Goal: Task Accomplishment & Management: Complete application form

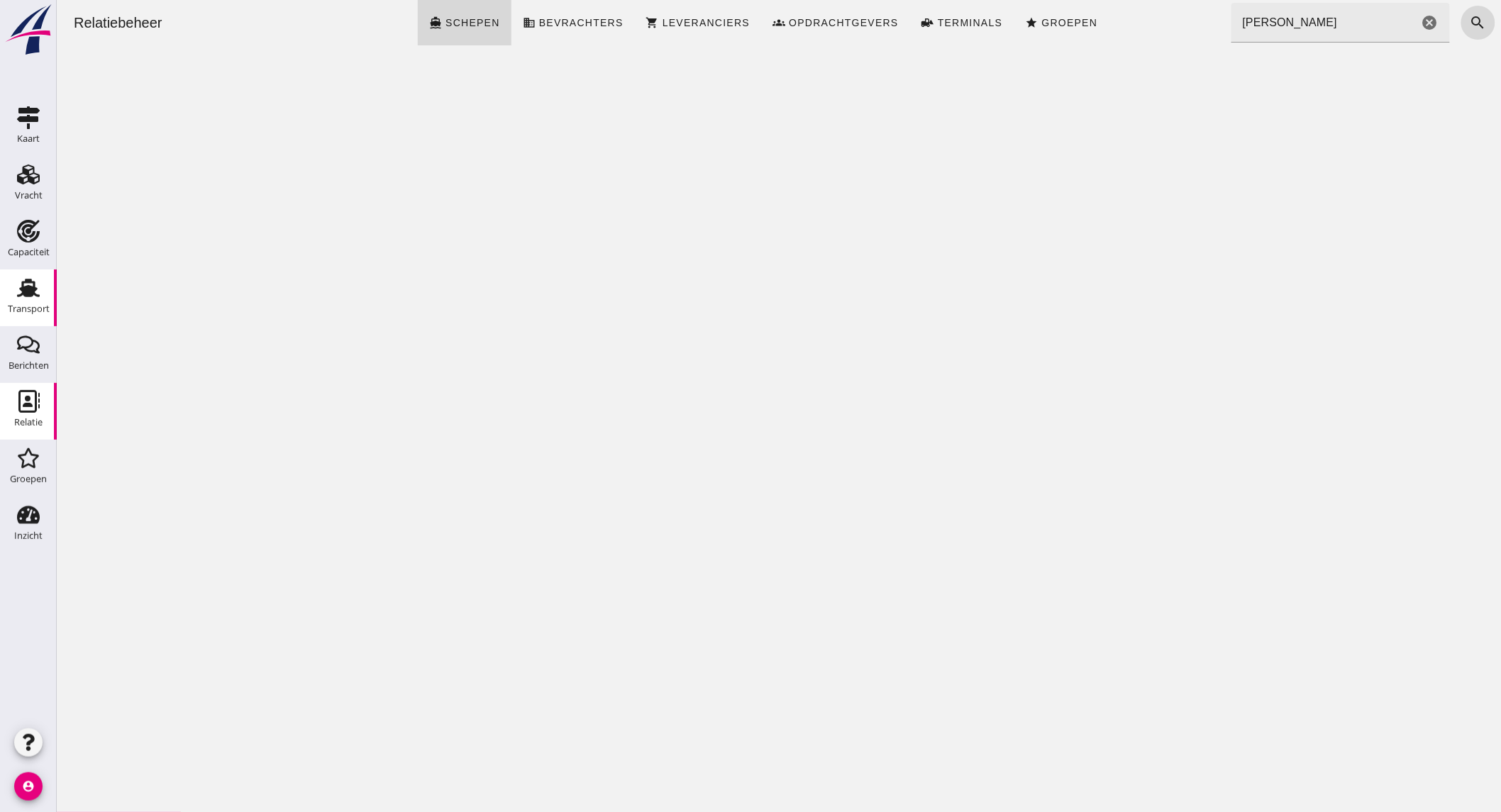
drag, startPoint x: 24, startPoint y: 235, endPoint x: 50, endPoint y: 307, distance: 76.6
click at [25, 234] on use at bounding box center [29, 232] width 23 height 23
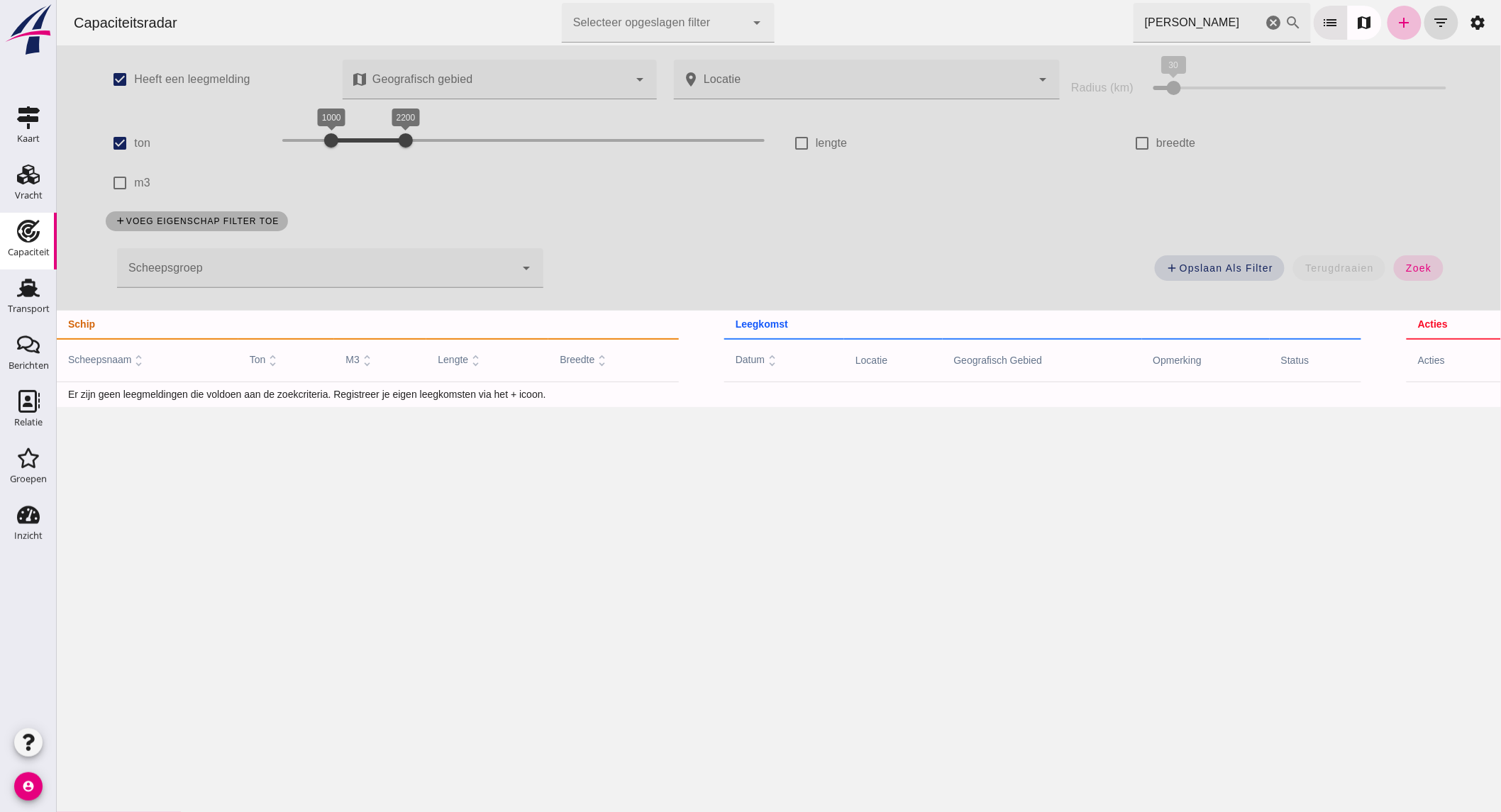
click at [1265, 23] on icon "cancel" at bounding box center [1273, 23] width 17 height 17
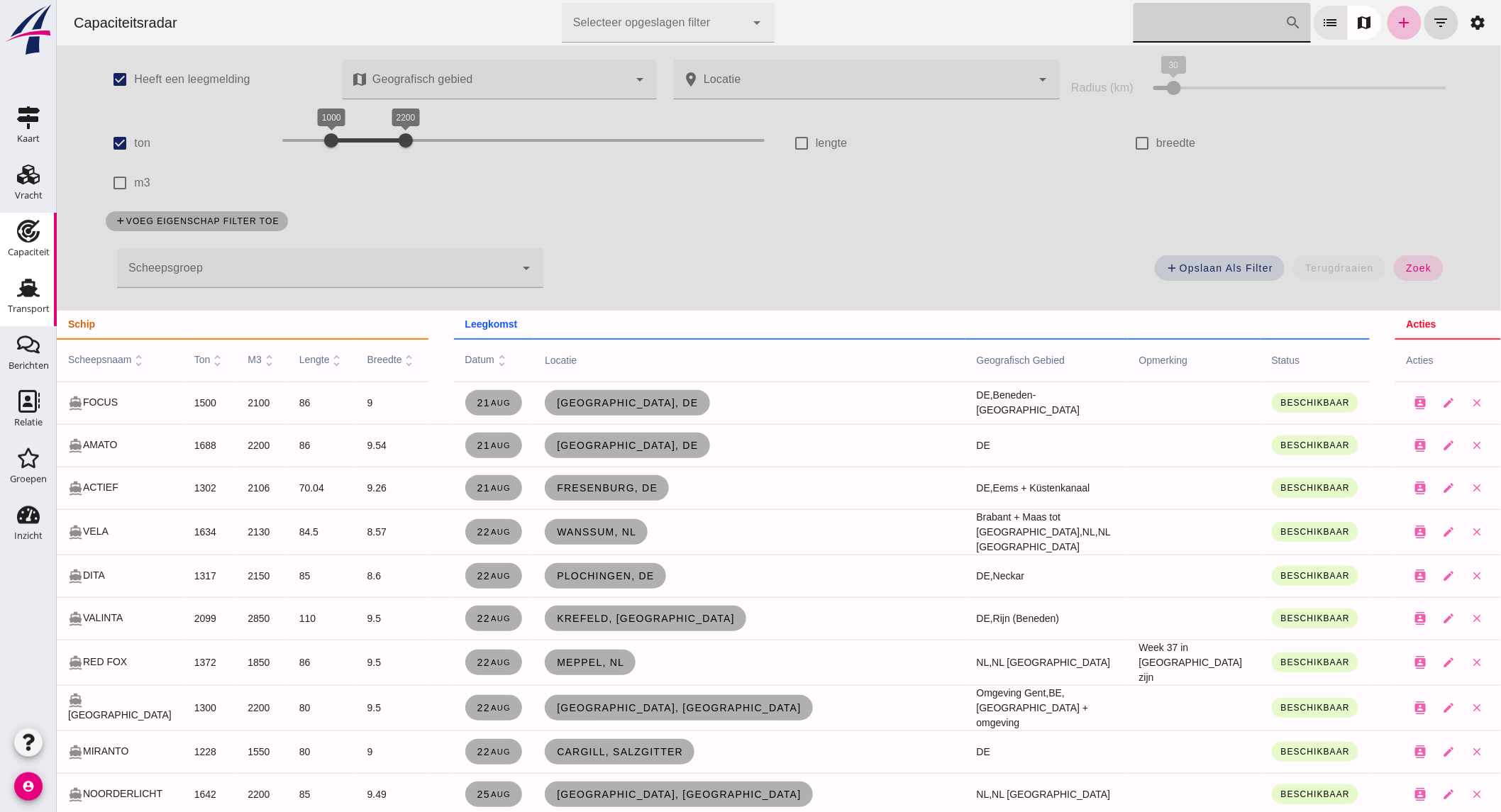
click at [26, 305] on div "Transport" at bounding box center [29, 309] width 42 height 10
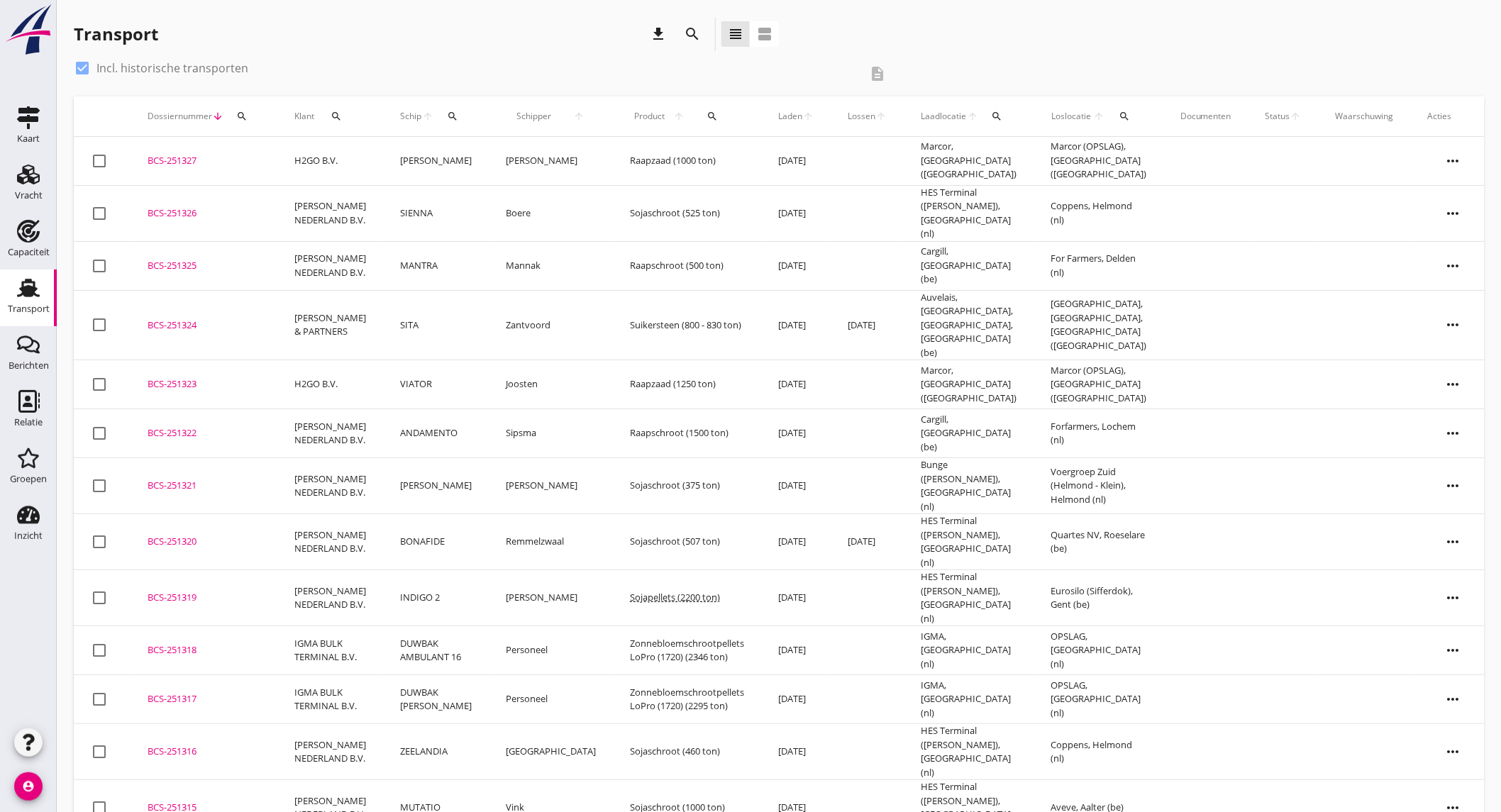
click at [686, 33] on icon "search" at bounding box center [693, 35] width 17 height 17
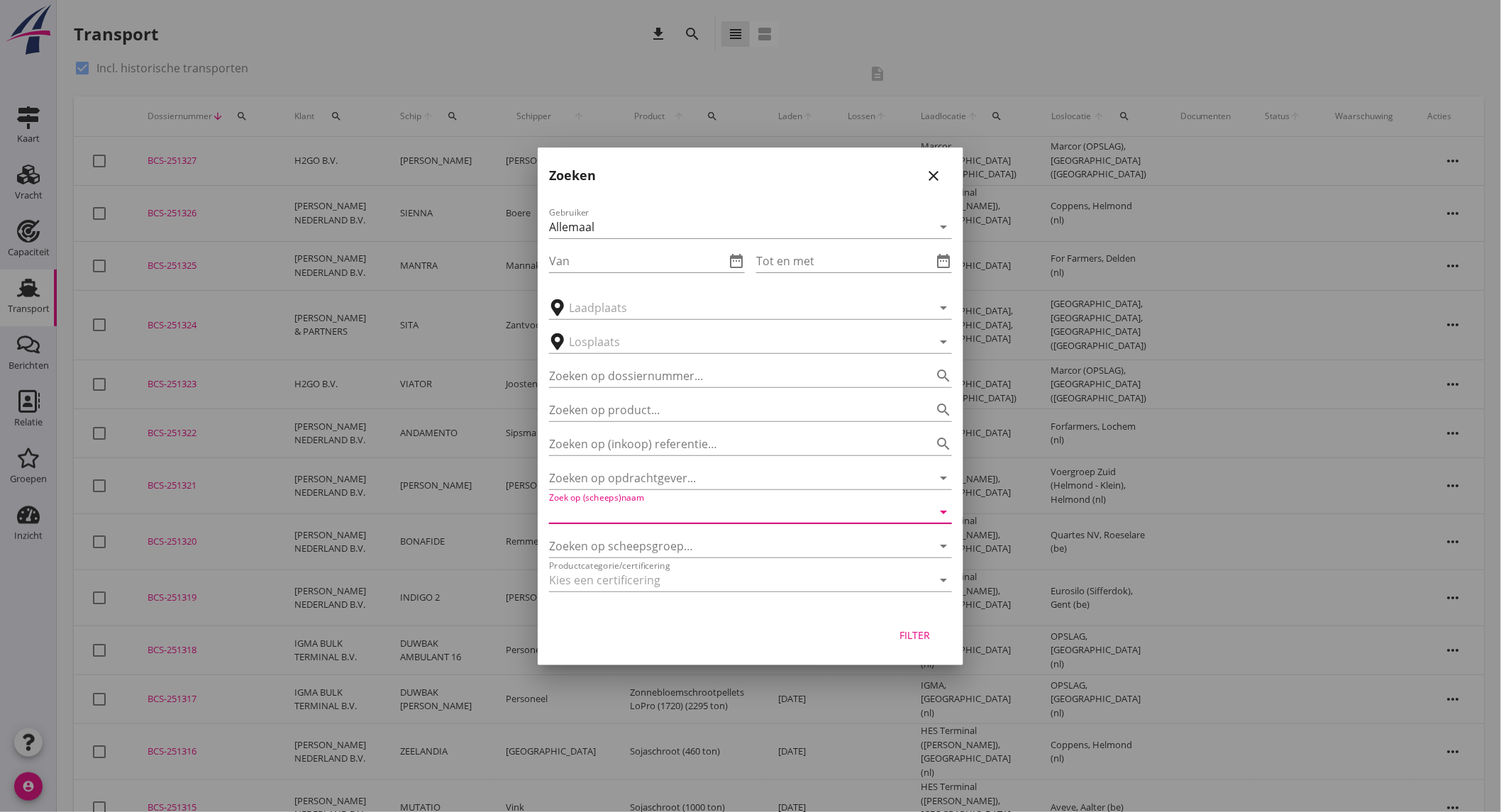
click at [668, 519] on input "Zoek op (scheeps)naam" at bounding box center [730, 512] width 363 height 23
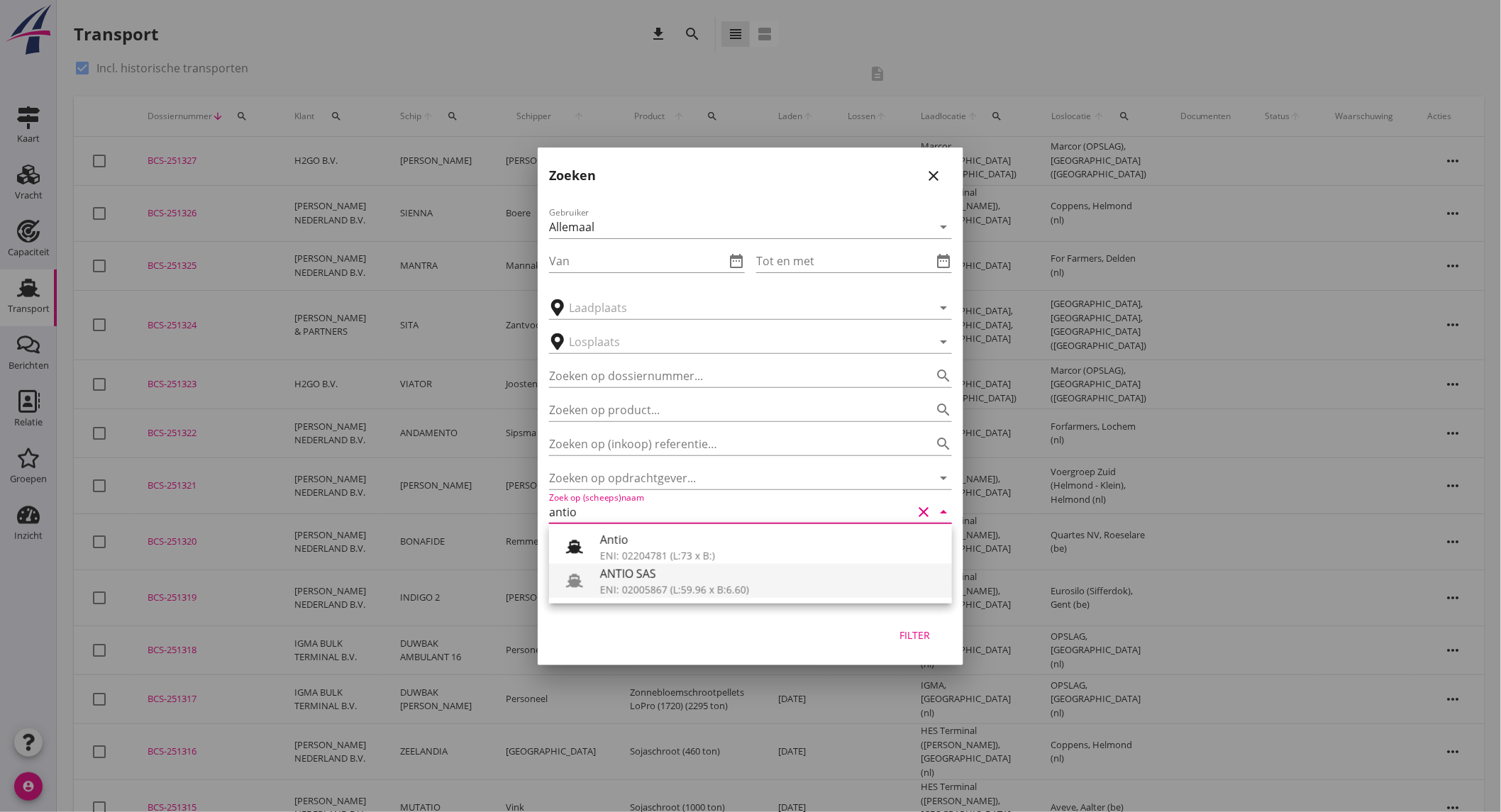
click at [681, 582] on div "ENI: 02005867 (L:59.96 x B:6.60)" at bounding box center [771, 590] width 340 height 15
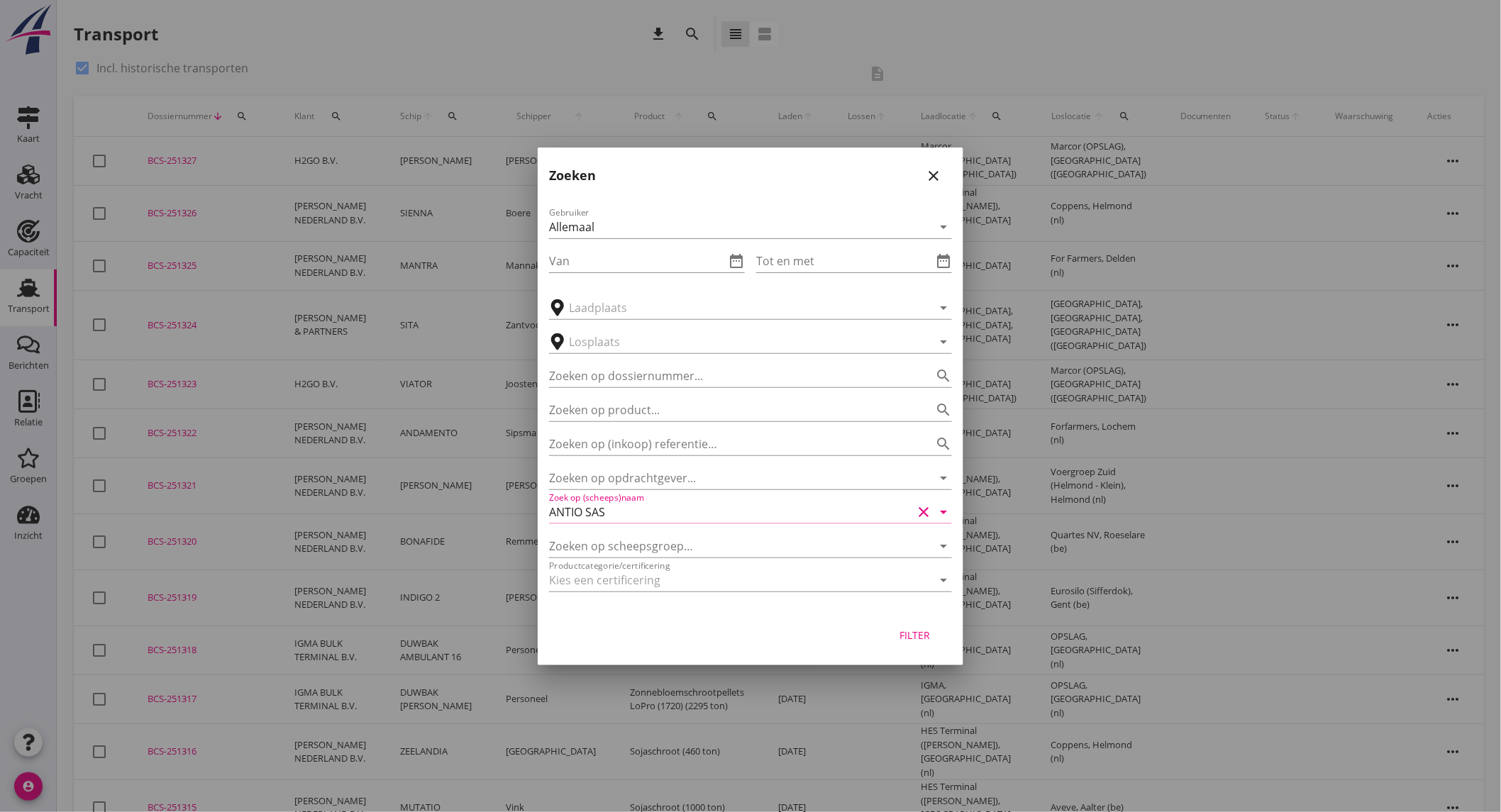
click at [925, 640] on div "Filter" at bounding box center [915, 635] width 39 height 15
type input "ANTIO SAS"
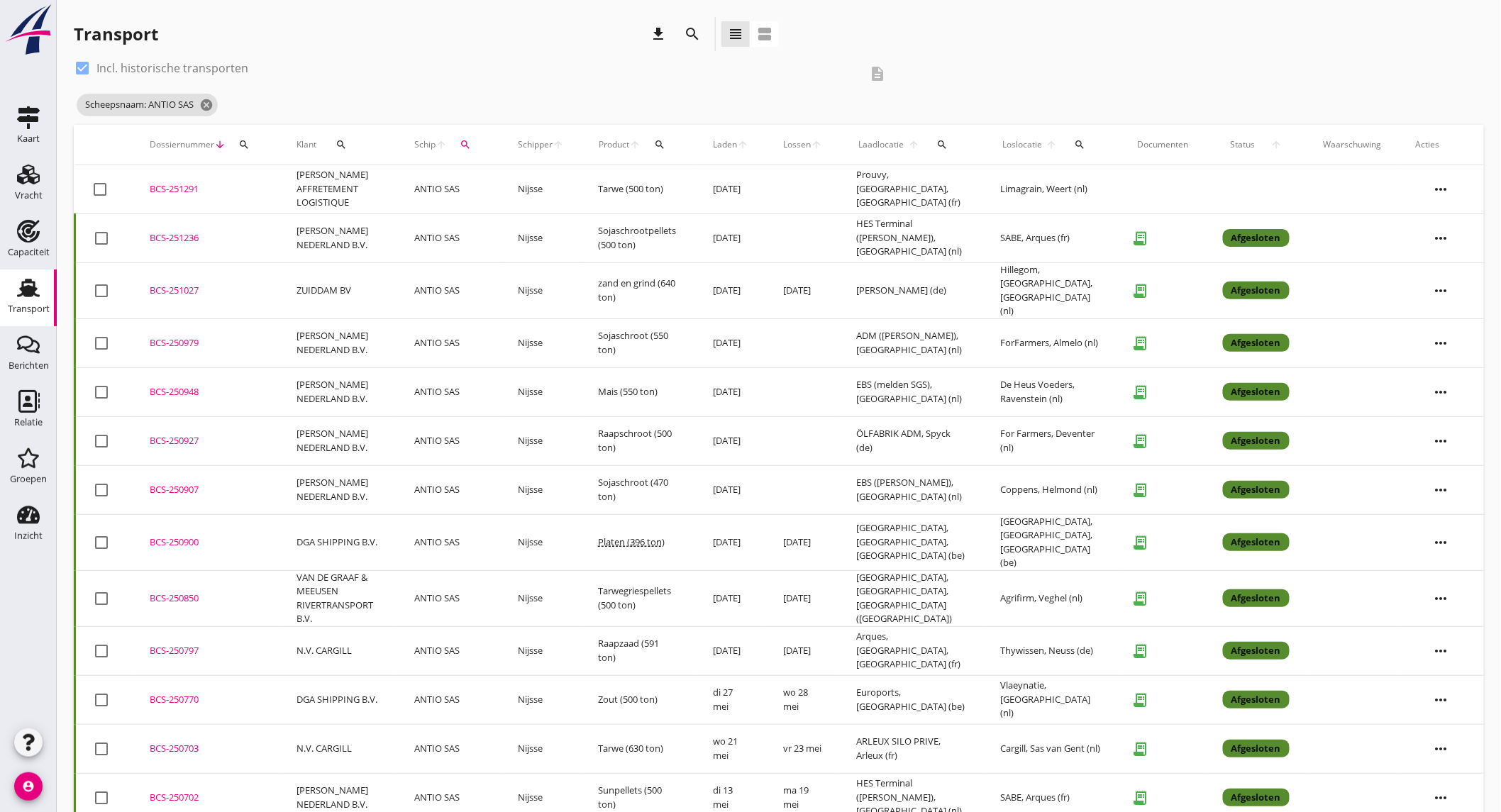
click at [806, 189] on td at bounding box center [802, 189] width 73 height 49
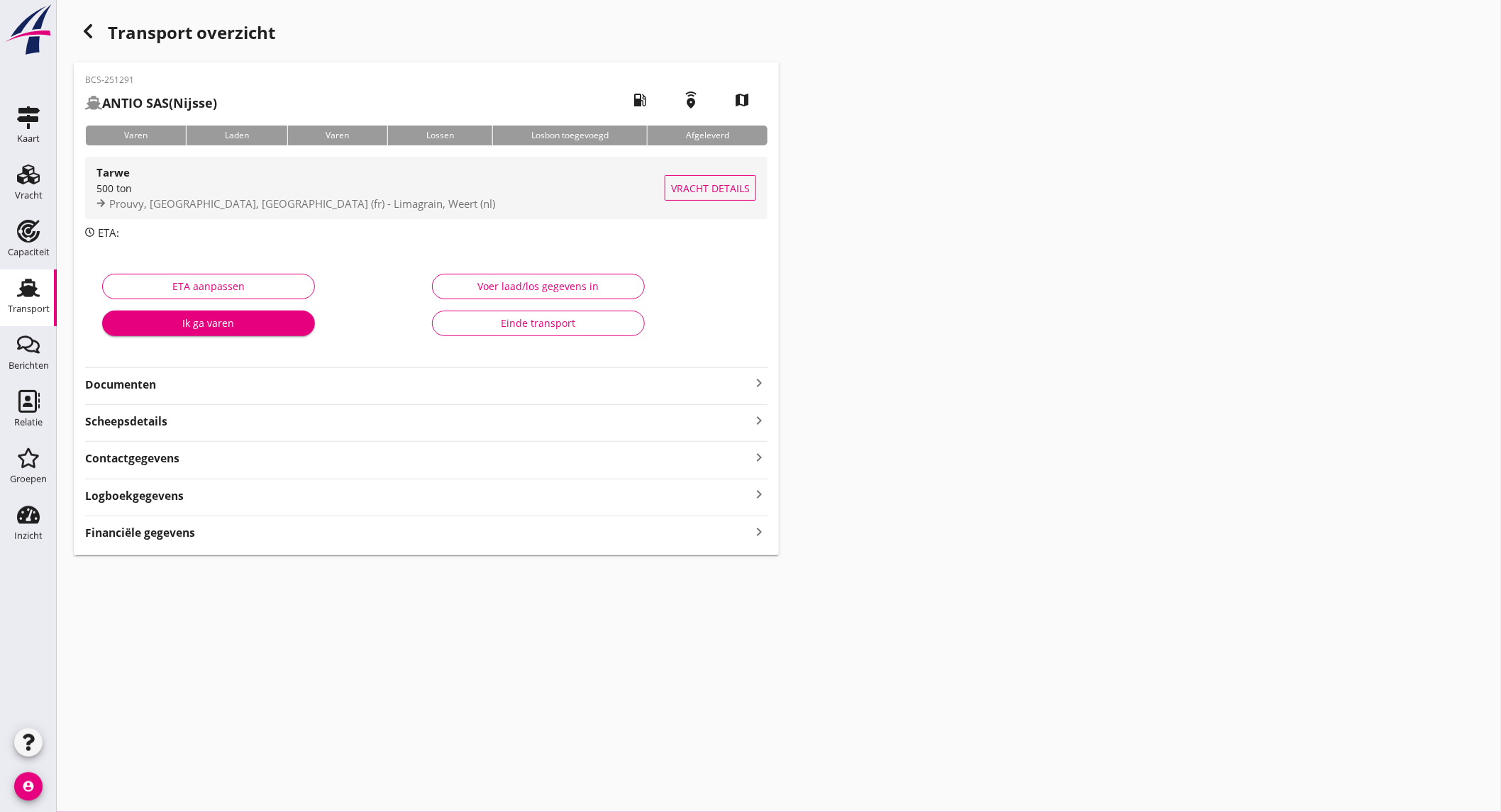
click at [272, 193] on div "500 ton" at bounding box center [380, 188] width 568 height 15
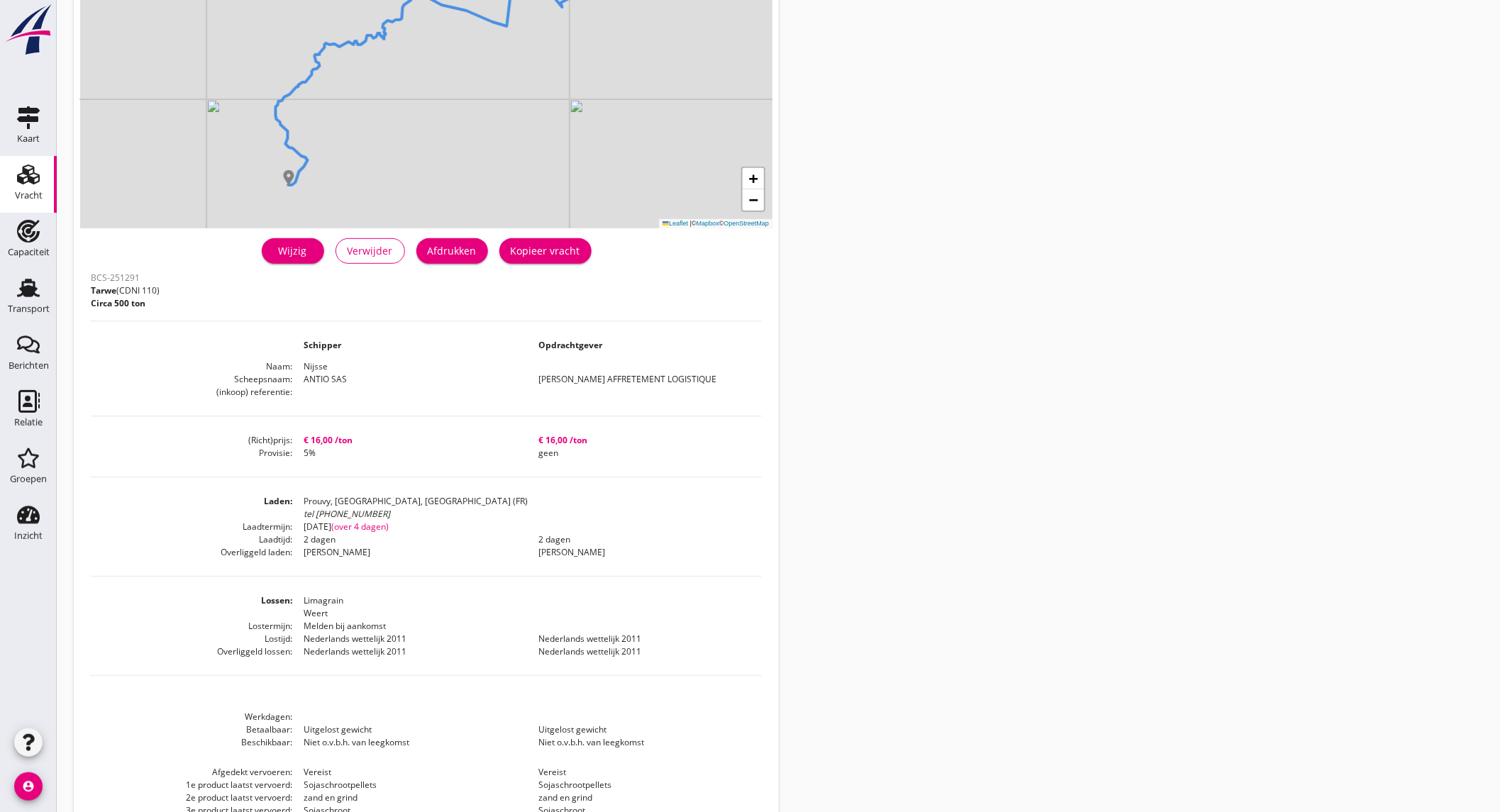
scroll to position [226, 0]
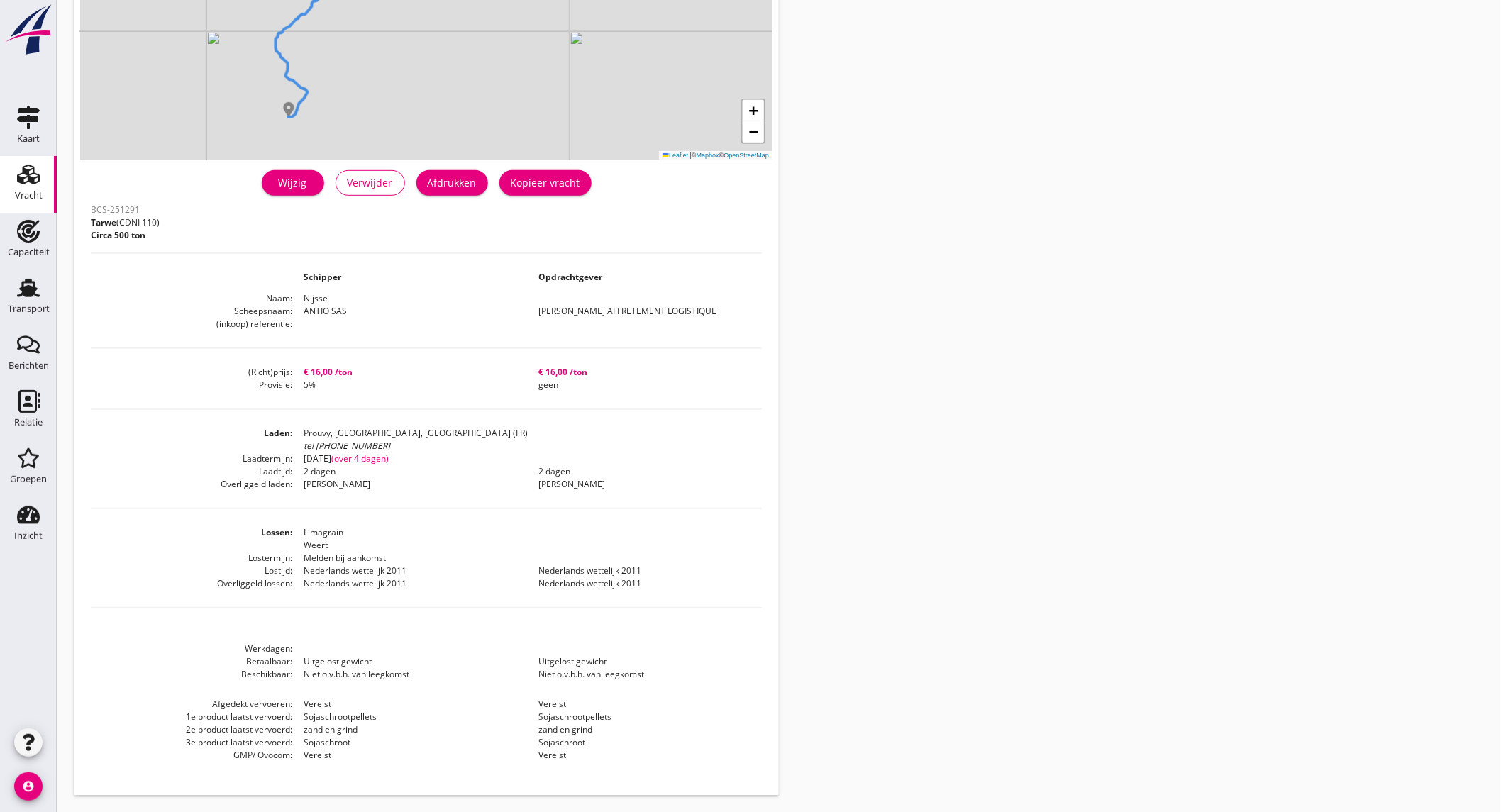
click at [36, 175] on icon "Vracht" at bounding box center [29, 175] width 23 height 23
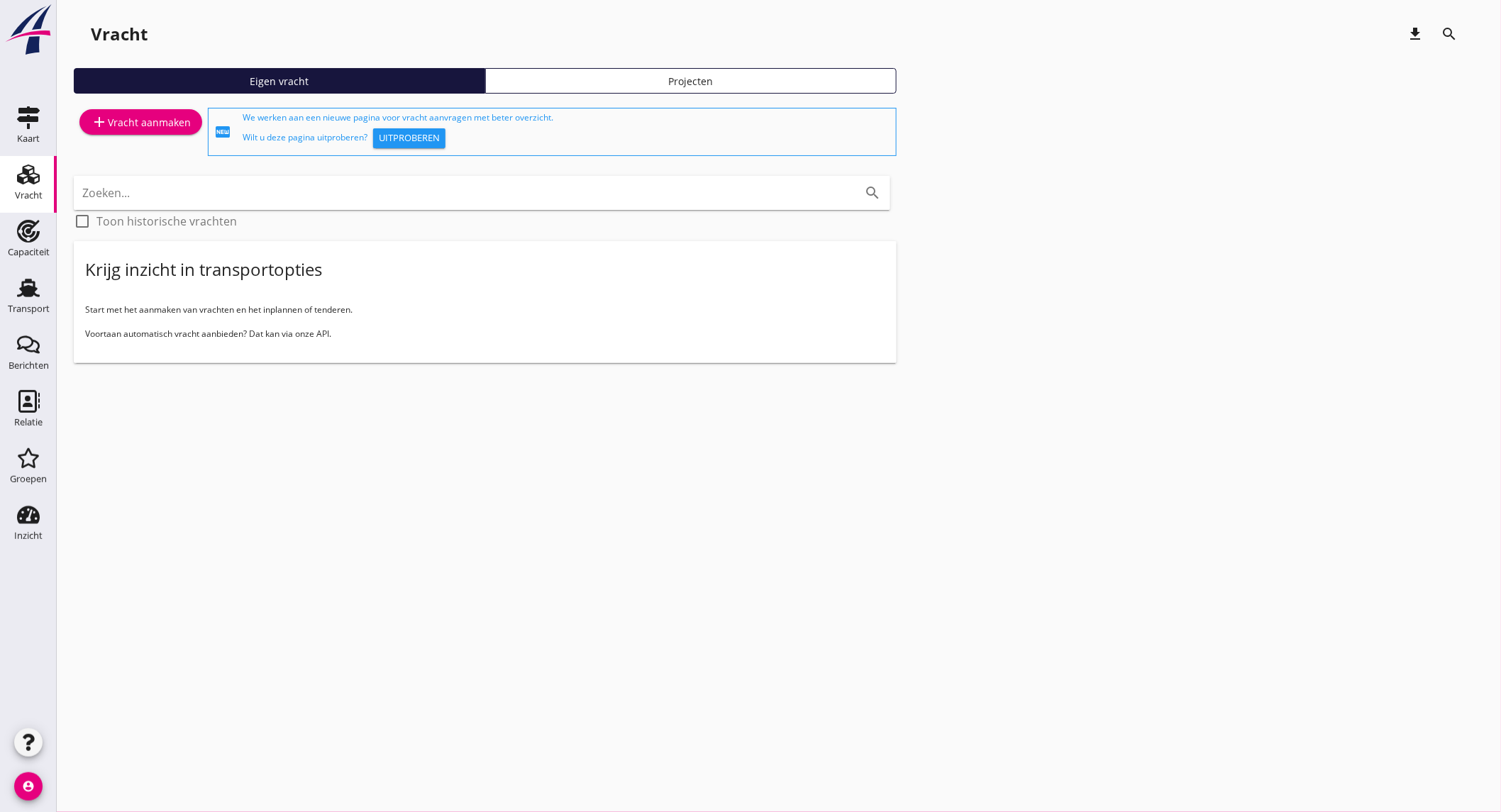
click at [128, 113] on div "add Vracht aanmaken" at bounding box center [140, 122] width 100 height 17
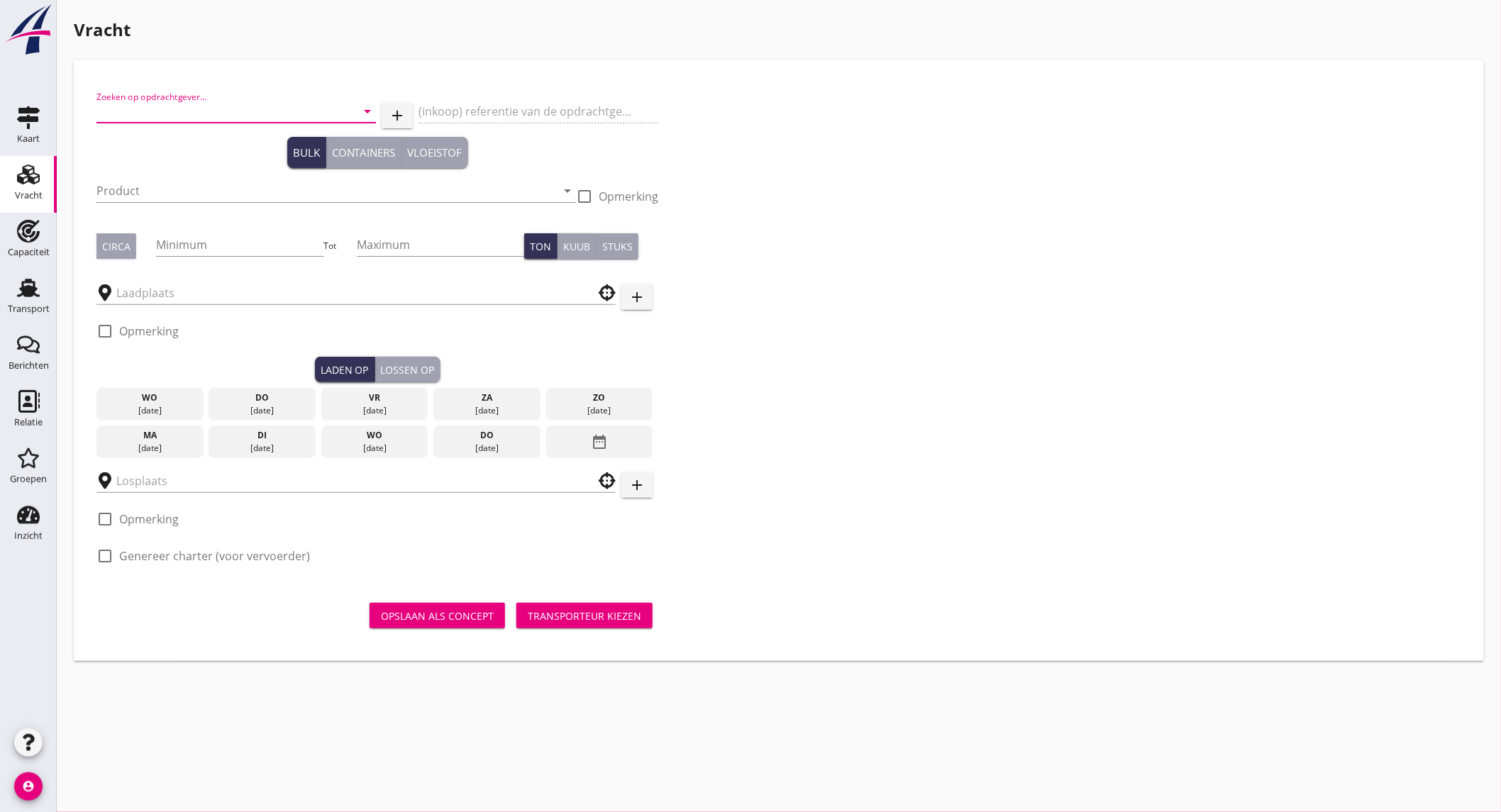
click at [174, 105] on input "Zoeken op opdrachtgever..." at bounding box center [216, 111] width 240 height 23
click at [152, 144] on div "AMER SHIPPING B.V." at bounding box center [235, 146] width 257 height 17
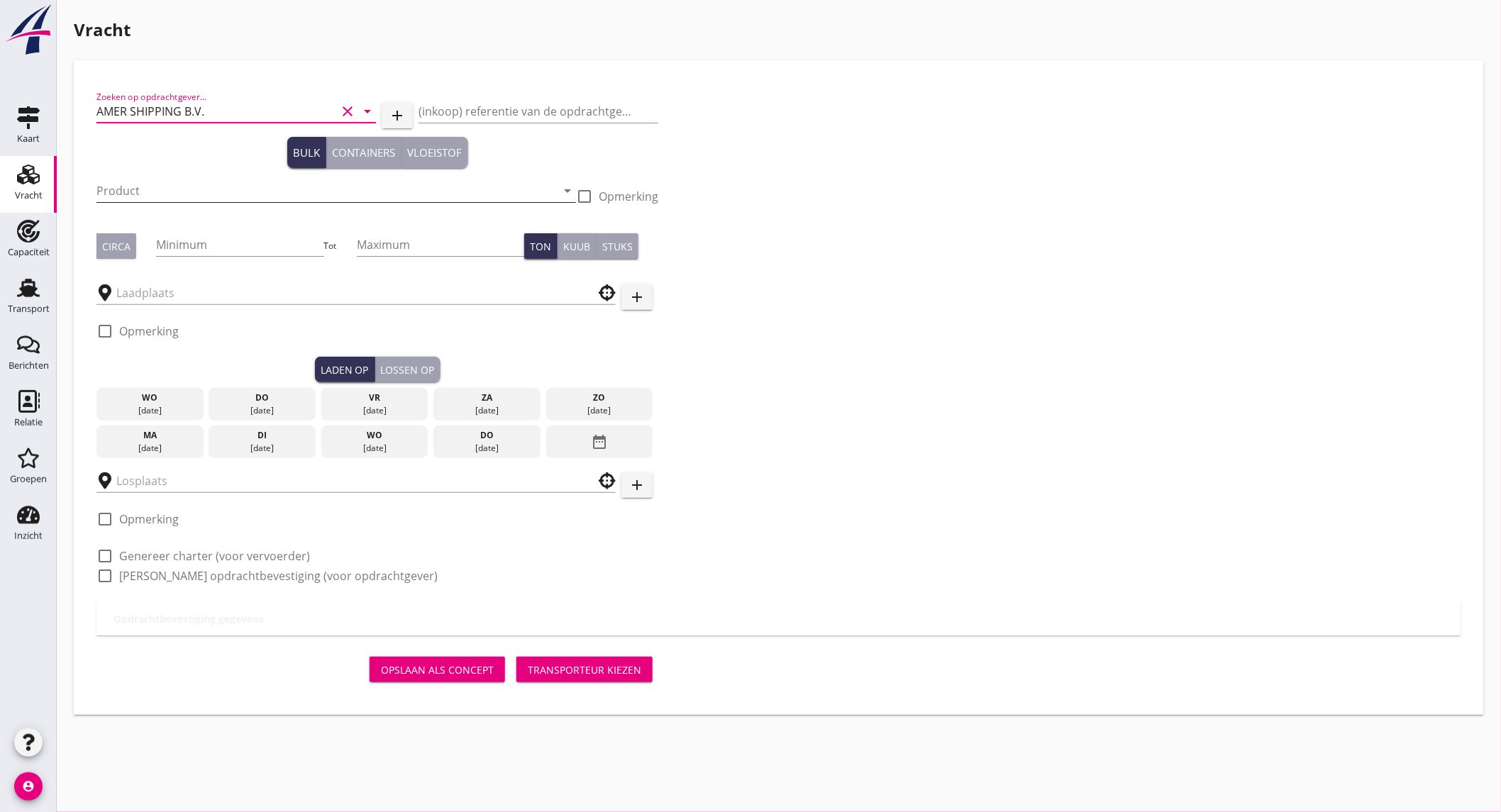
type input "AMER SHIPPING B.V."
click at [218, 199] on input "Product" at bounding box center [326, 191] width 459 height 23
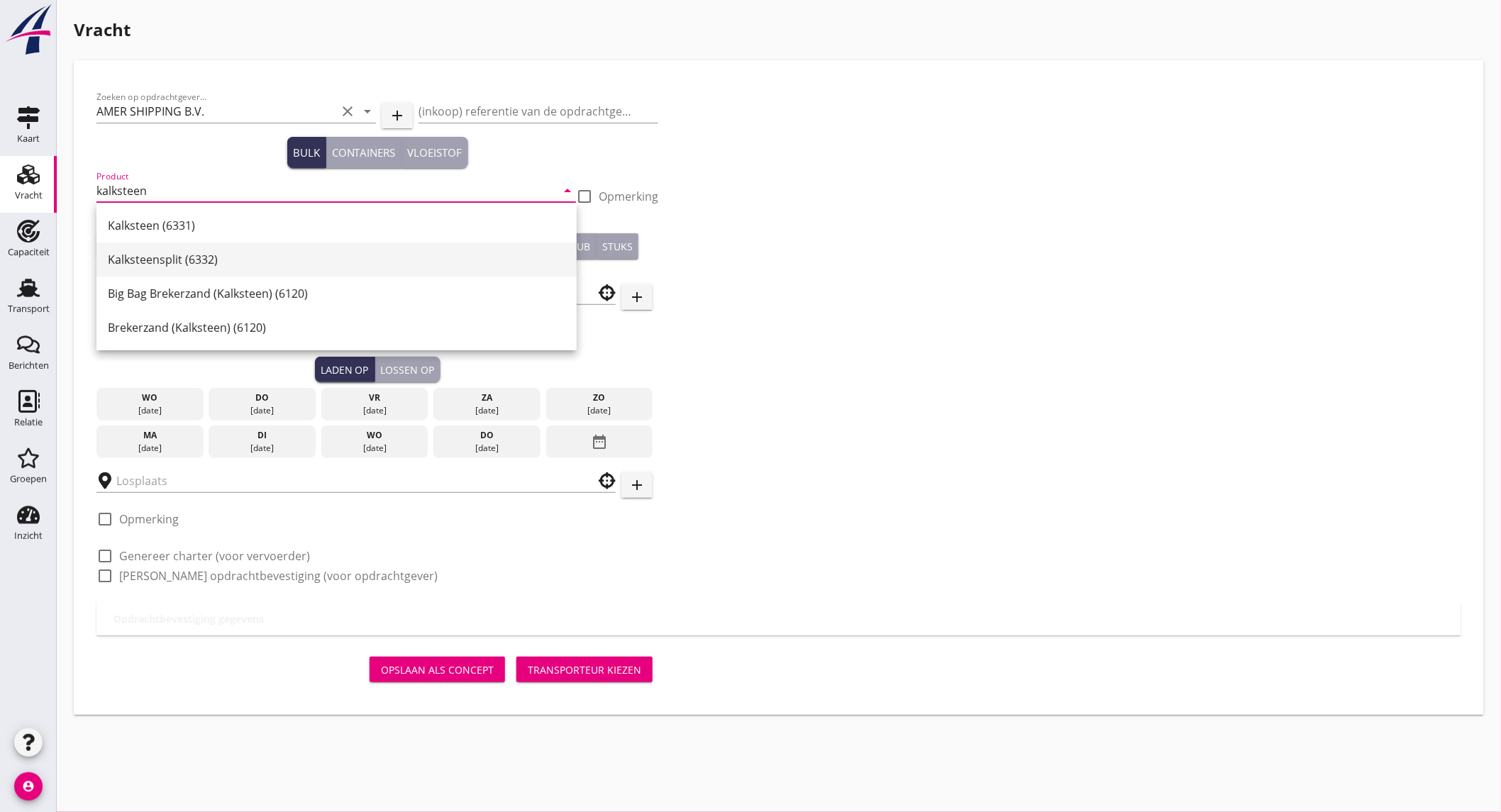
click at [164, 267] on div "Kalksteensplit (6332)" at bounding box center [336, 258] width 457 height 34
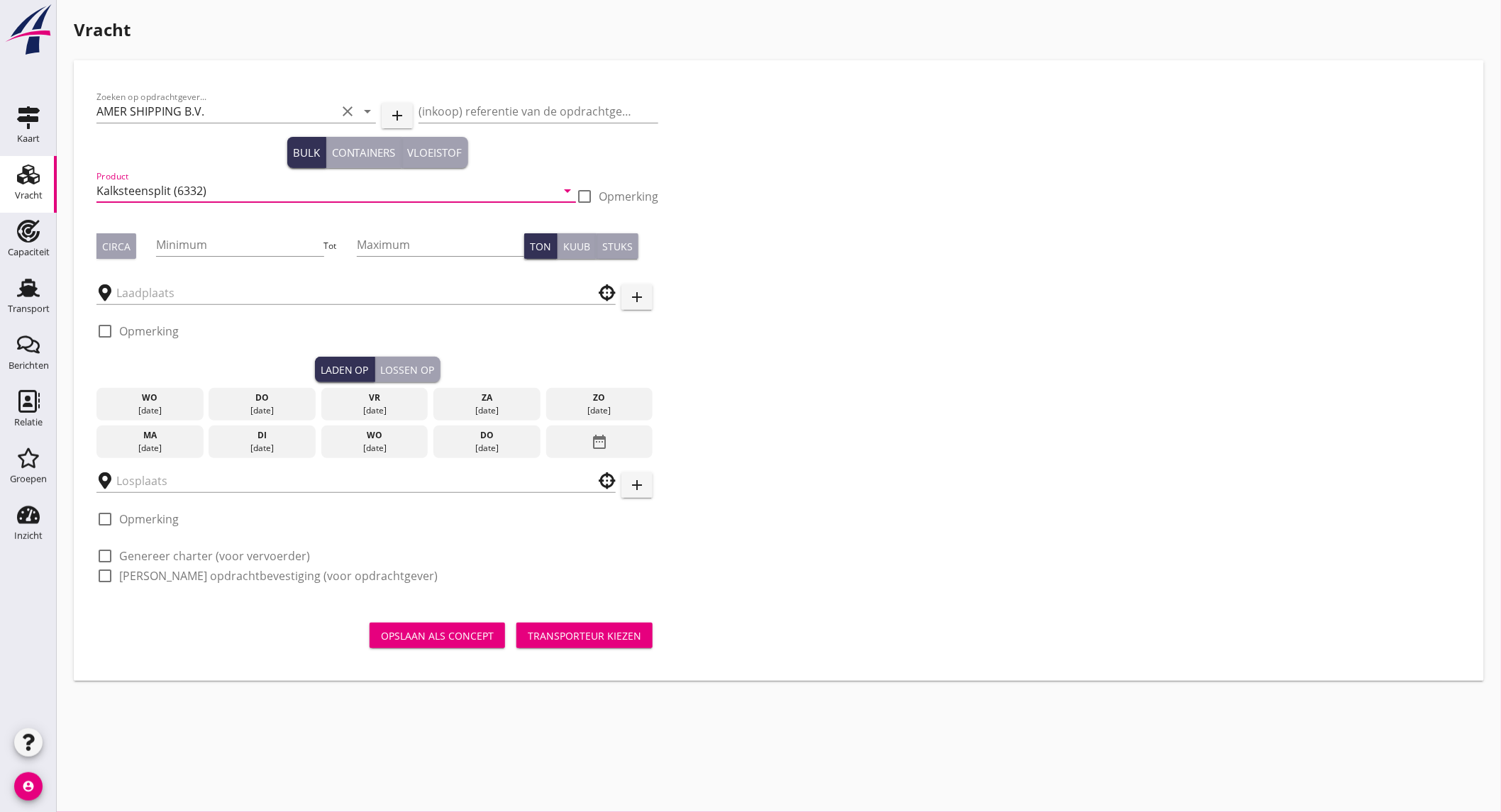
type input "Kalksteensplit (6332)"
click at [118, 241] on div "Circa" at bounding box center [116, 247] width 29 height 15
click at [202, 247] on input "Minimum" at bounding box center [239, 245] width 167 height 23
type input "550"
click at [225, 292] on input "text" at bounding box center [346, 293] width 459 height 23
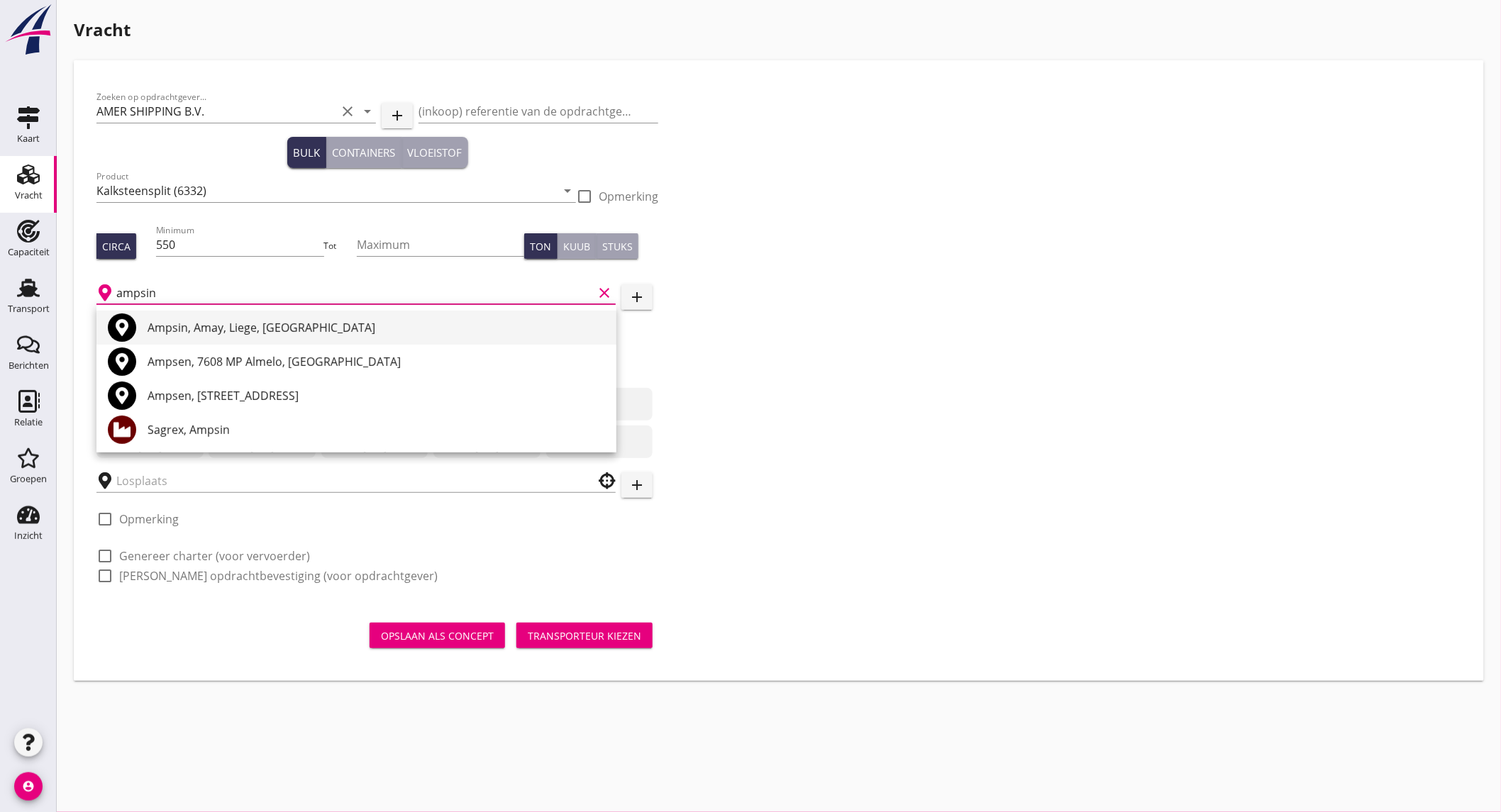
click at [250, 332] on div "Ampsin, Amay, Liege, [GEOGRAPHIC_DATA]" at bounding box center [377, 328] width 457 height 17
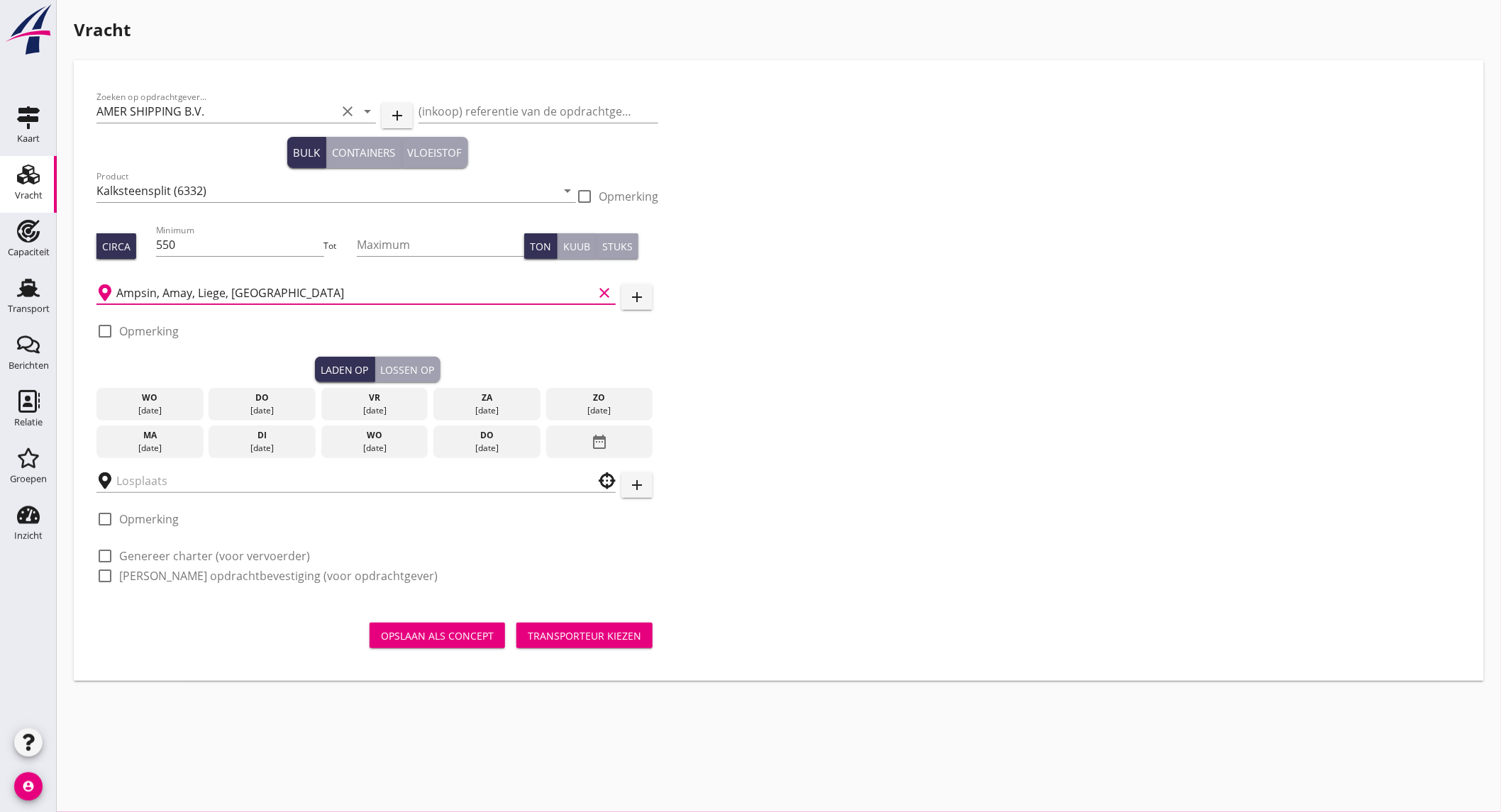
type input "Ampsin, Amay, Liege, [GEOGRAPHIC_DATA]"
click at [156, 334] on label "Opmerking" at bounding box center [149, 331] width 60 height 14
checkbox input "true"
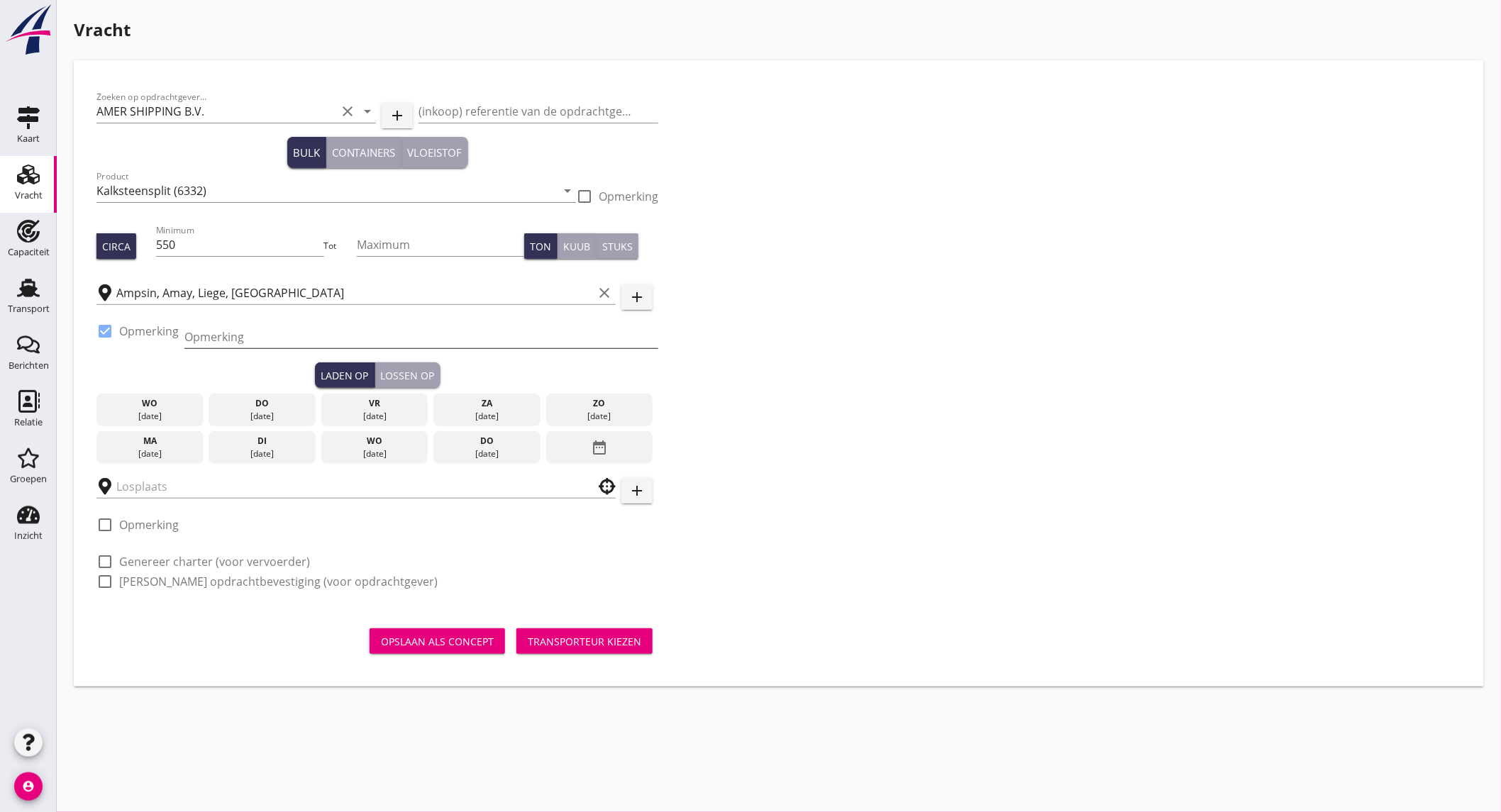
click at [211, 341] on input "Opmerking" at bounding box center [421, 337] width 474 height 23
paste input "0032 26799950"
type input "0032 26799950"
click at [381, 450] on div "[DATE]" at bounding box center [375, 454] width 100 height 12
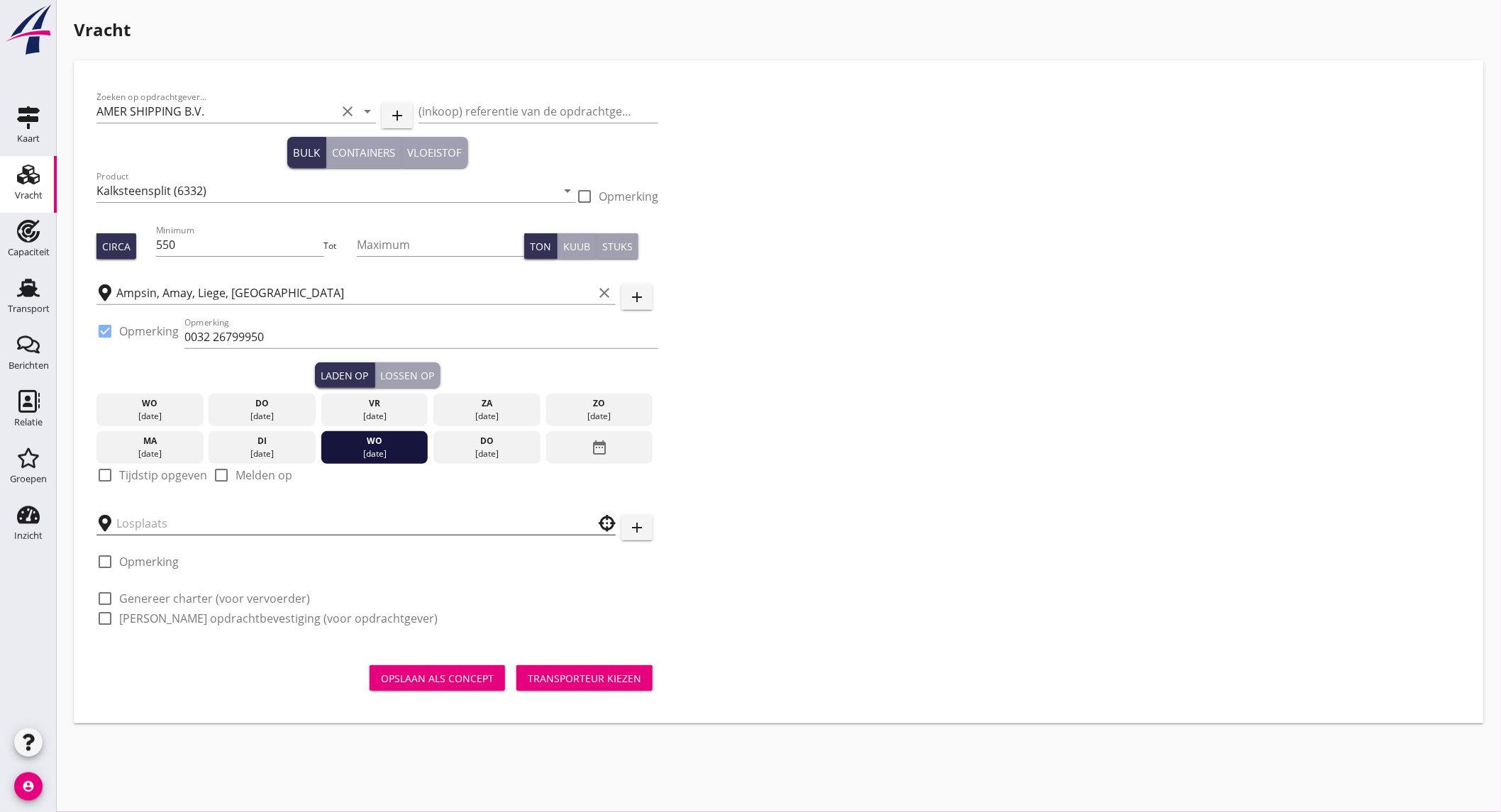
click at [221, 519] on input "text" at bounding box center [346, 524] width 459 height 23
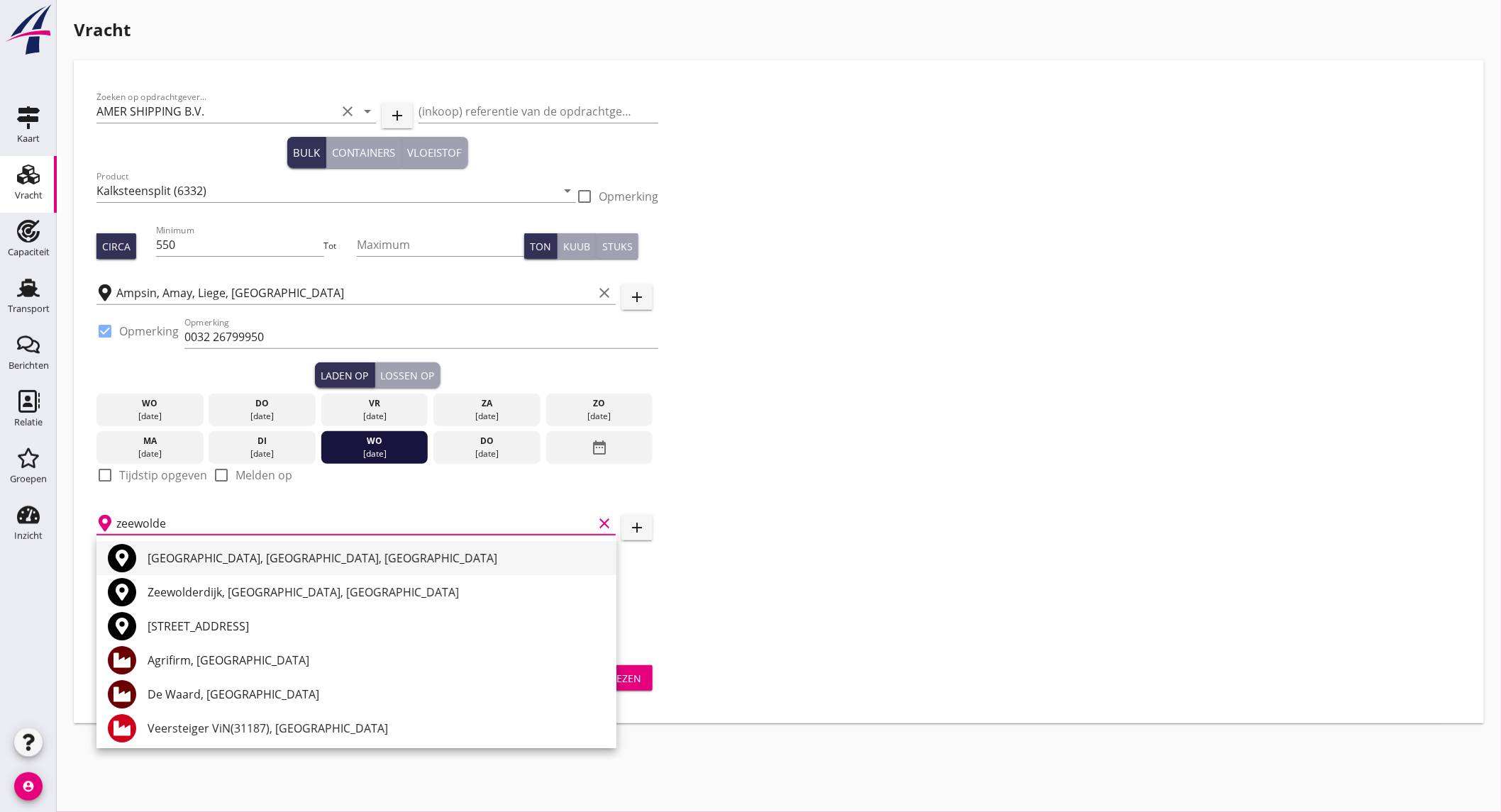
click at [259, 565] on div "[GEOGRAPHIC_DATA], [GEOGRAPHIC_DATA], [GEOGRAPHIC_DATA]" at bounding box center [377, 558] width 457 height 17
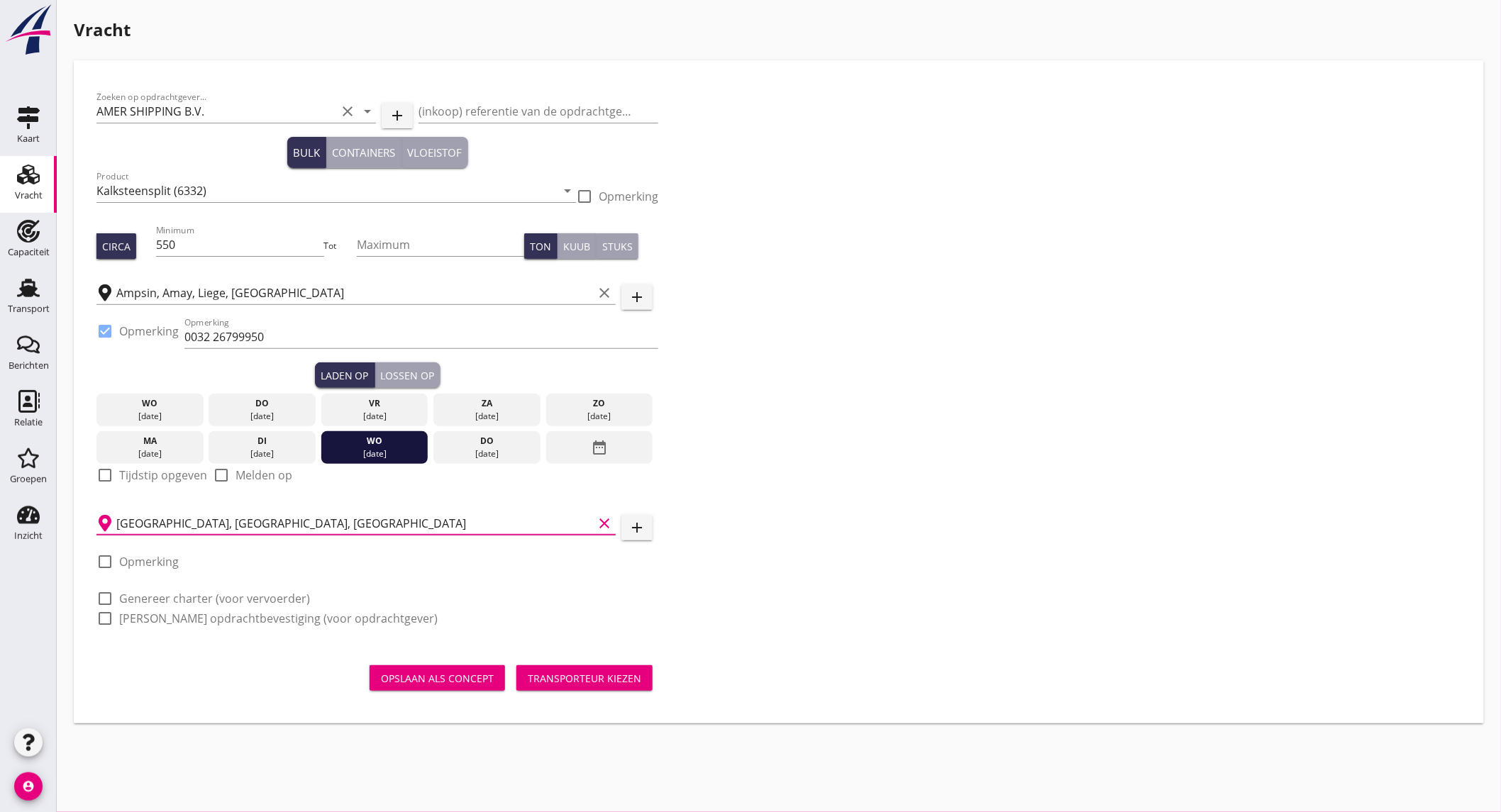
type input "[GEOGRAPHIC_DATA], [GEOGRAPHIC_DATA], [GEOGRAPHIC_DATA]"
click at [170, 568] on label "Opmerking" at bounding box center [149, 561] width 60 height 14
checkbox input "true"
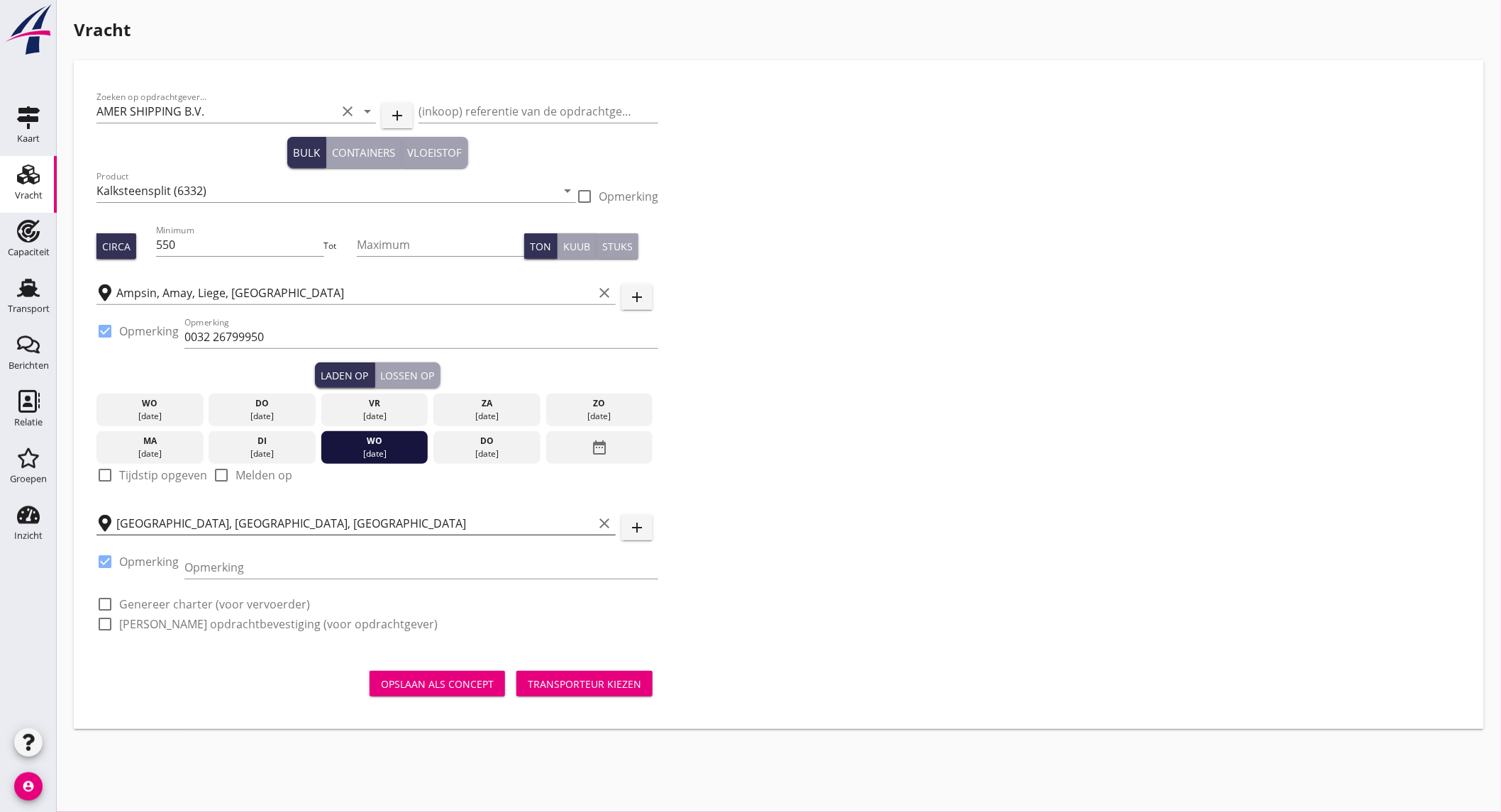
click at [332, 523] on input "[GEOGRAPHIC_DATA], [GEOGRAPHIC_DATA], [GEOGRAPHIC_DATA]" at bounding box center [355, 524] width 477 height 23
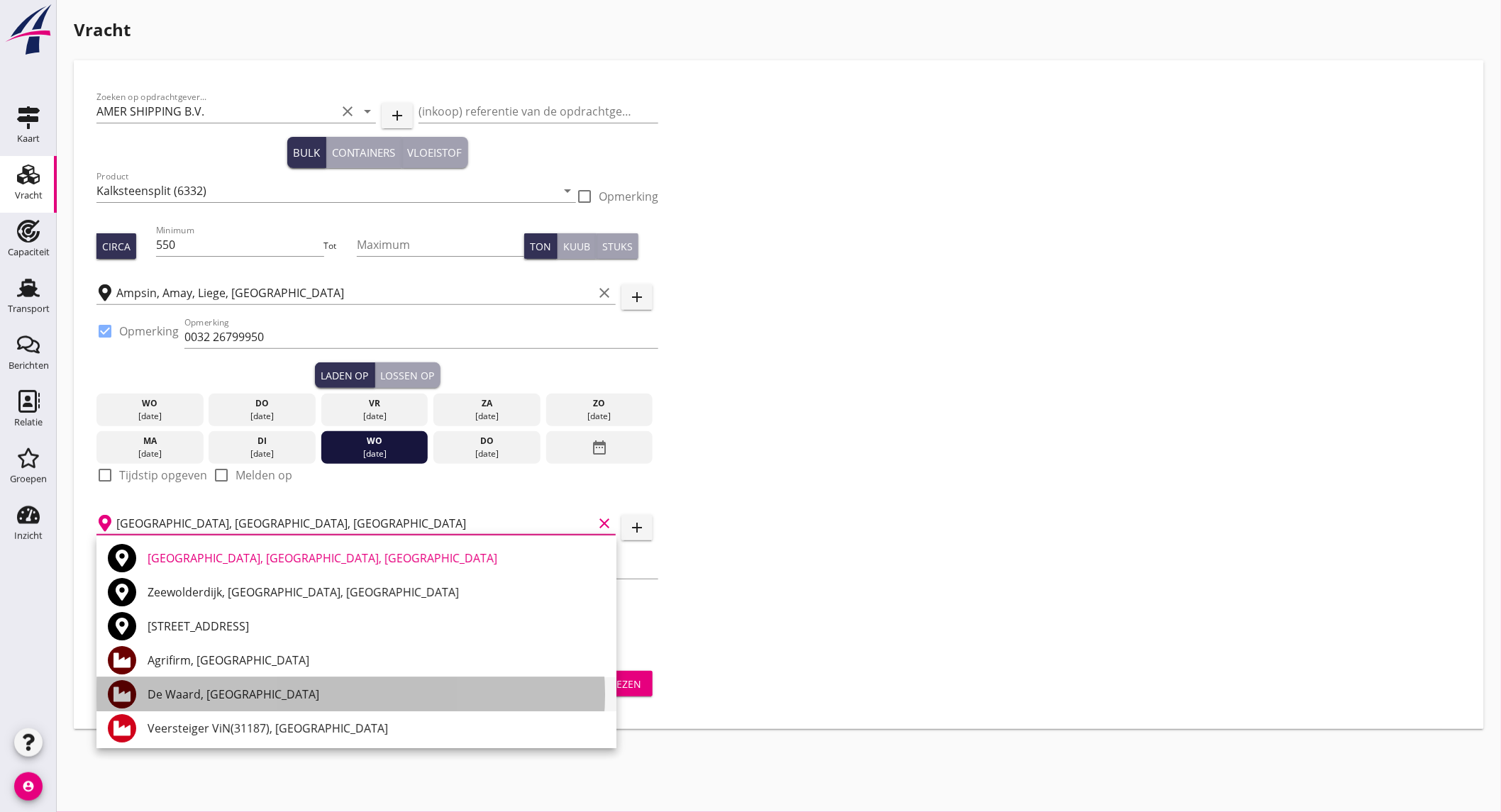
click at [261, 689] on div "De Waard, [GEOGRAPHIC_DATA]" at bounding box center [377, 695] width 457 height 17
type input "De Waard, [GEOGRAPHIC_DATA]"
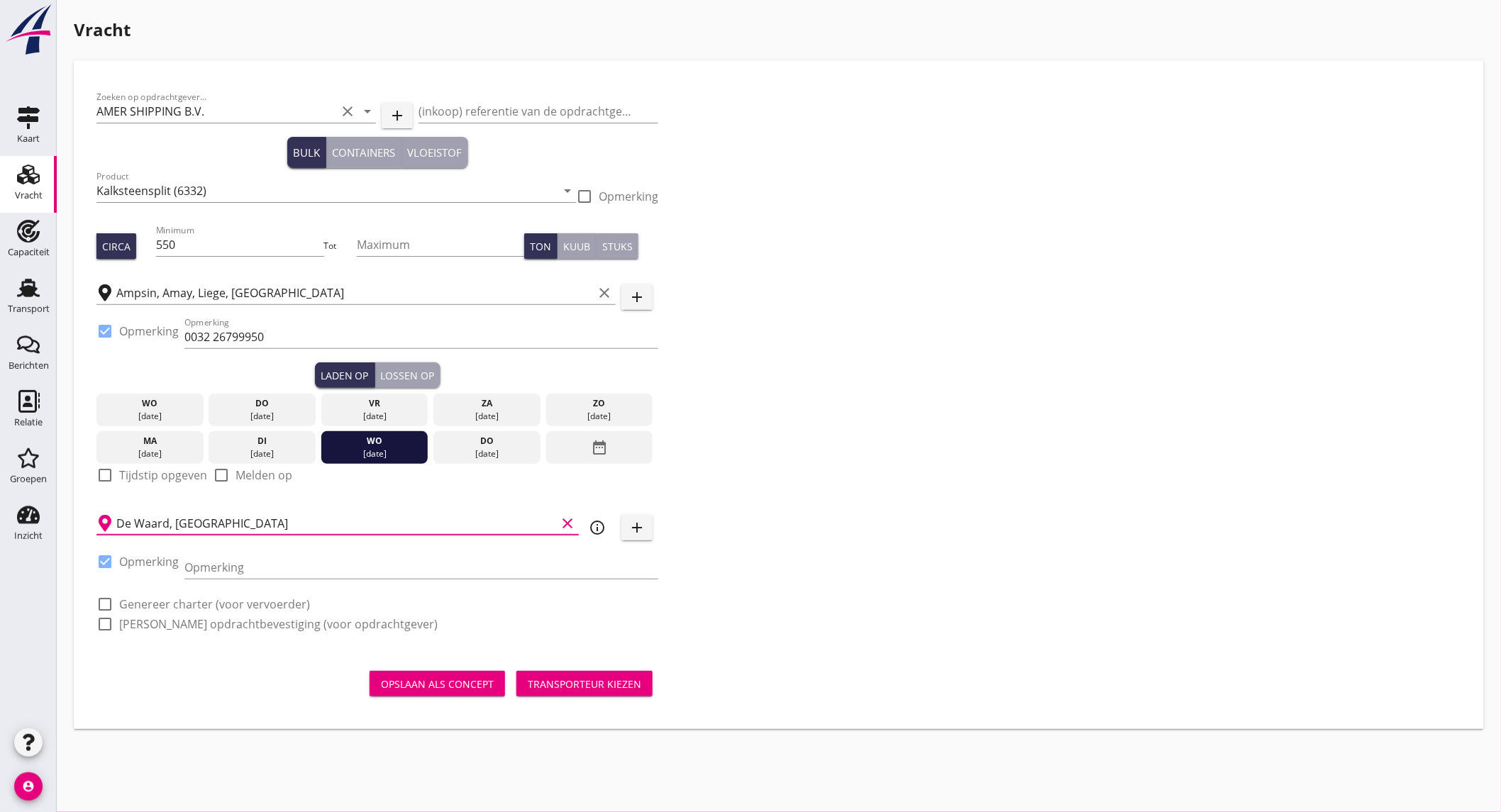
click at [181, 600] on label "Genereer charter (voor vervoerder)" at bounding box center [214, 604] width 191 height 14
checkbox input "true"
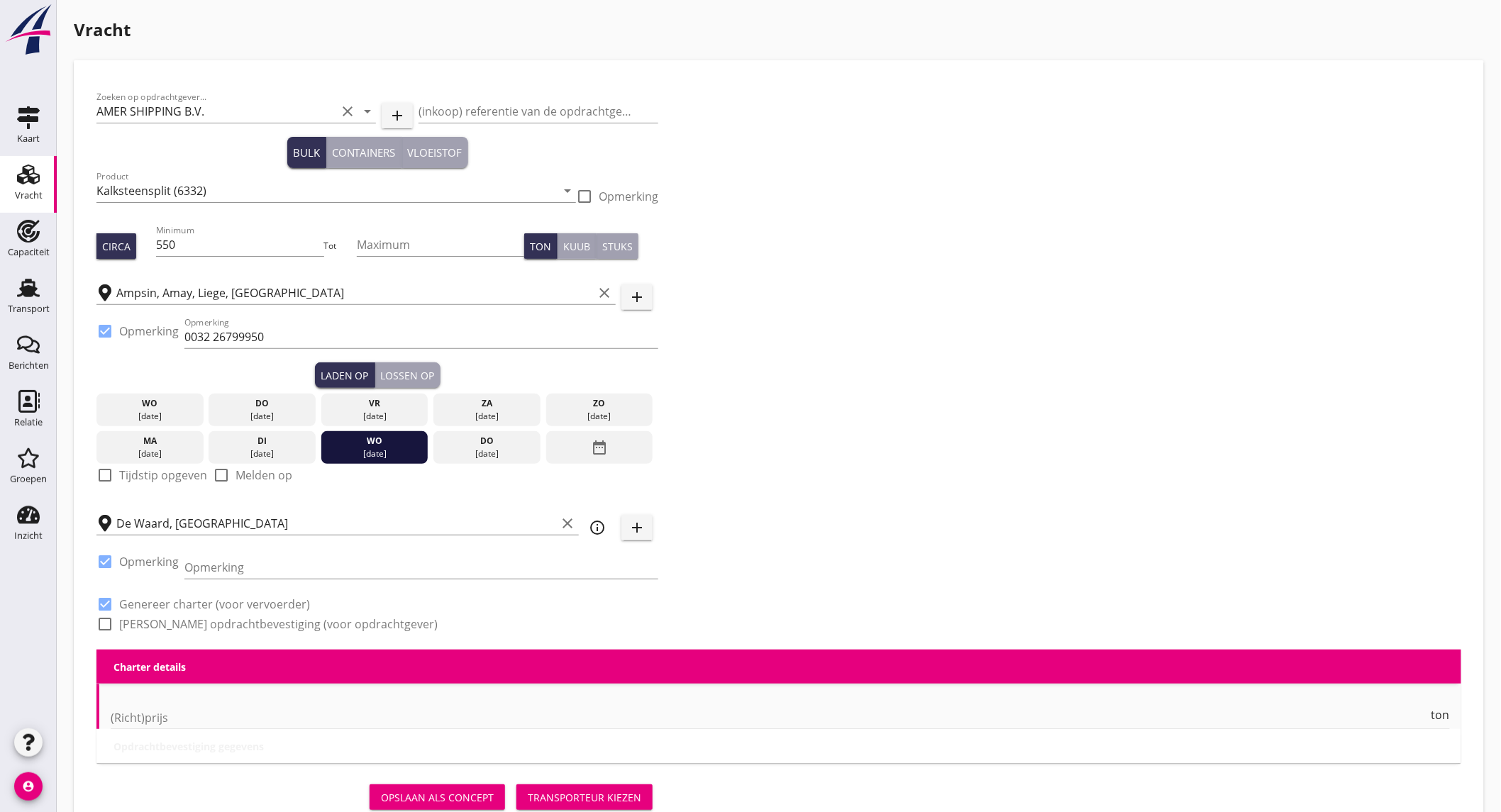
click at [178, 622] on label "[PERSON_NAME] opdrachtbevestiging (voor opdrachtgever)" at bounding box center [278, 624] width 318 height 14
checkbox input "true"
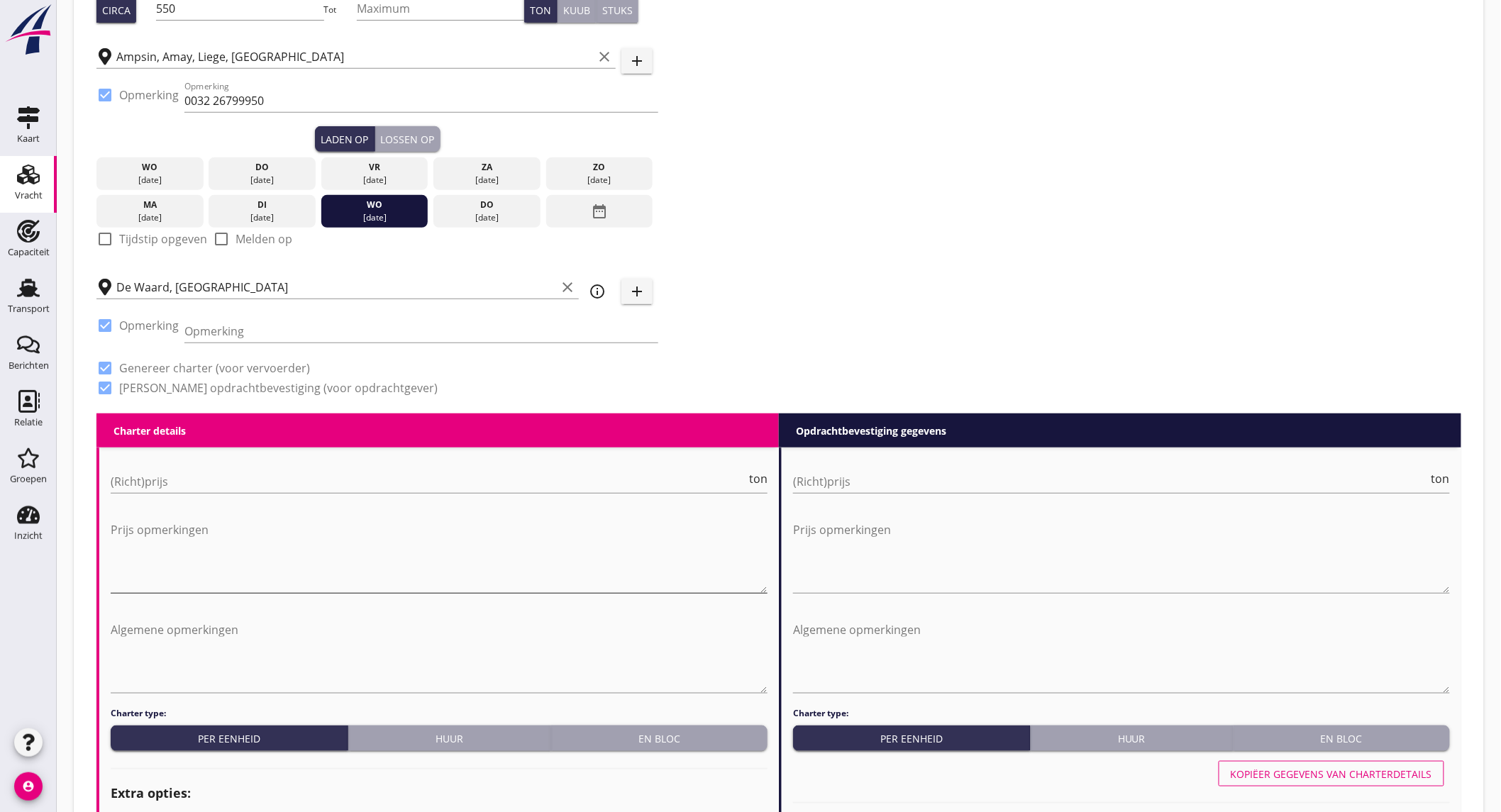
scroll to position [315, 0]
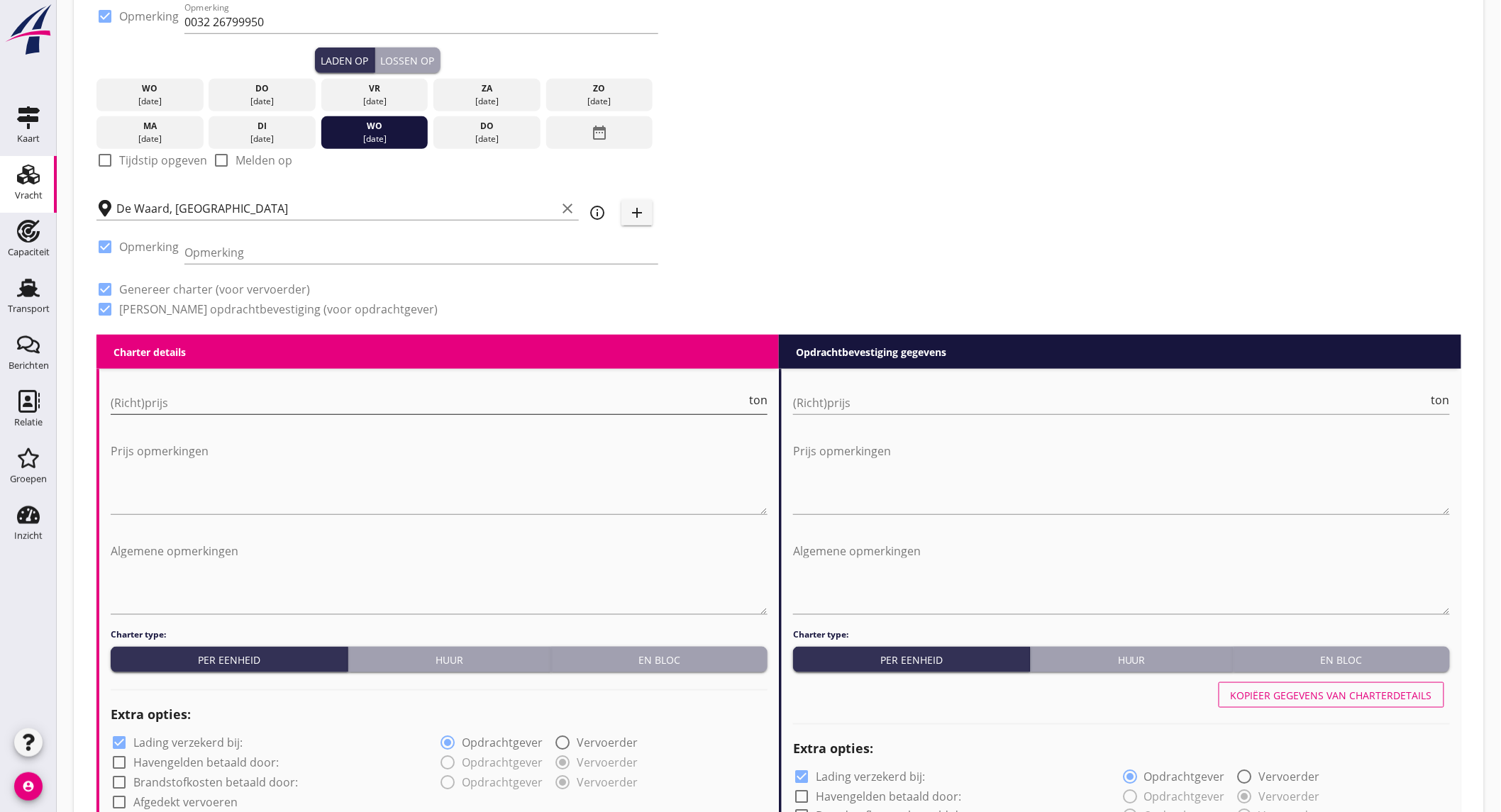
click at [248, 403] on input "(Richt)prijs" at bounding box center [428, 403] width 635 height 23
type input "7"
type input "7.75"
click at [841, 406] on input "(Richt)prijs" at bounding box center [1110, 403] width 635 height 23
type input "7"
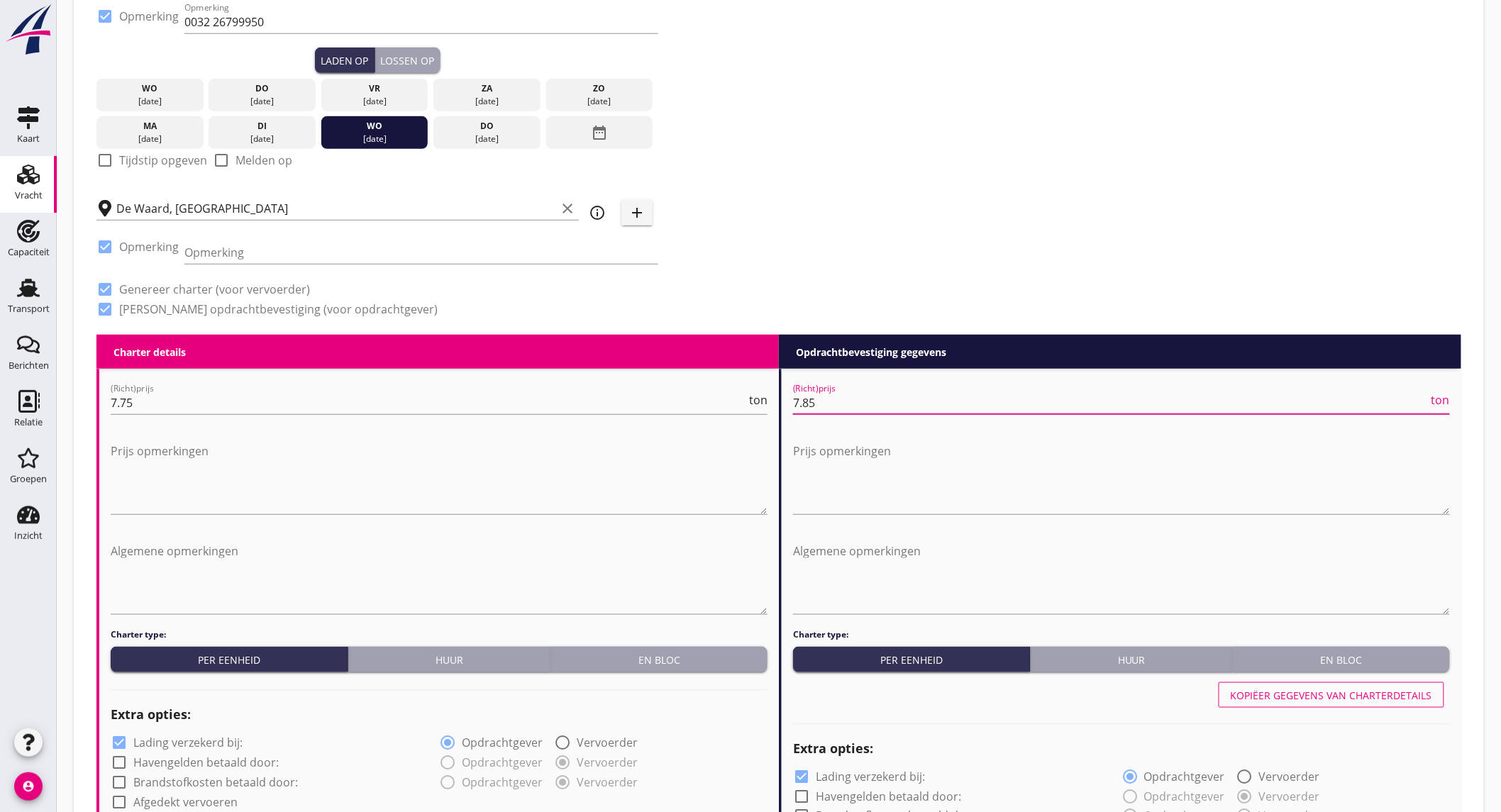
type input "7.85"
click at [118, 742] on div at bounding box center [118, 742] width 24 height 24
checkbox input "false"
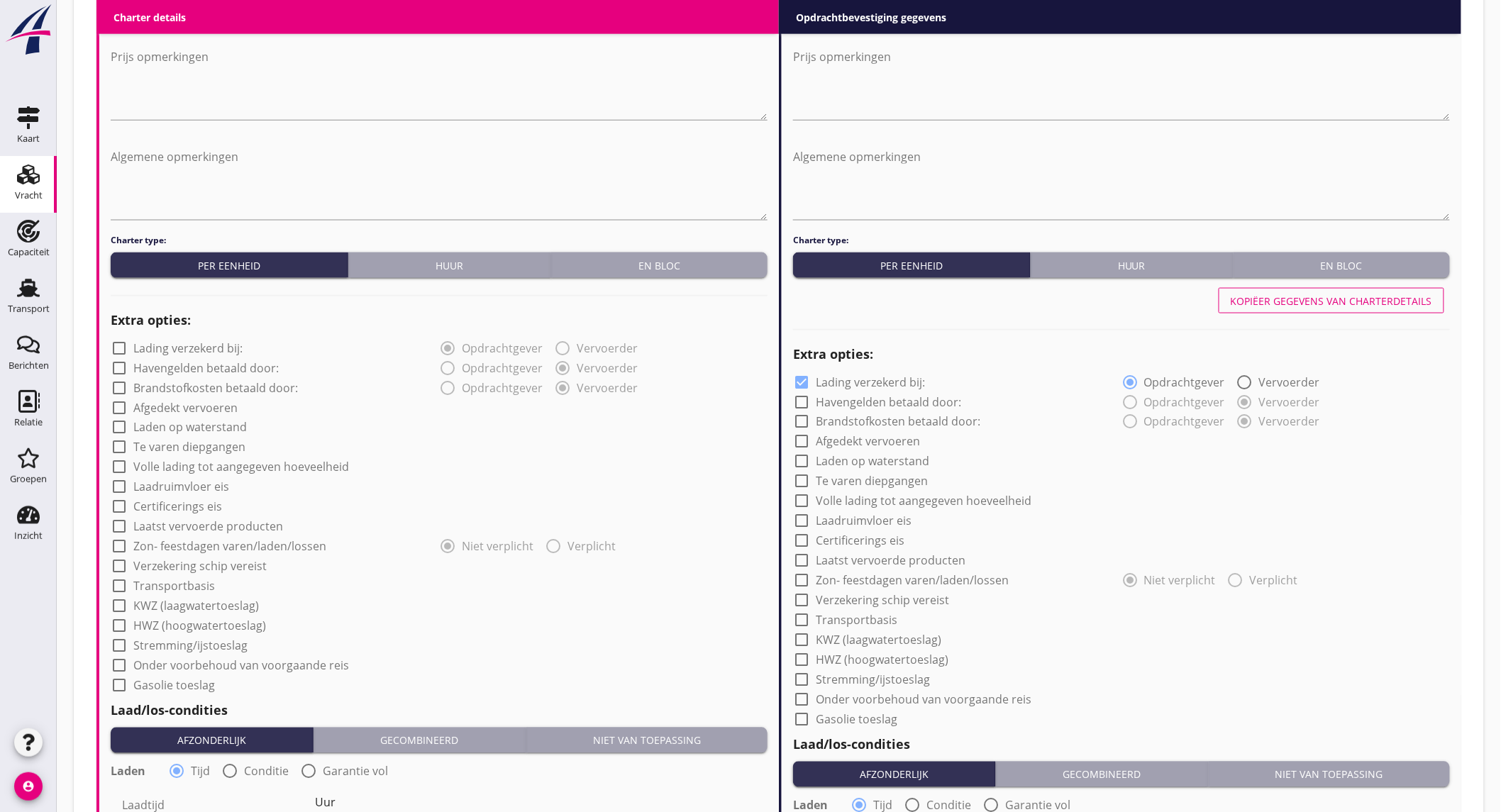
scroll to position [1283, 0]
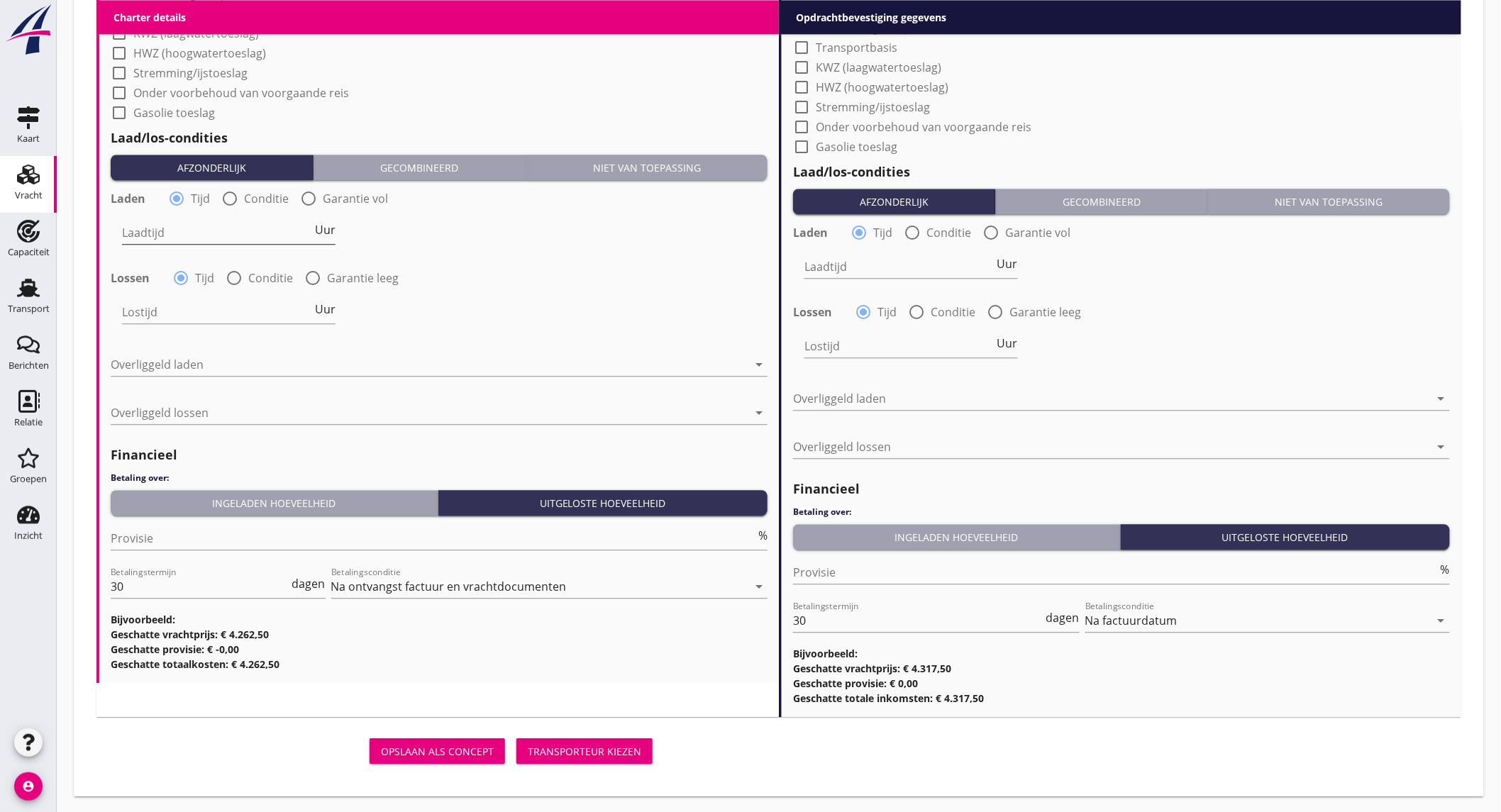
click at [210, 234] on input "Laadtijd" at bounding box center [217, 233] width 190 height 23
type input "24"
click at [169, 313] on input "Lostijd" at bounding box center [217, 312] width 190 height 23
type input "24"
click at [169, 354] on div at bounding box center [429, 365] width 637 height 23
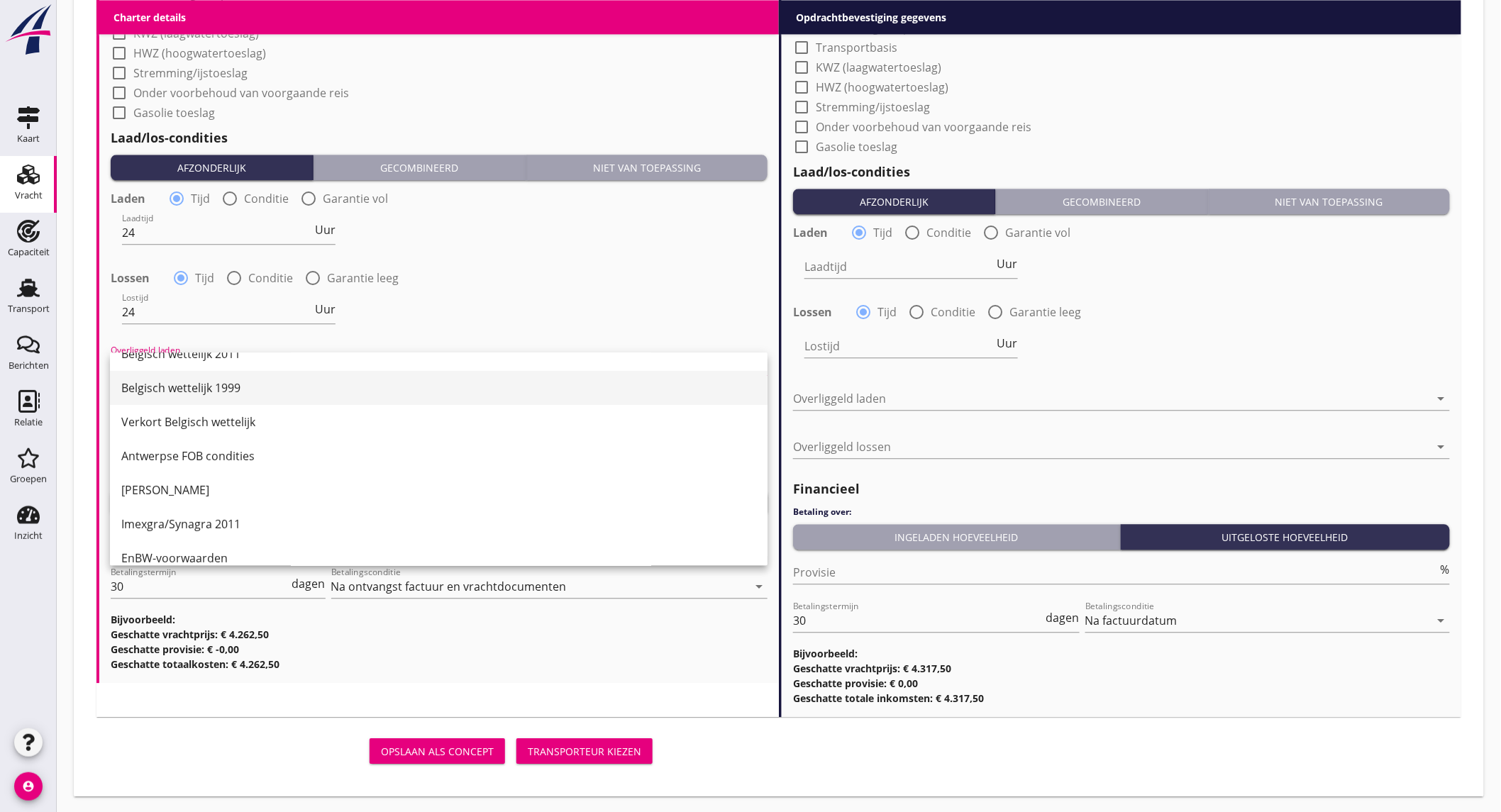
scroll to position [236, 0]
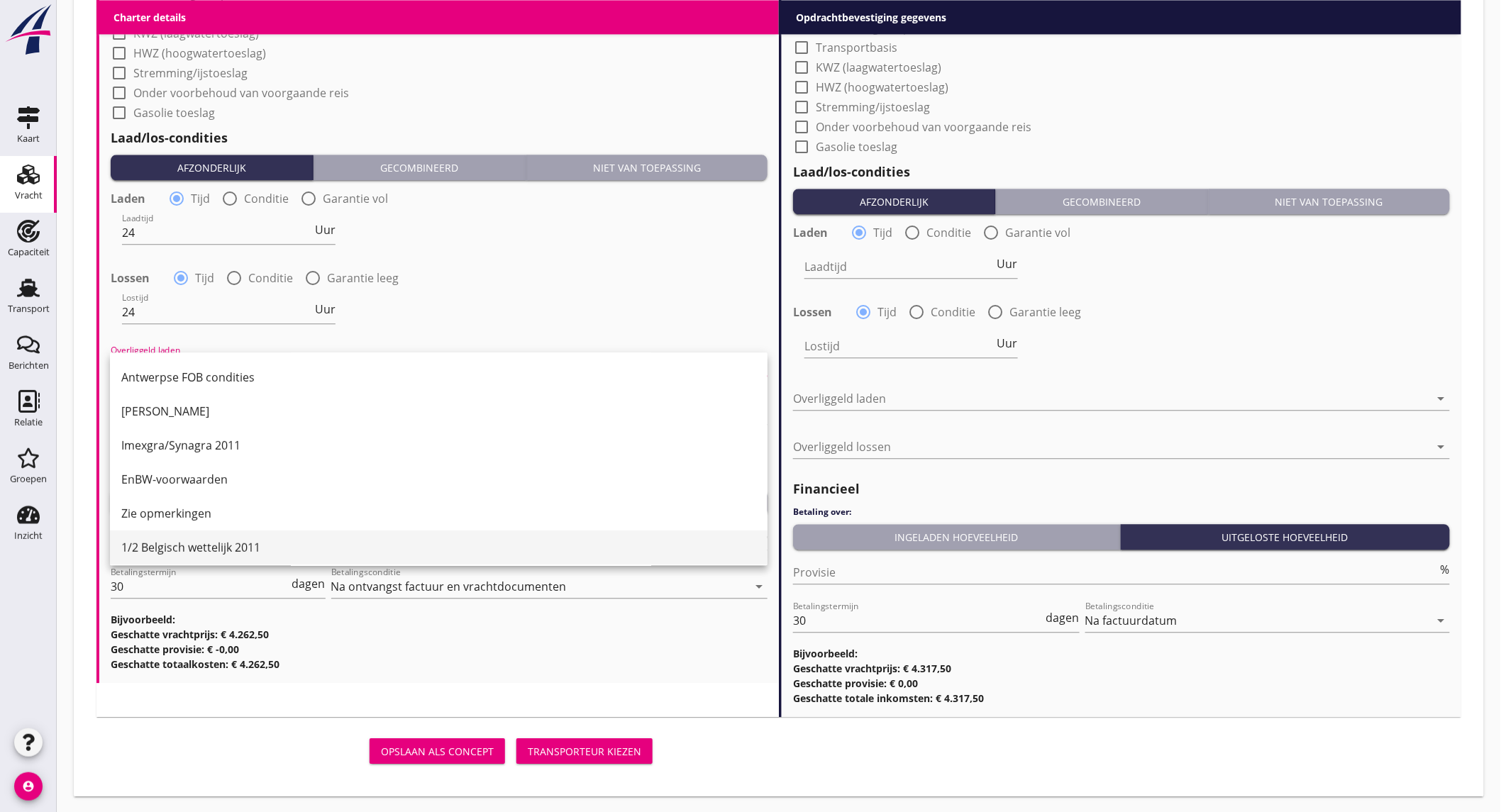
click at [208, 536] on div "1/2 Belgisch wettelijk 2011" at bounding box center [438, 547] width 635 height 34
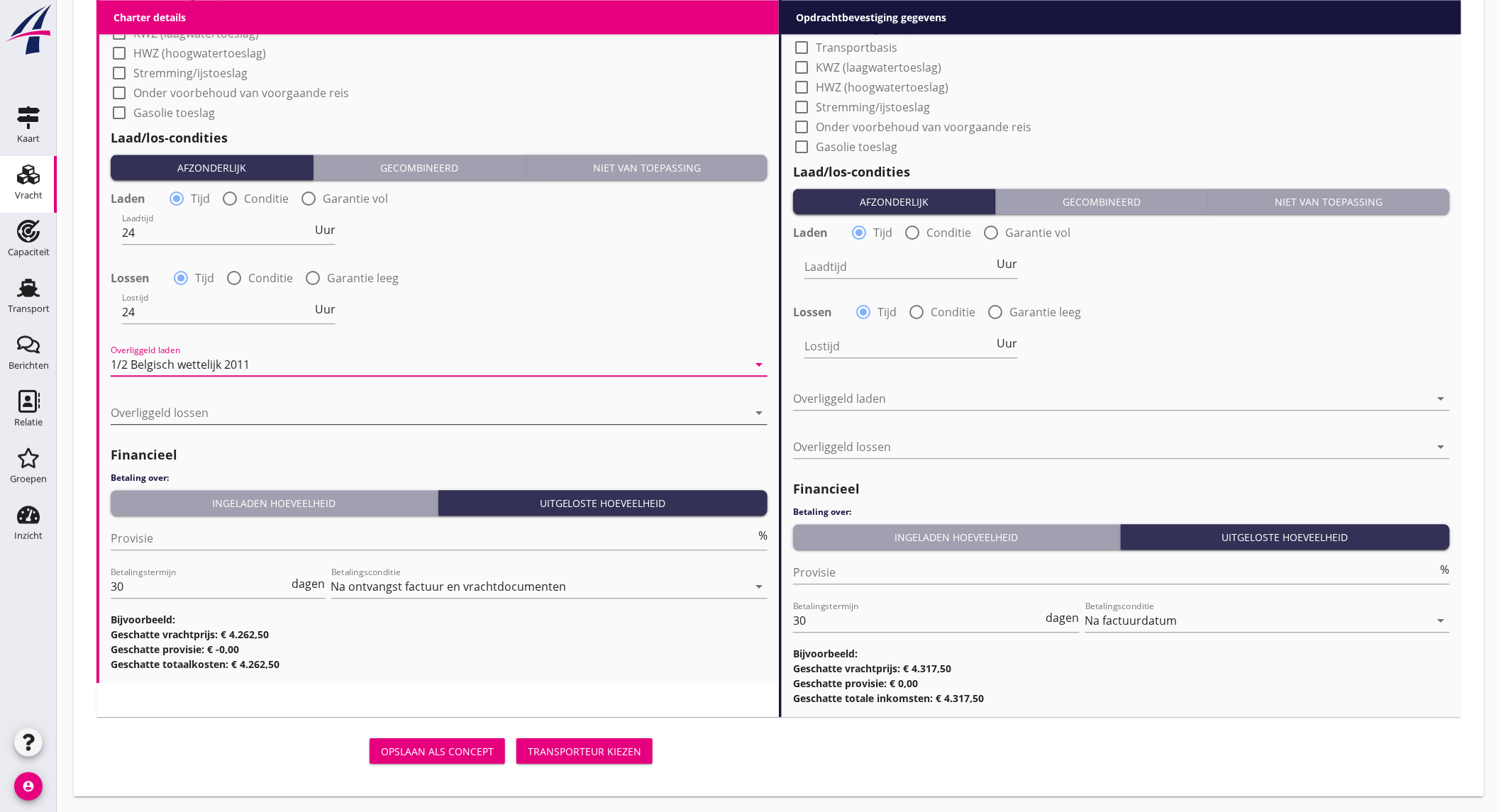
click at [210, 411] on div at bounding box center [429, 413] width 637 height 23
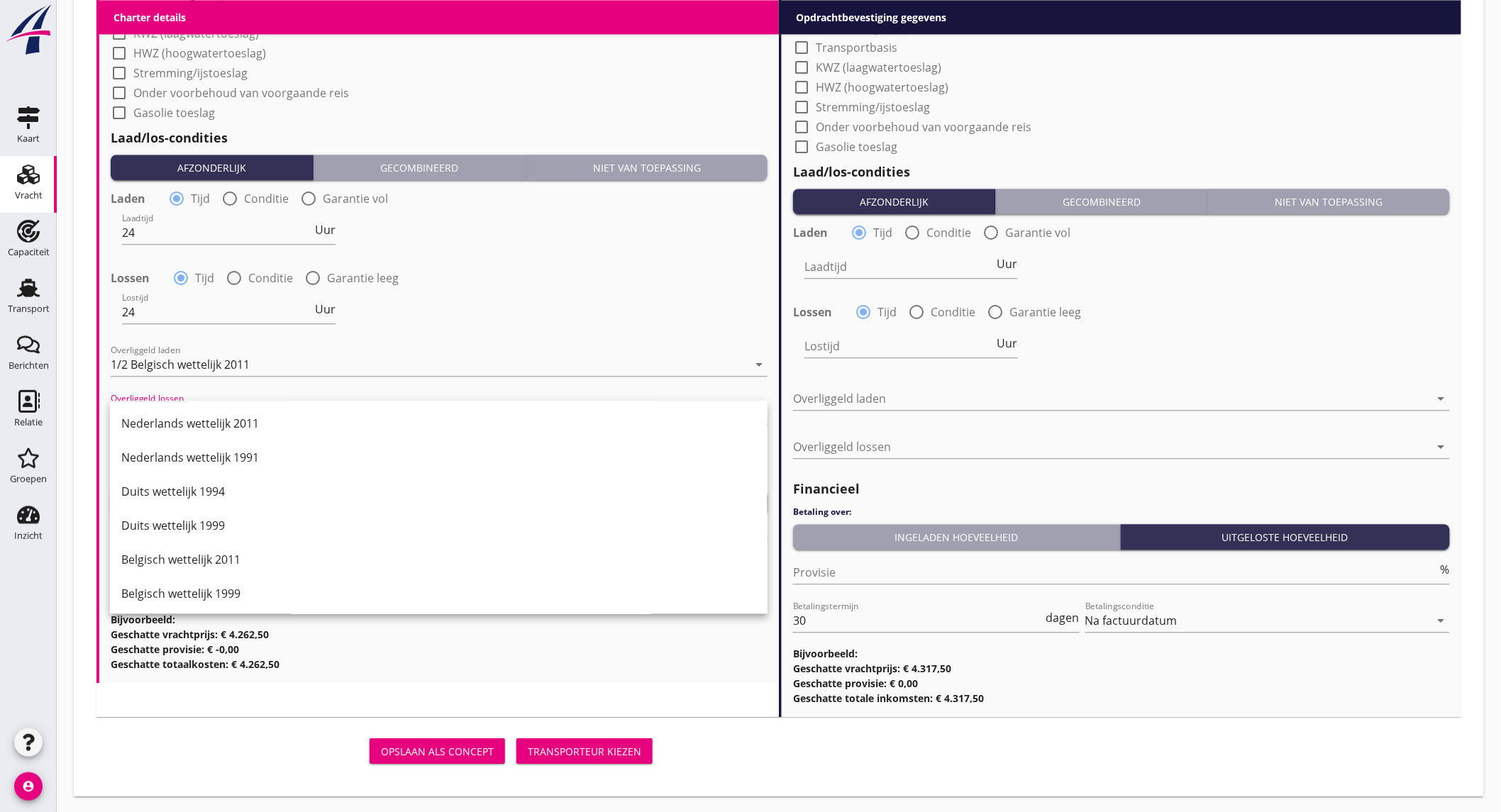
click at [240, 427] on div "Nederlands wettelijk 2011" at bounding box center [438, 424] width 635 height 17
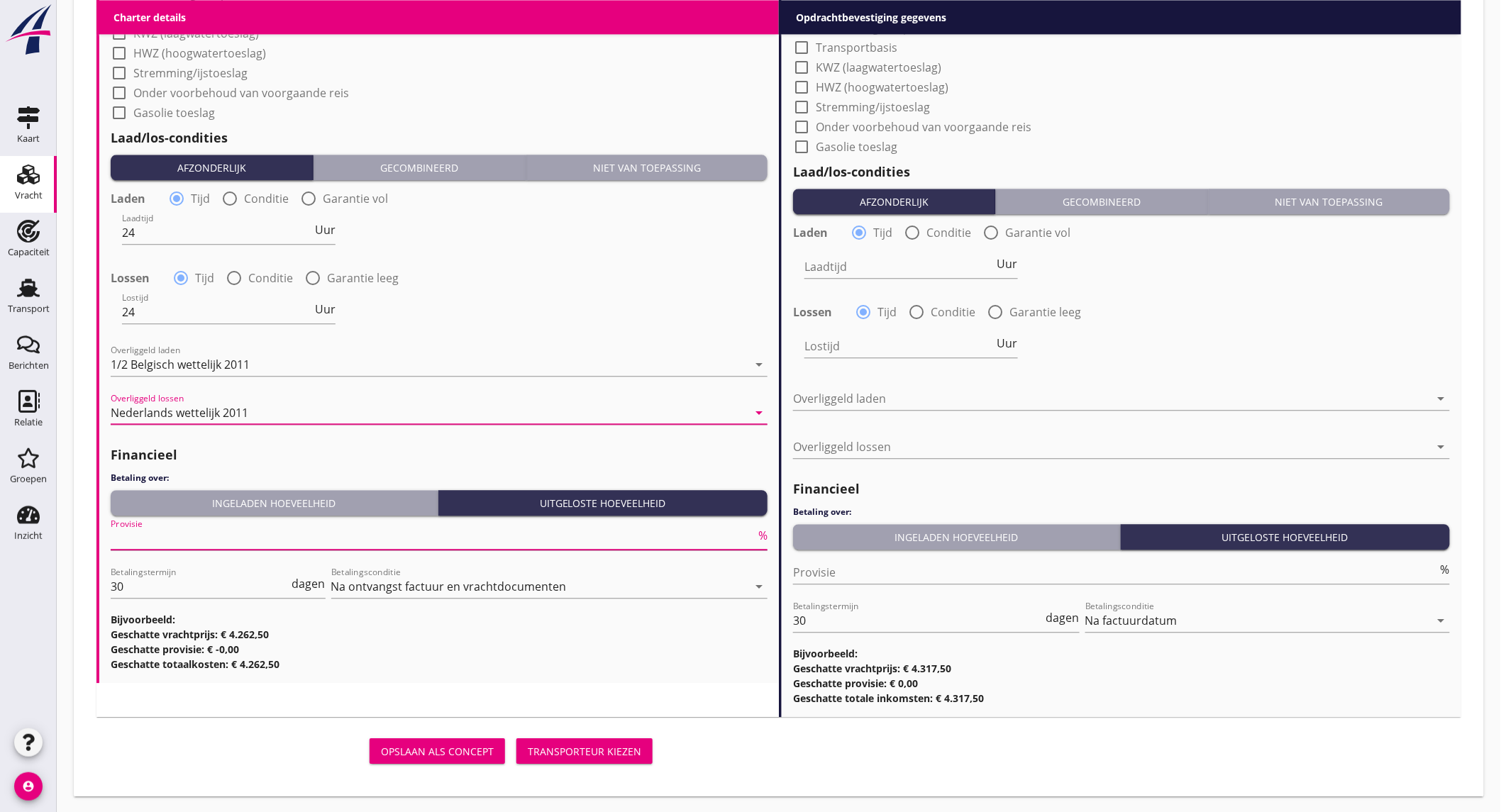
click at [265, 542] on input "Provisie" at bounding box center [432, 538] width 645 height 23
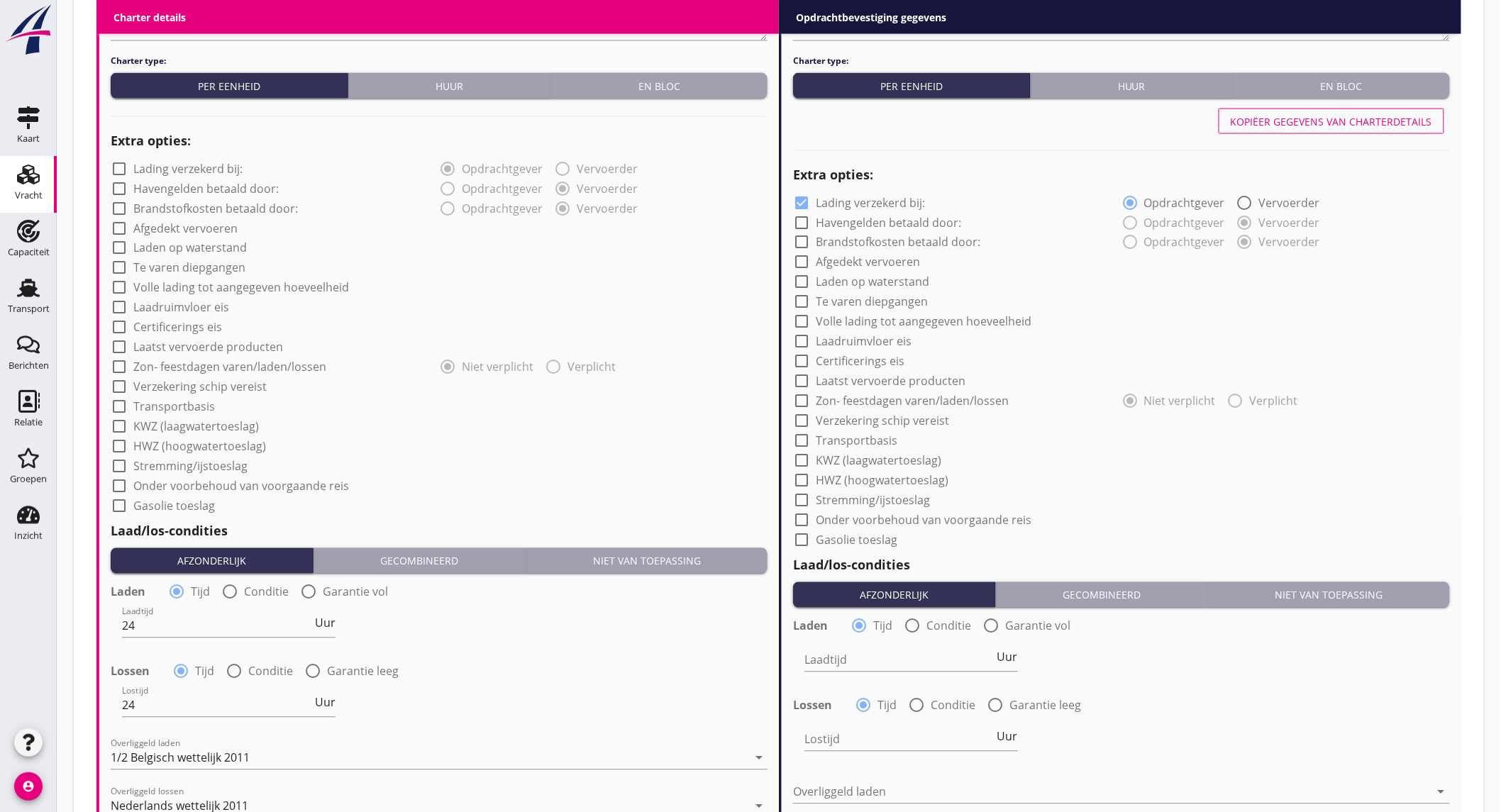
scroll to position [731, 0]
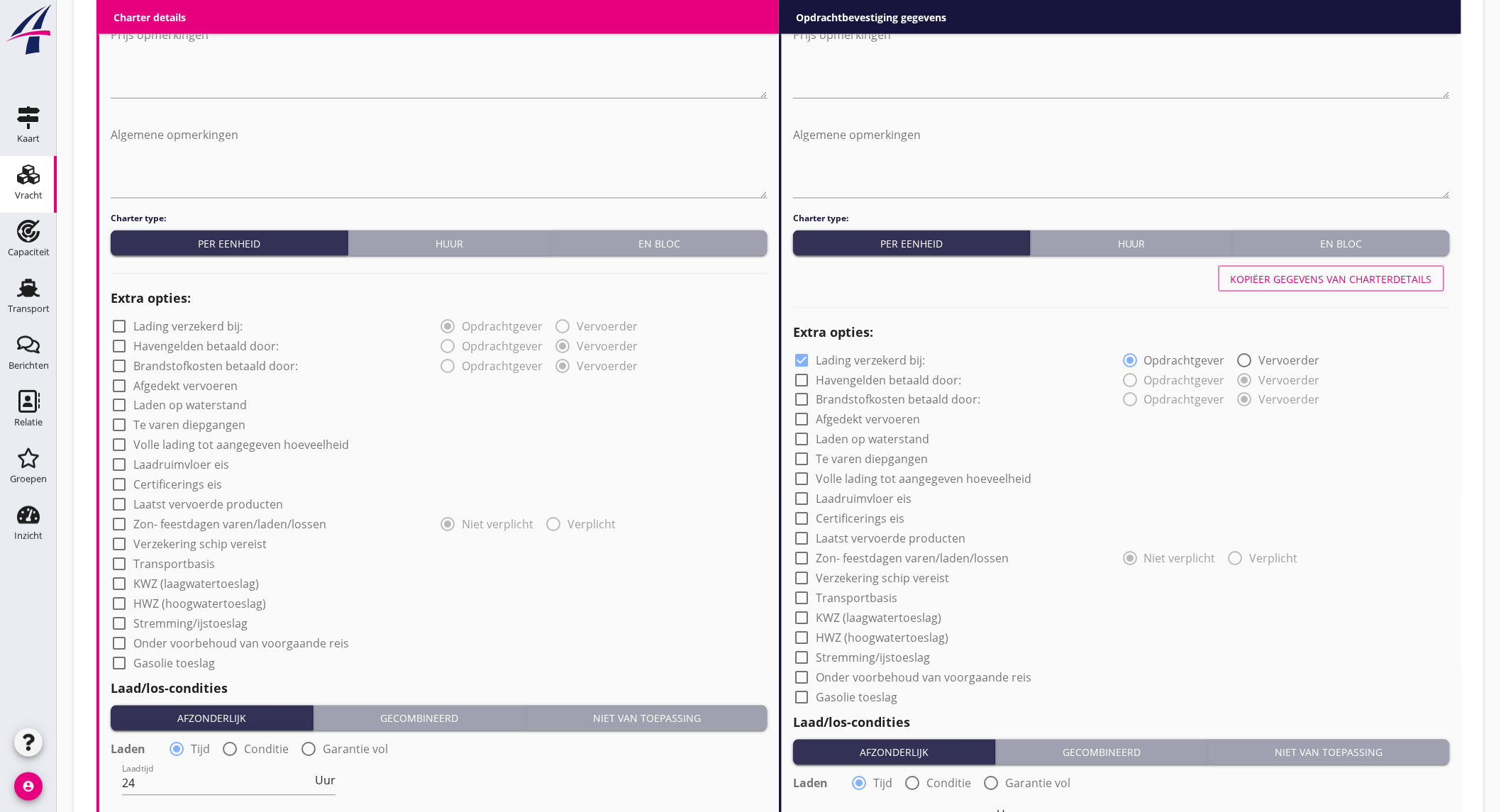
type input "5"
click at [1256, 278] on div "Kopiëer gegevens van charterdetails" at bounding box center [1332, 280] width 202 height 15
checkbox input "false"
type input "24"
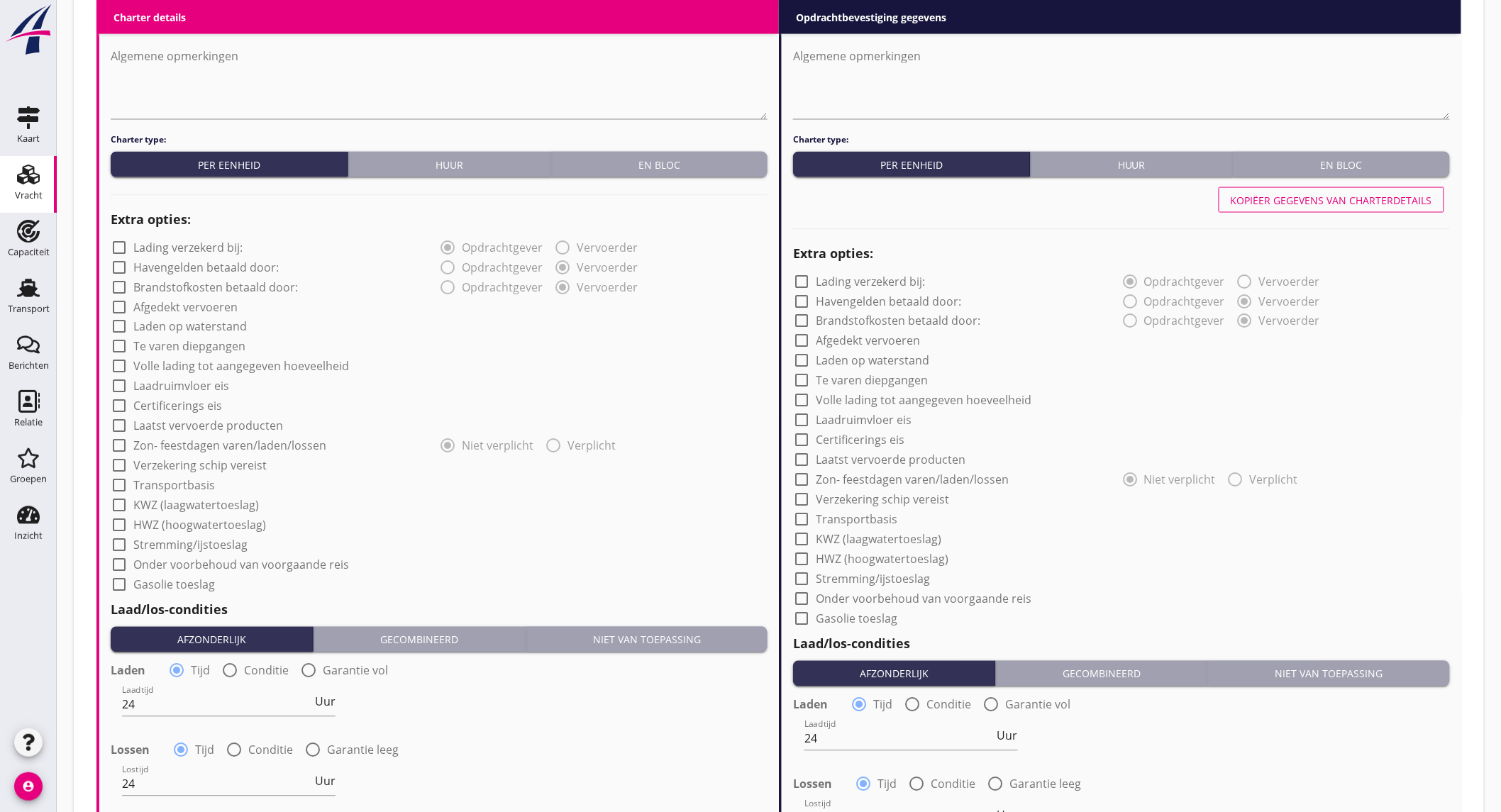
scroll to position [337, 0]
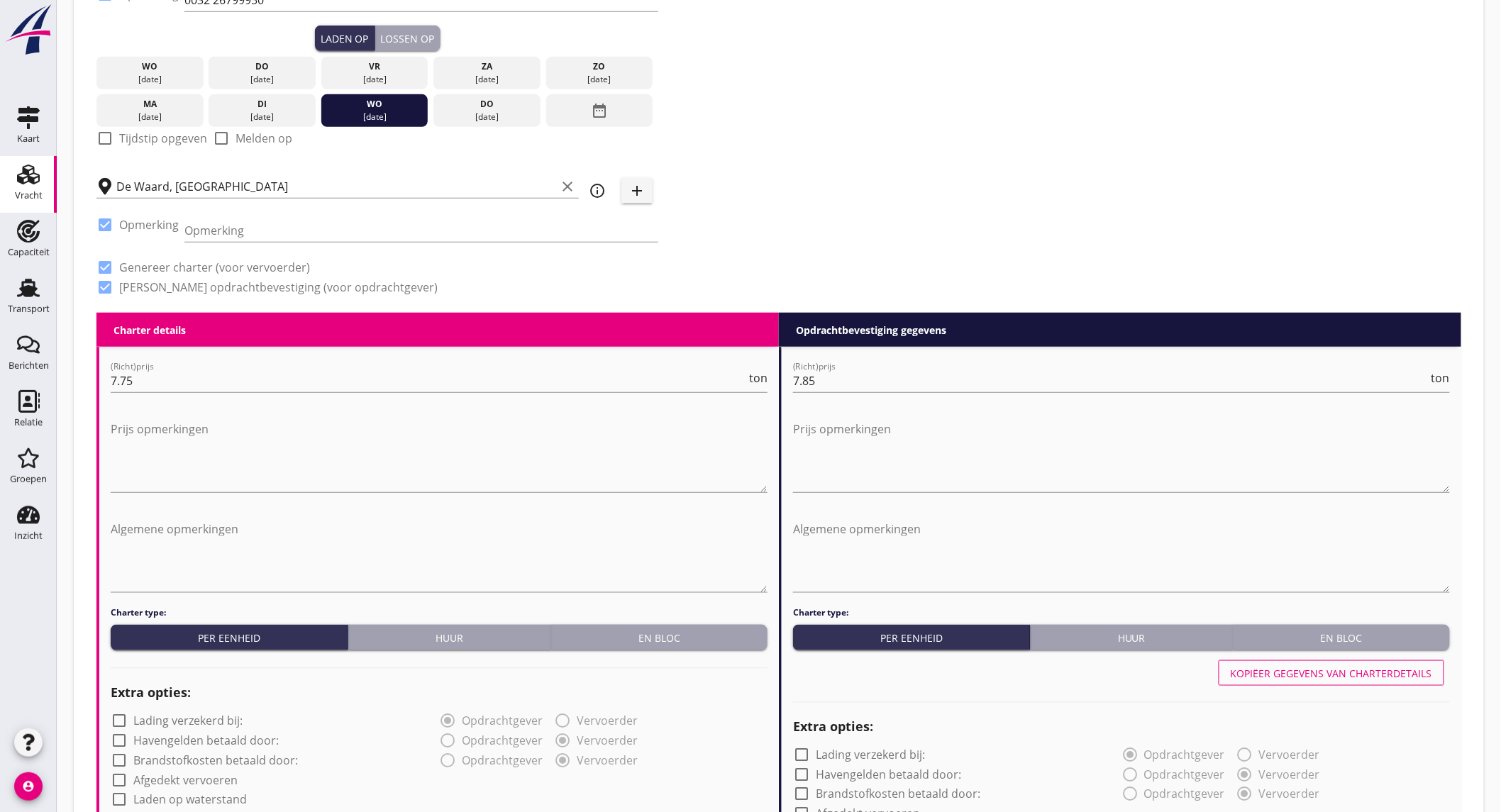
click at [412, 33] on div "Lossen op" at bounding box center [407, 38] width 54 height 15
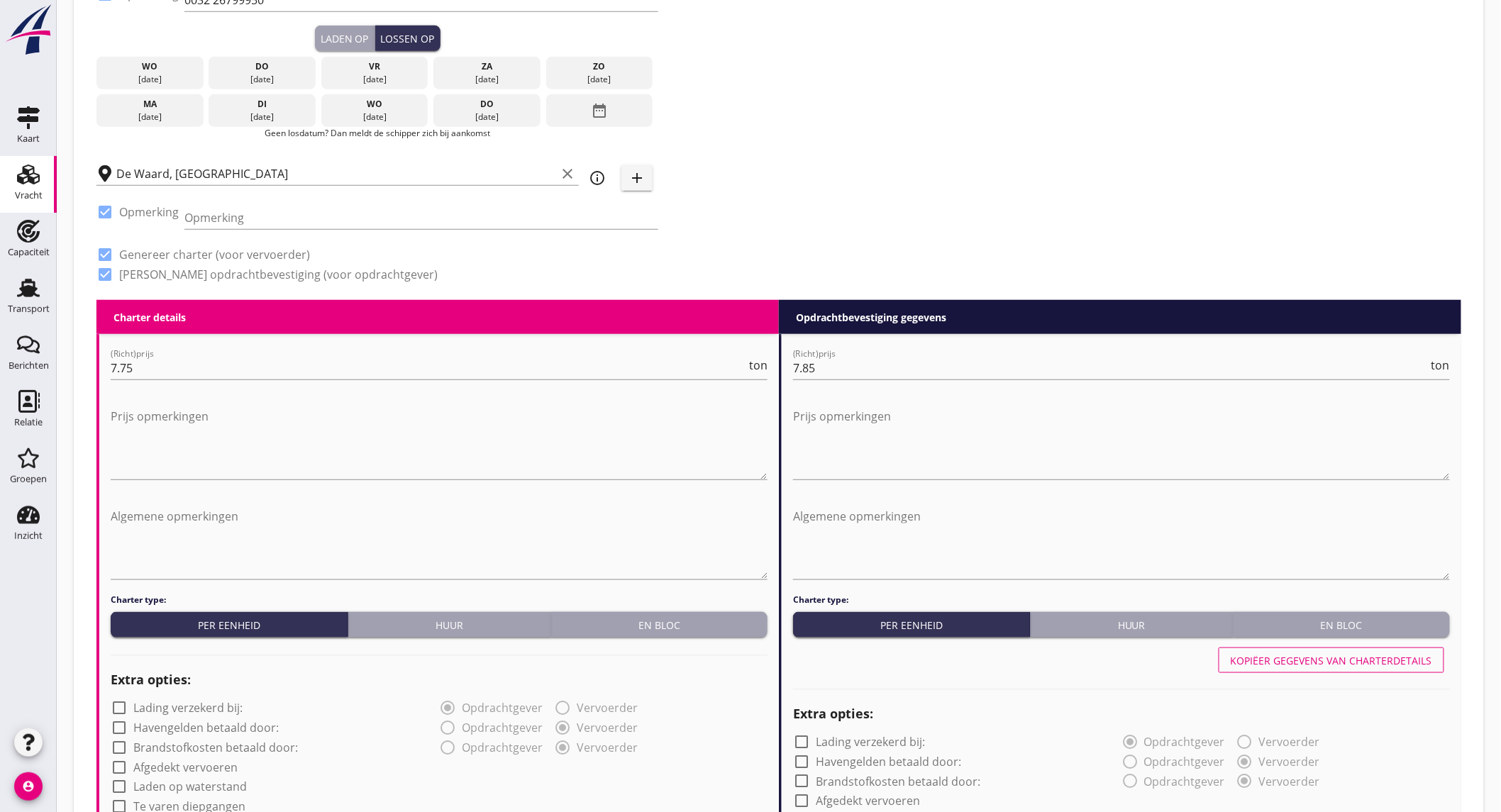
click at [608, 120] on div "date_range" at bounding box center [599, 111] width 107 height 33
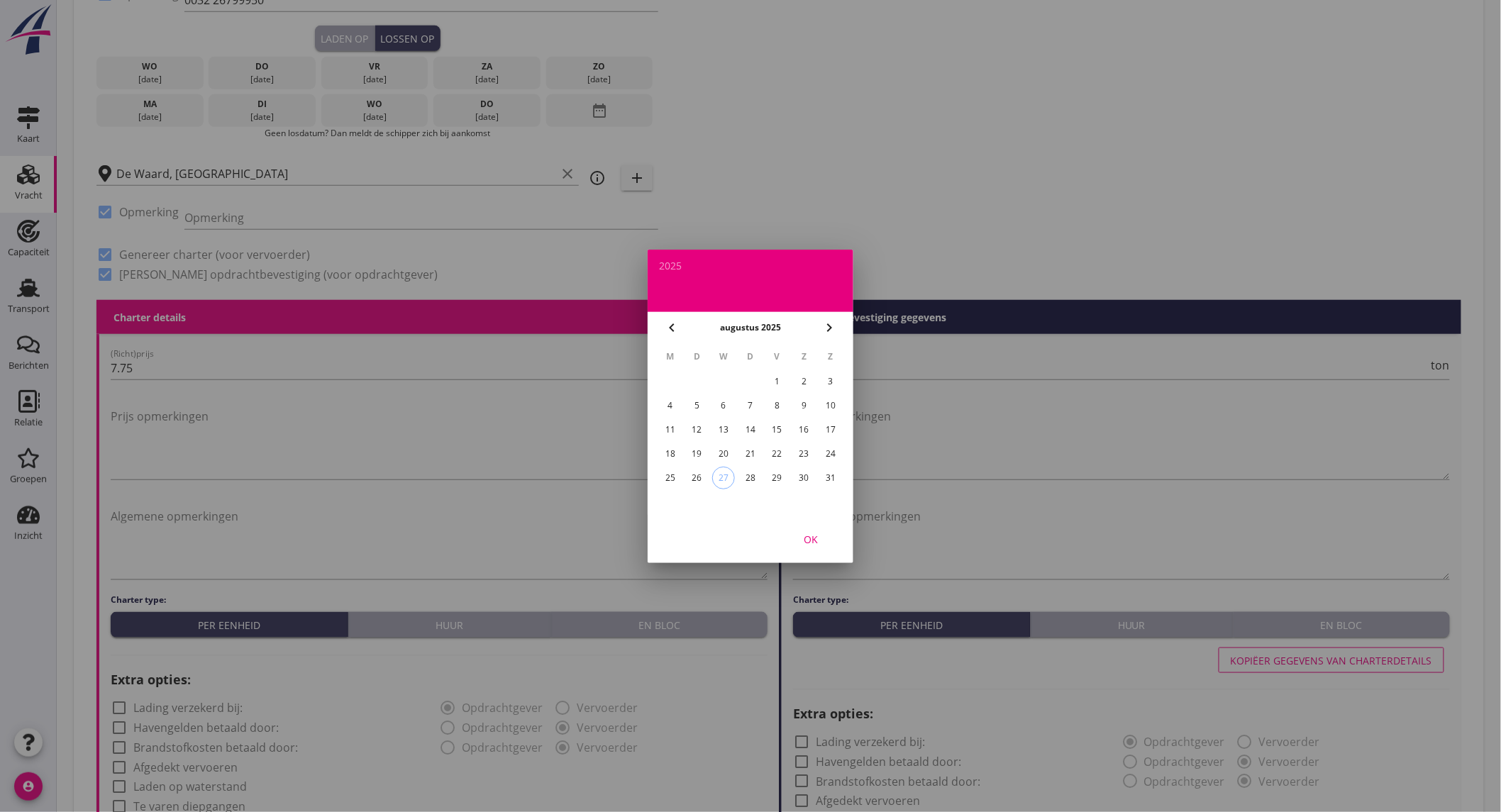
click at [824, 330] on icon "chevron_right" at bounding box center [829, 328] width 17 height 17
click at [672, 403] on div "8" at bounding box center [671, 406] width 23 height 23
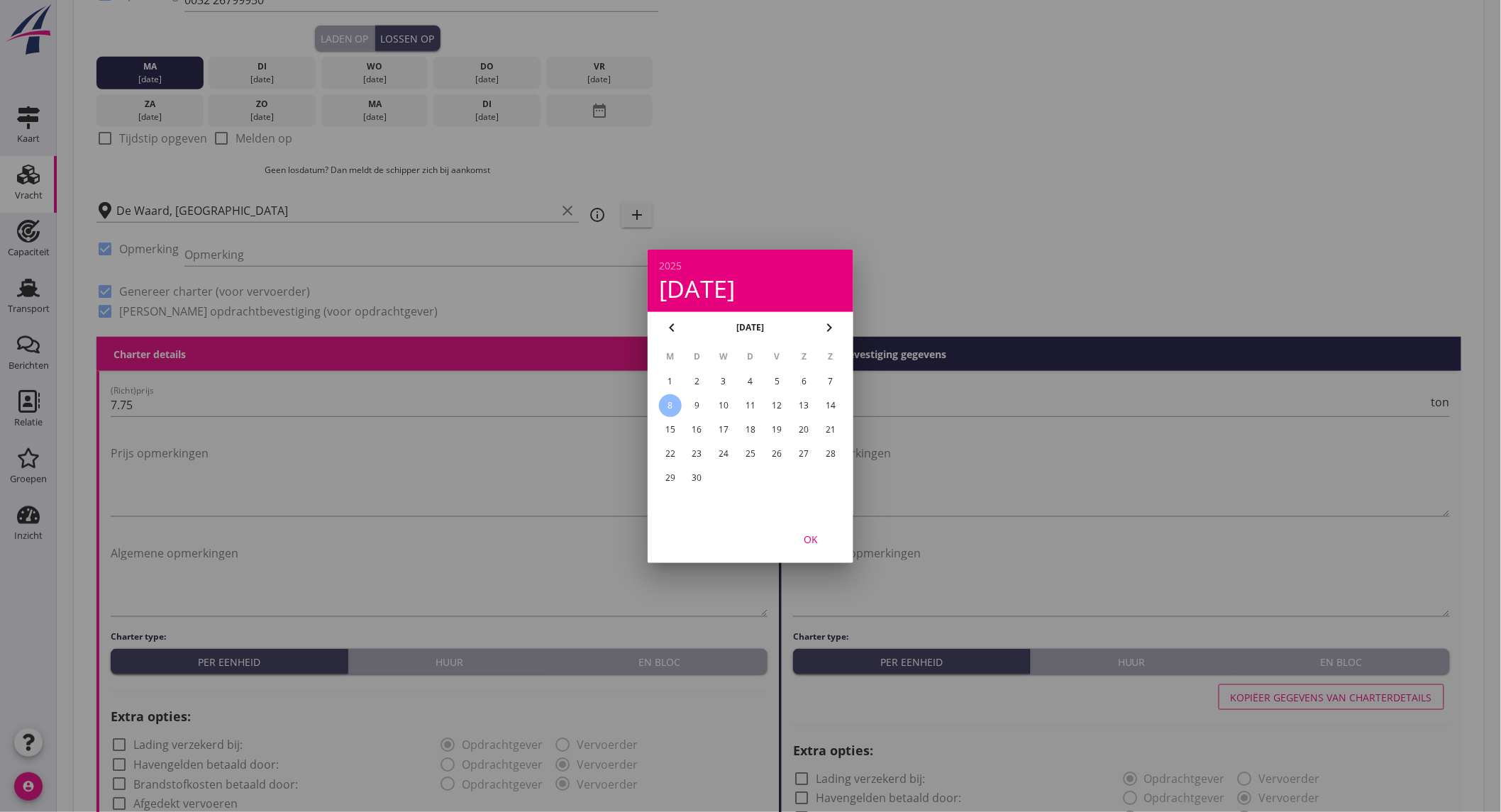
click at [814, 541] on div "OK" at bounding box center [810, 539] width 39 height 15
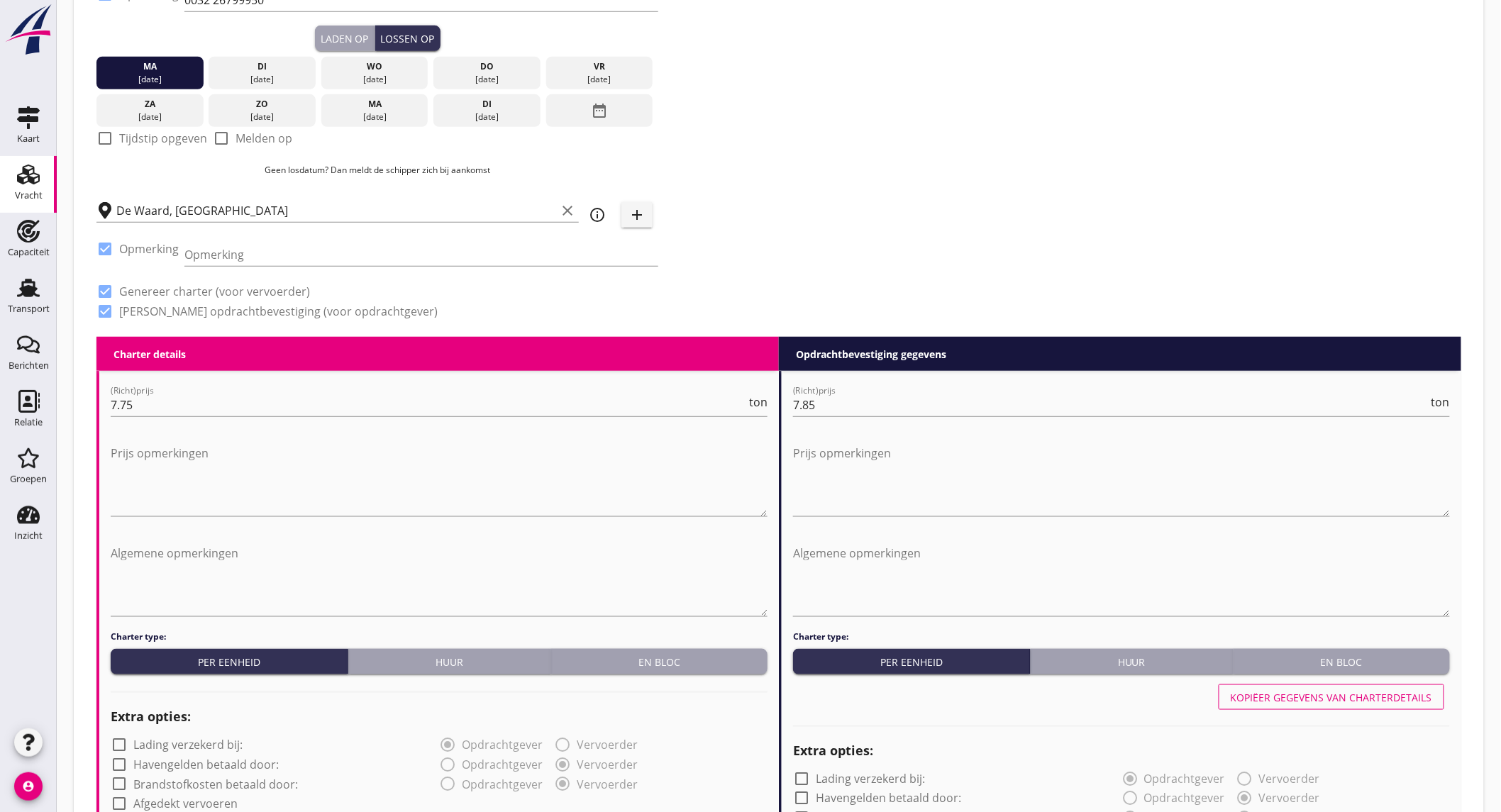
click at [139, 142] on label "Tijdstip opgeven" at bounding box center [163, 138] width 88 height 14
checkbox input "true"
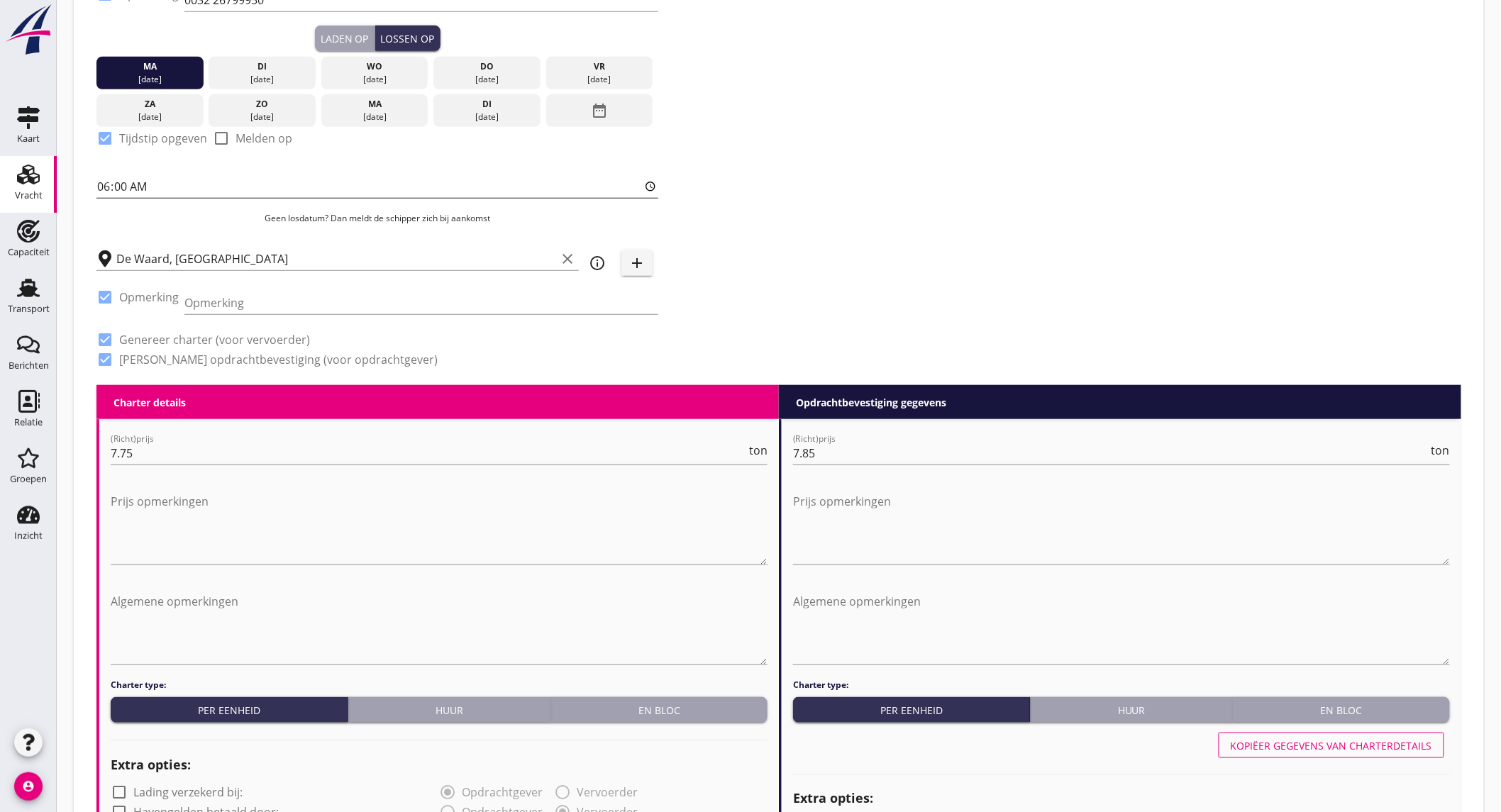
click at [153, 180] on input "06:00" at bounding box center [377, 186] width 562 height 23
type input "10:00"
click at [784, 178] on div "Zoeken op opdrachtgever... AMER SHIPPING B.V. clear arrow_drop_down add (inkoop…" at bounding box center [778, 65] width 1376 height 639
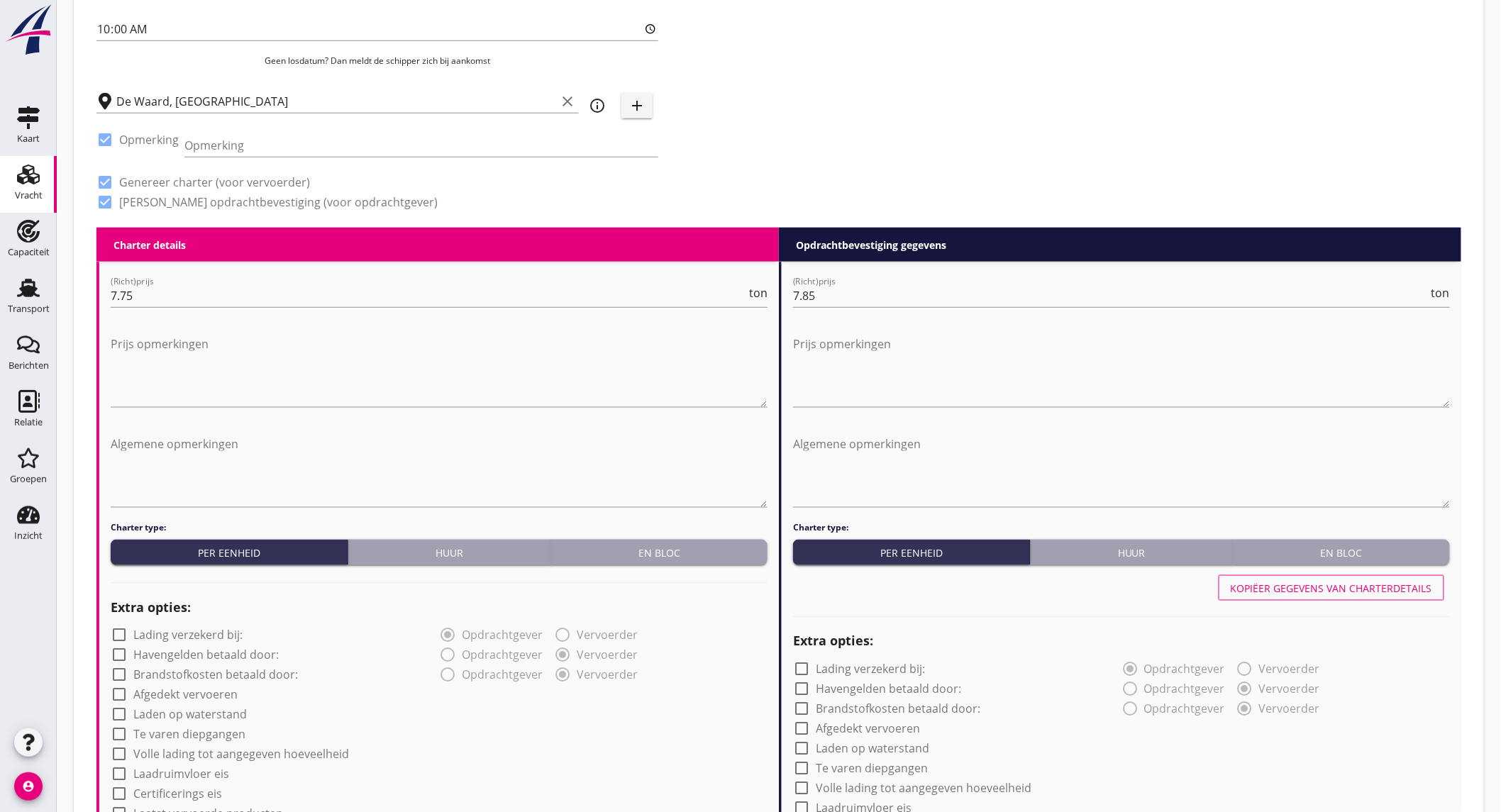
scroll to position [1355, 0]
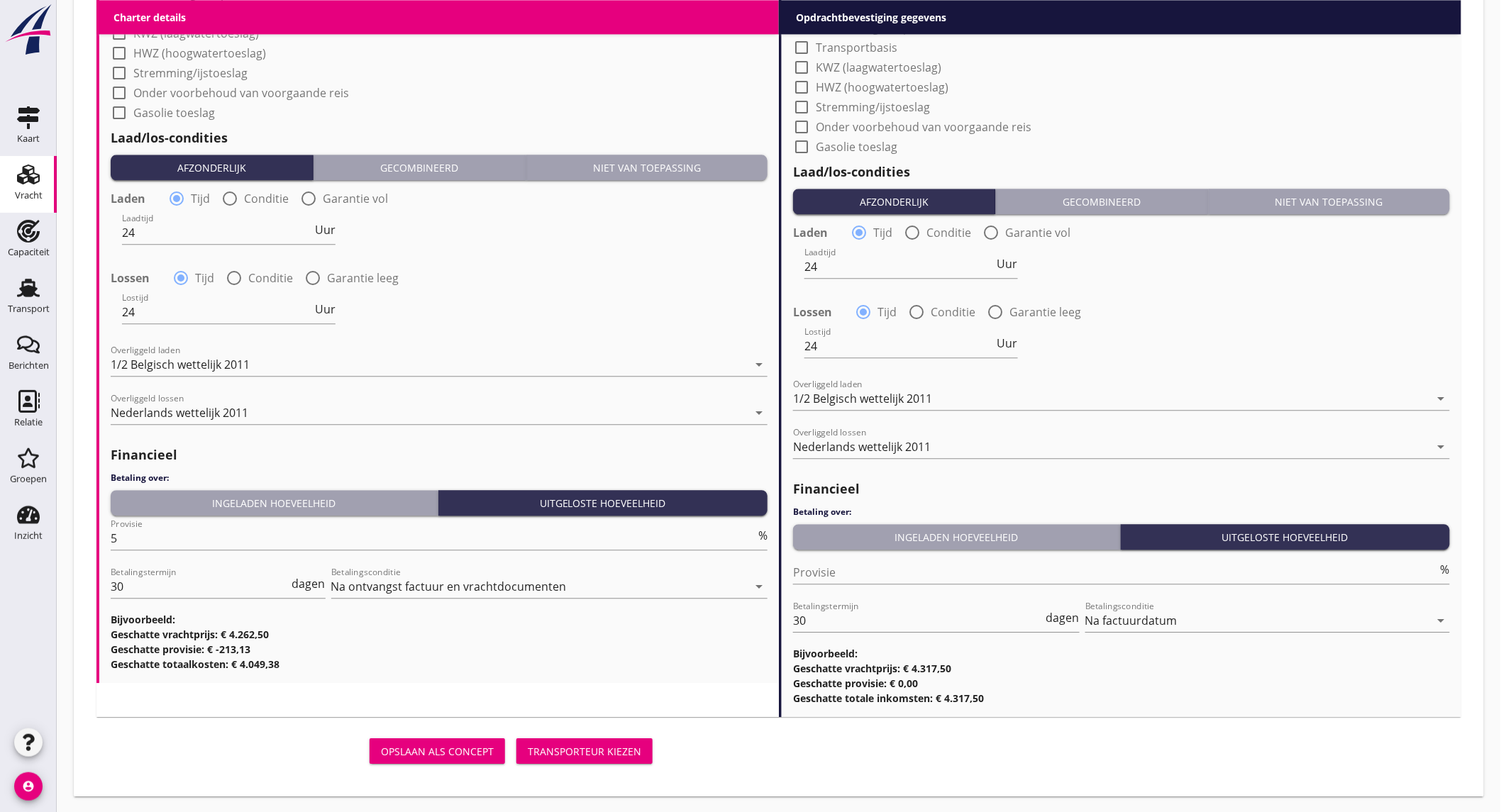
click at [600, 753] on div "Transporteur kiezen" at bounding box center [584, 751] width 113 height 15
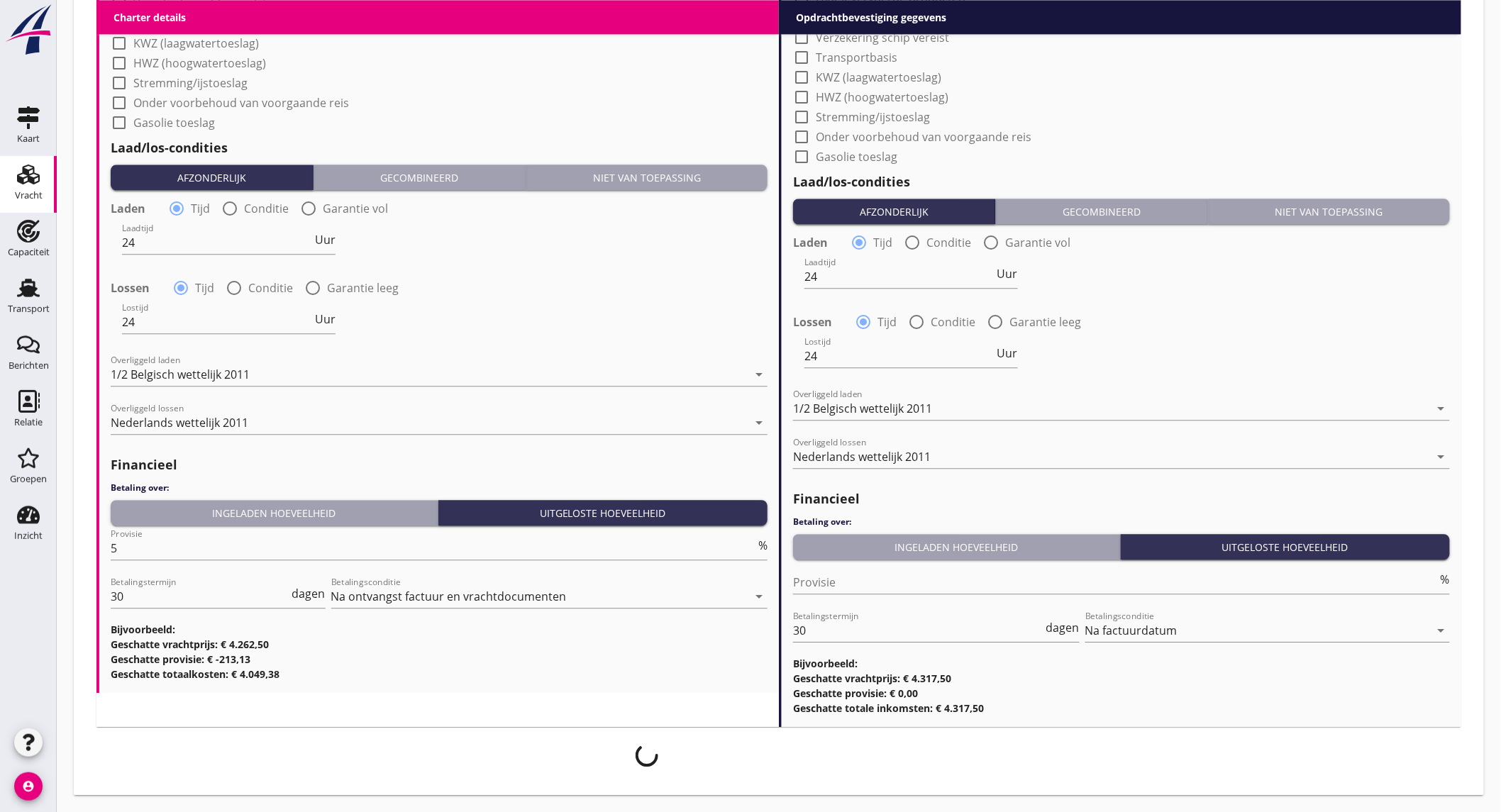
scroll to position [1343, 0]
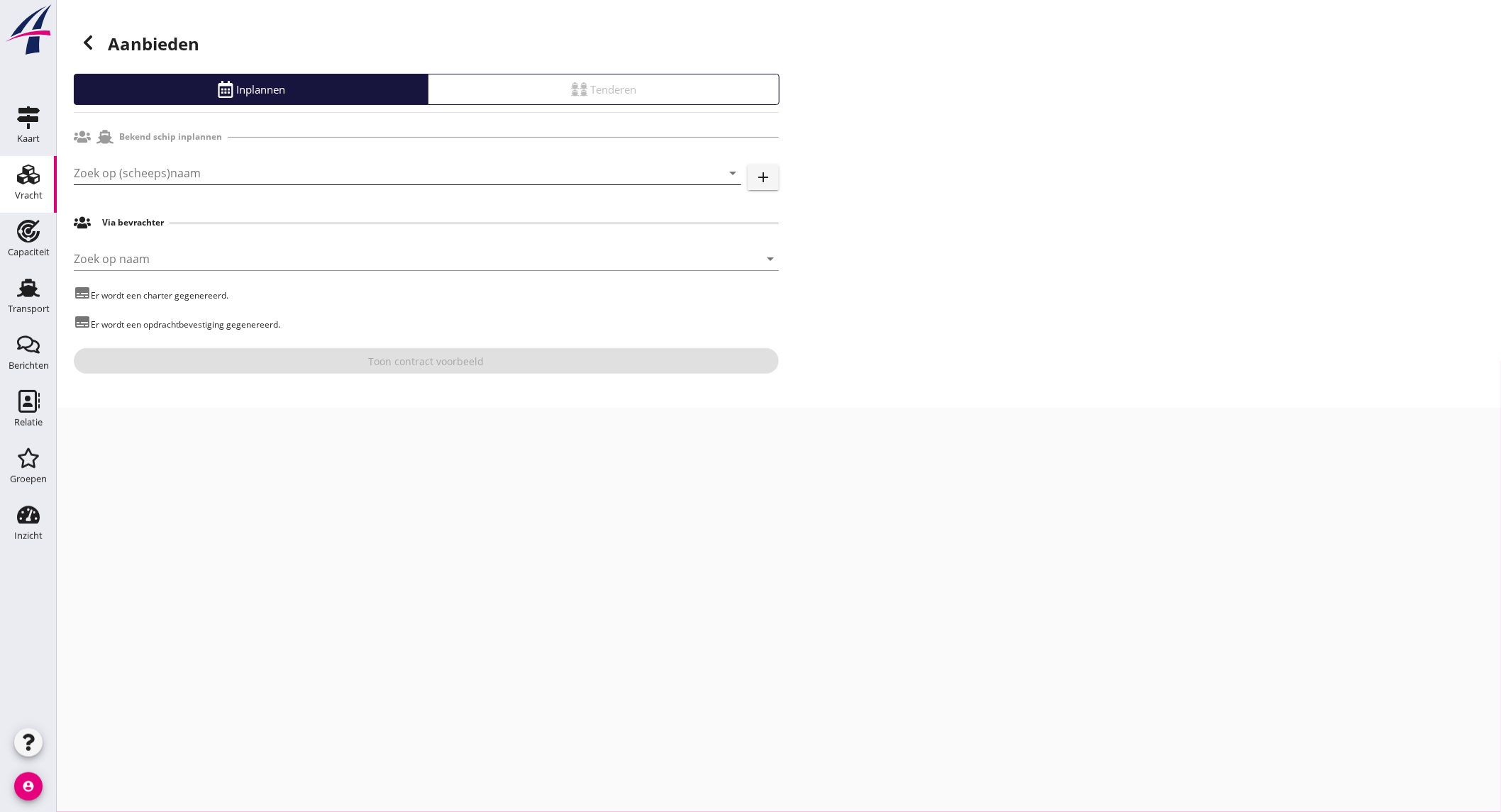
click at [236, 178] on input "Zoek op (scheeps)naam" at bounding box center [387, 173] width 627 height 23
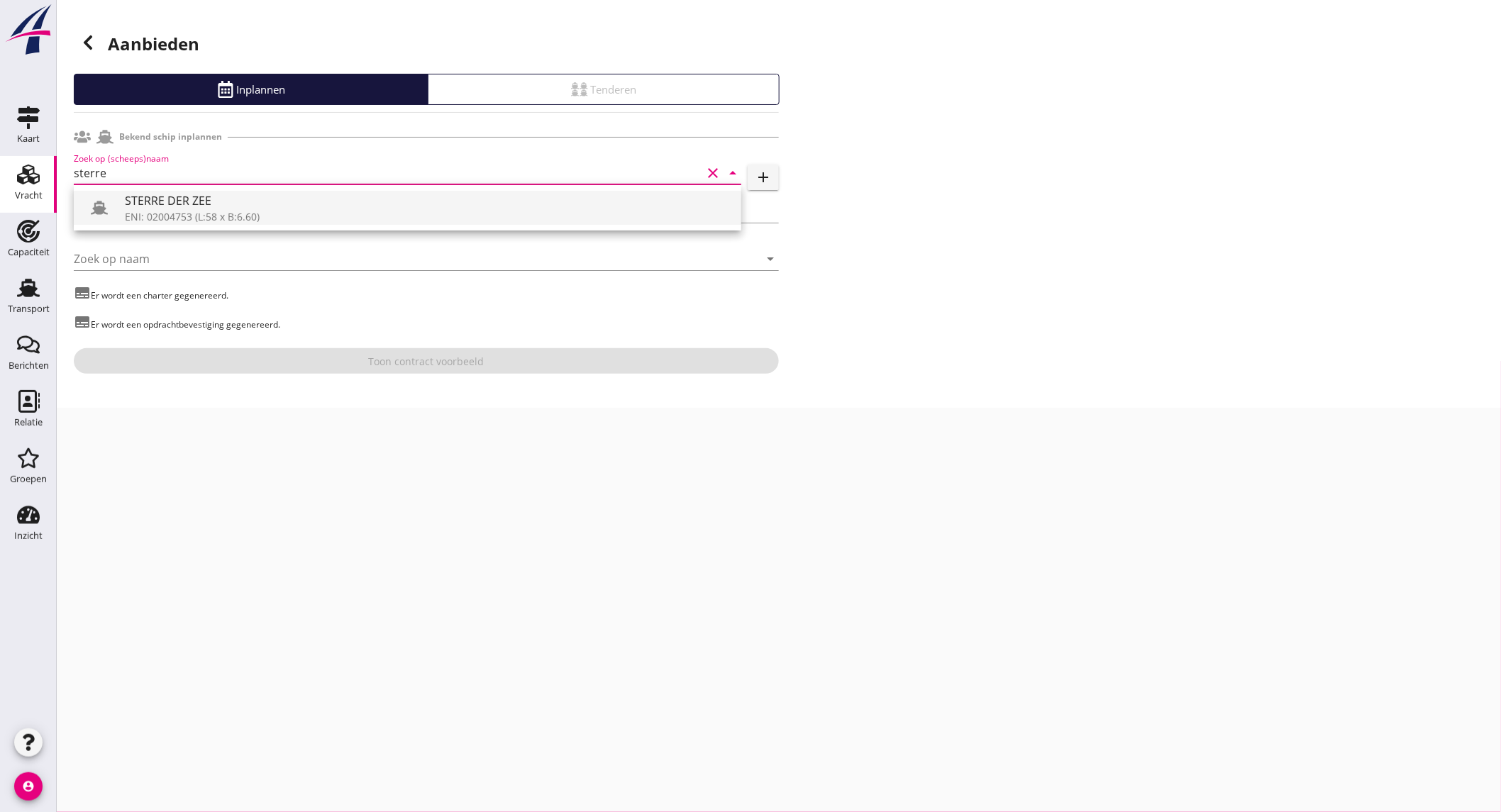
click at [218, 212] on div "ENI: 02004753 (L:58 x B:6.60)" at bounding box center [428, 217] width 605 height 15
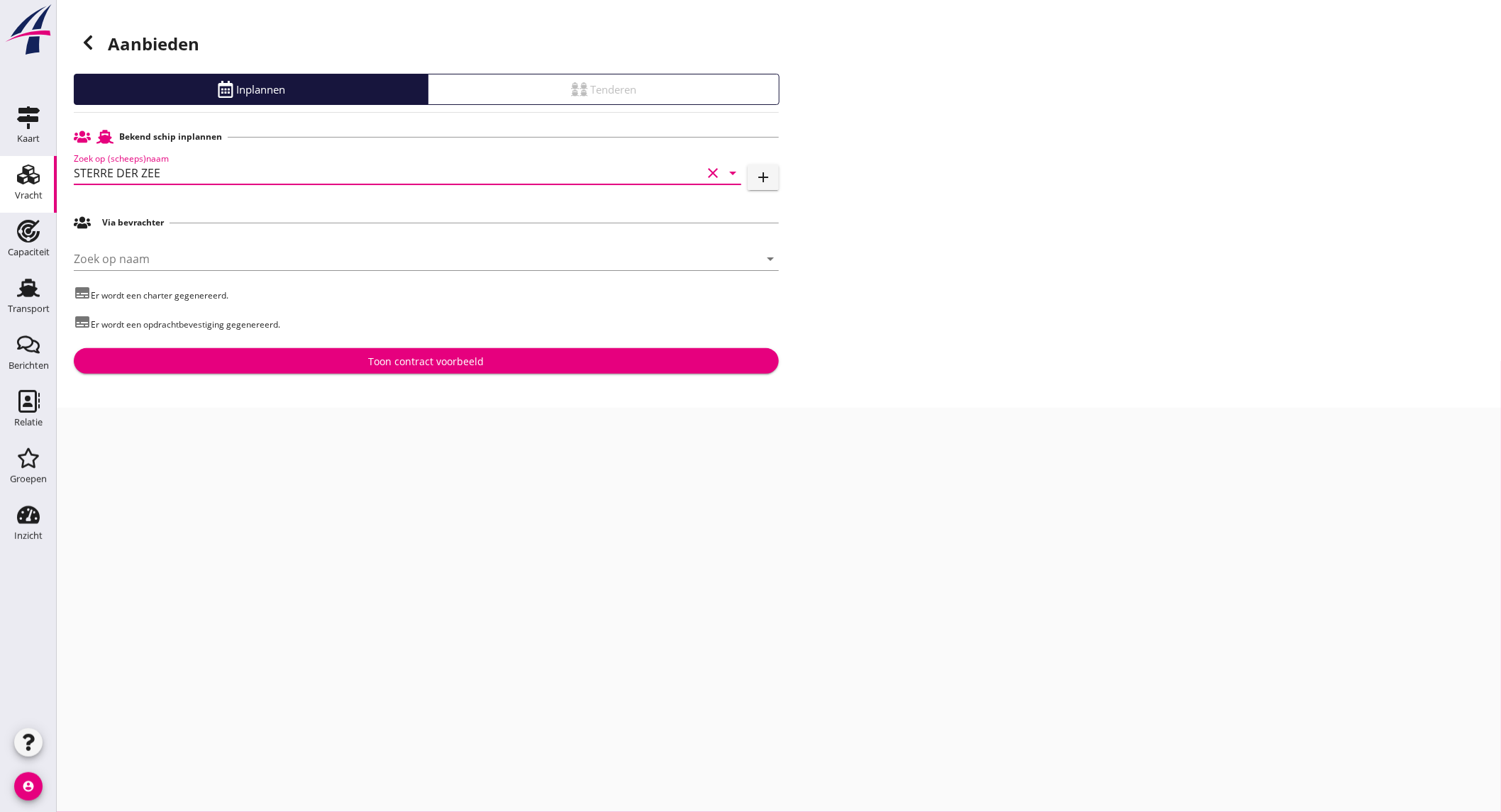
type input "STERRE DER ZEE"
click at [334, 373] on button "Toon contract voorbeeld" at bounding box center [427, 360] width 705 height 26
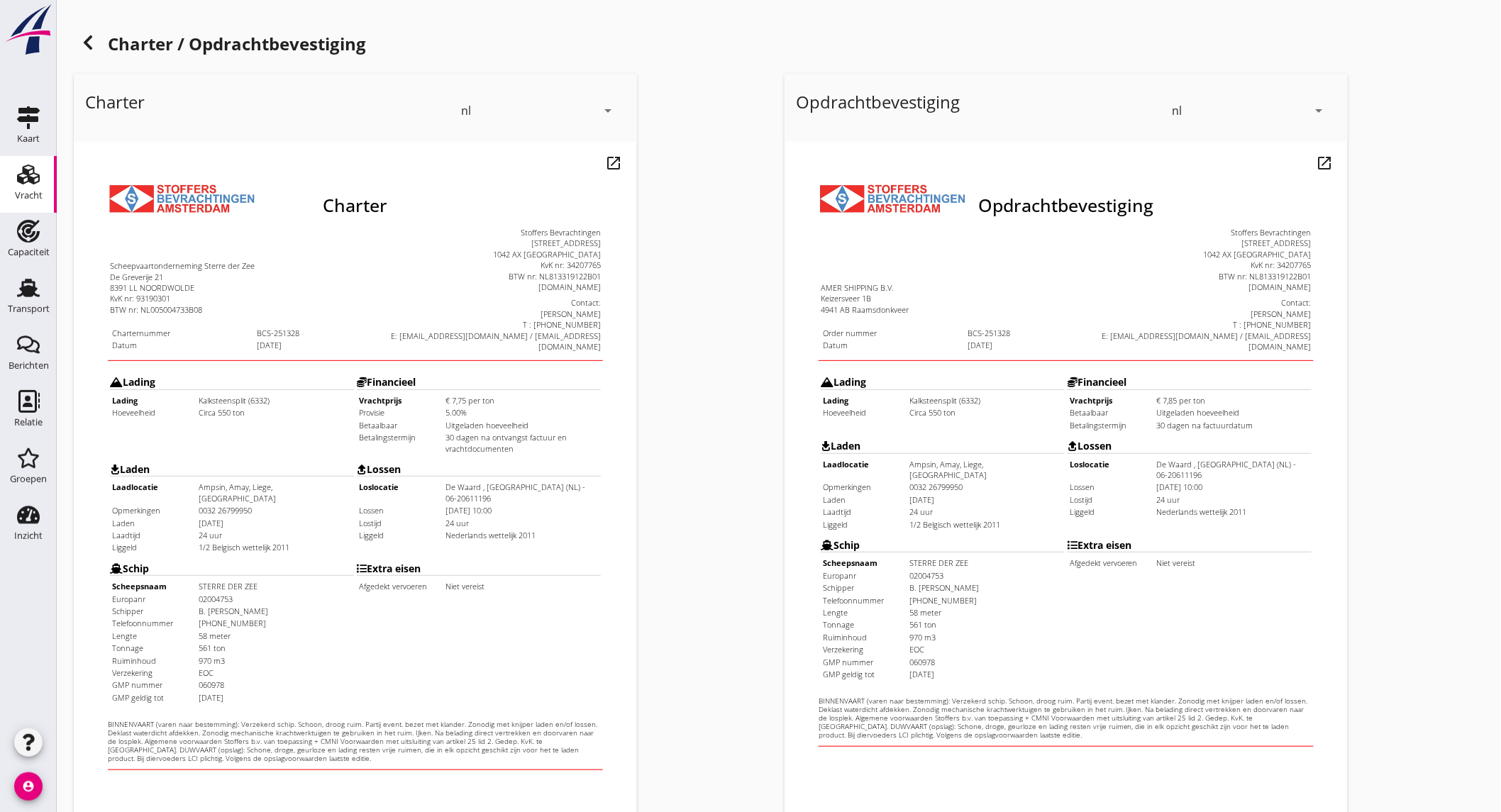
scroll to position [237, 0]
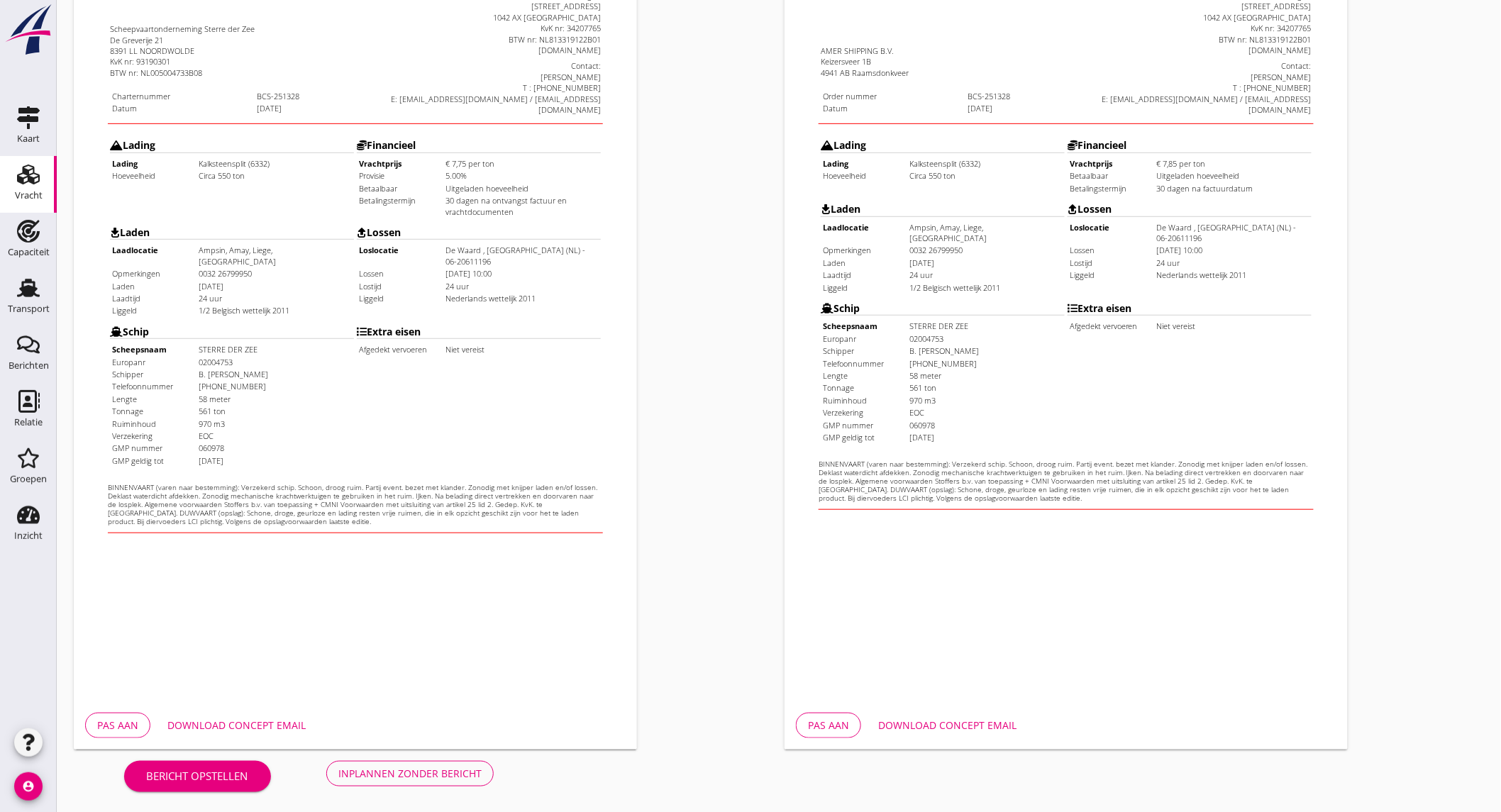
click at [204, 724] on div "Download concept email" at bounding box center [236, 726] width 138 height 15
click at [389, 763] on button "Inplannen zonder bericht" at bounding box center [410, 774] width 167 height 26
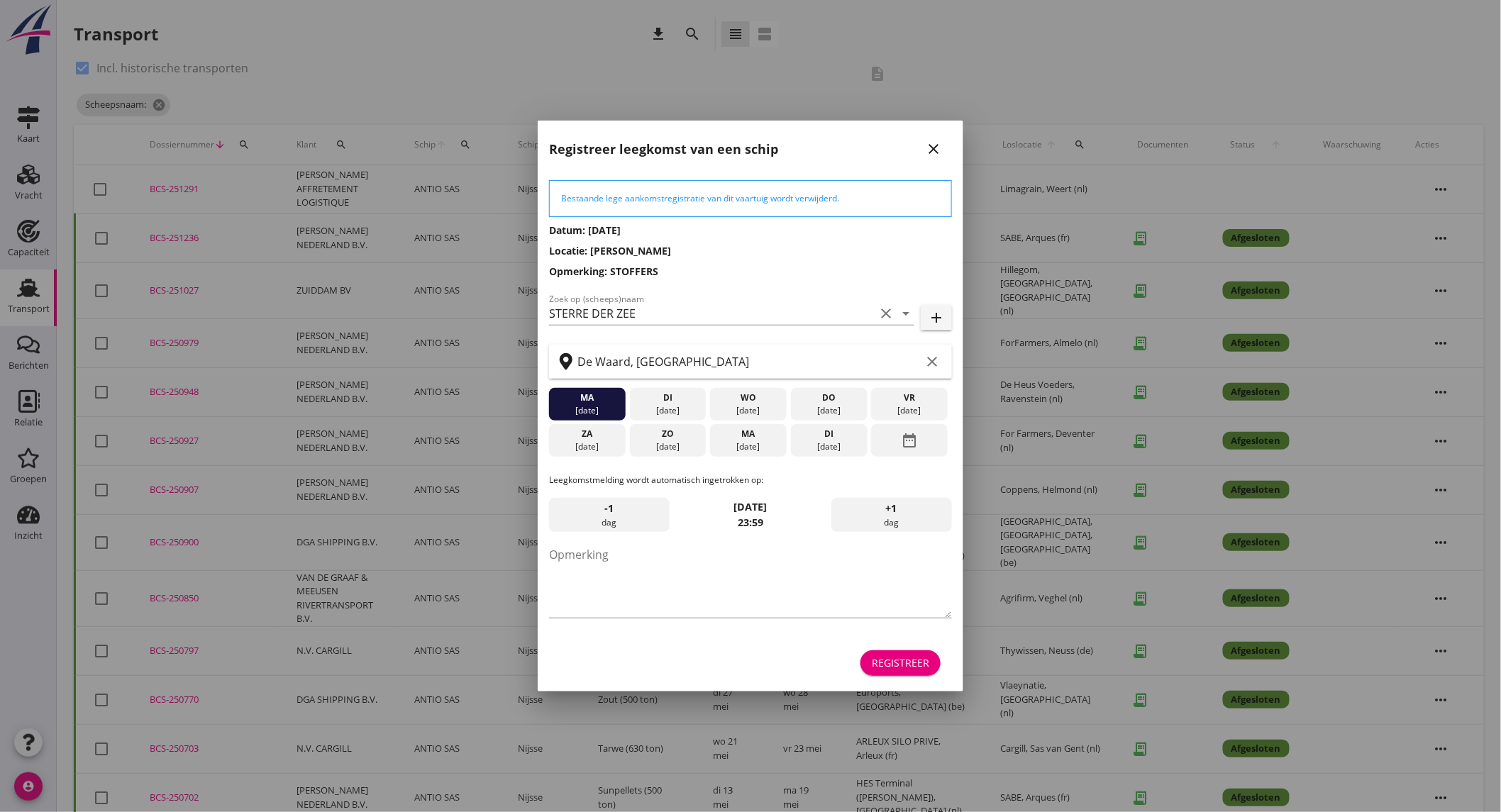
click at [891, 665] on div "Registreer" at bounding box center [900, 663] width 58 height 15
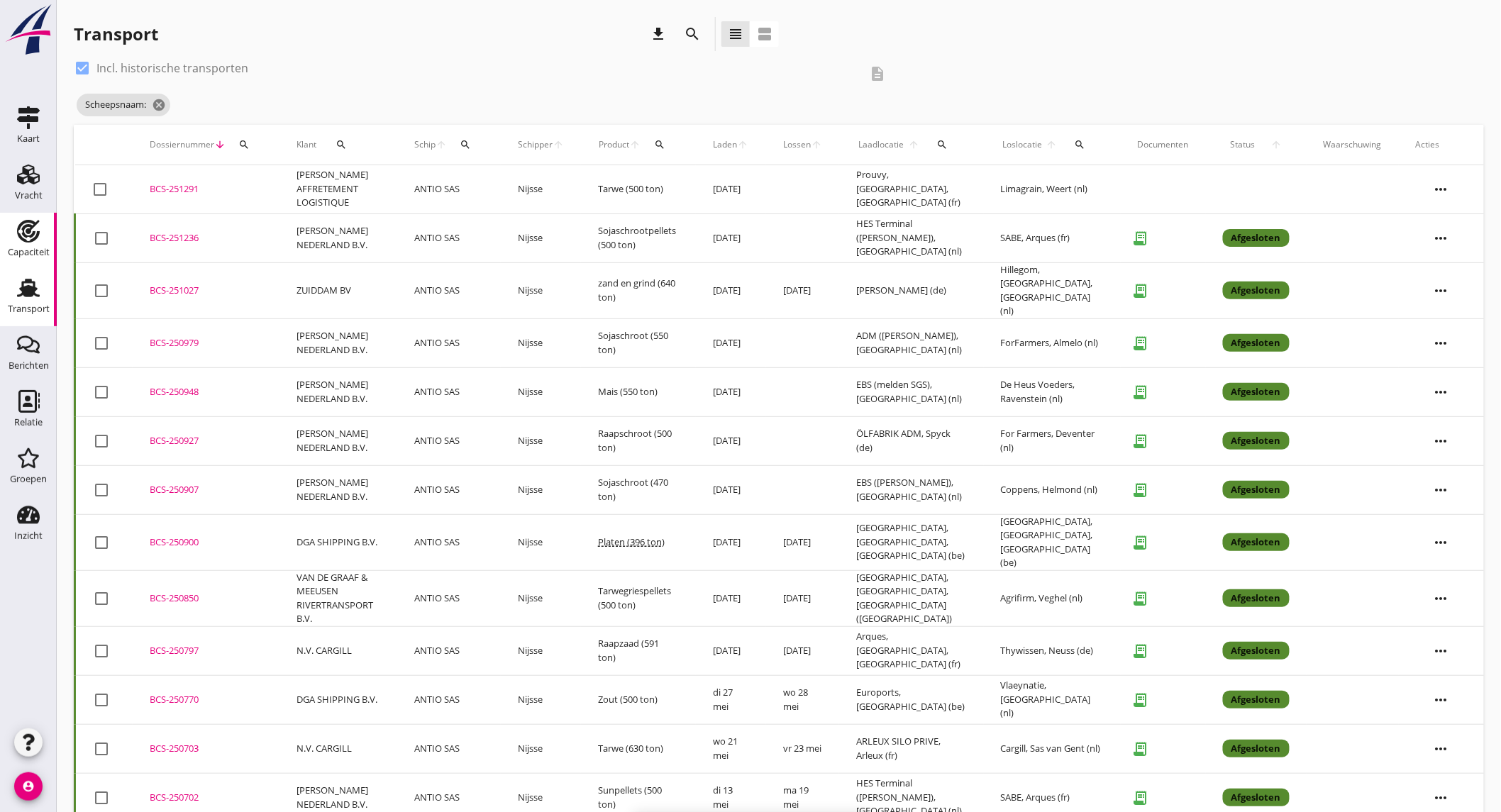
click at [41, 245] on div "Capaciteit" at bounding box center [29, 252] width 42 height 20
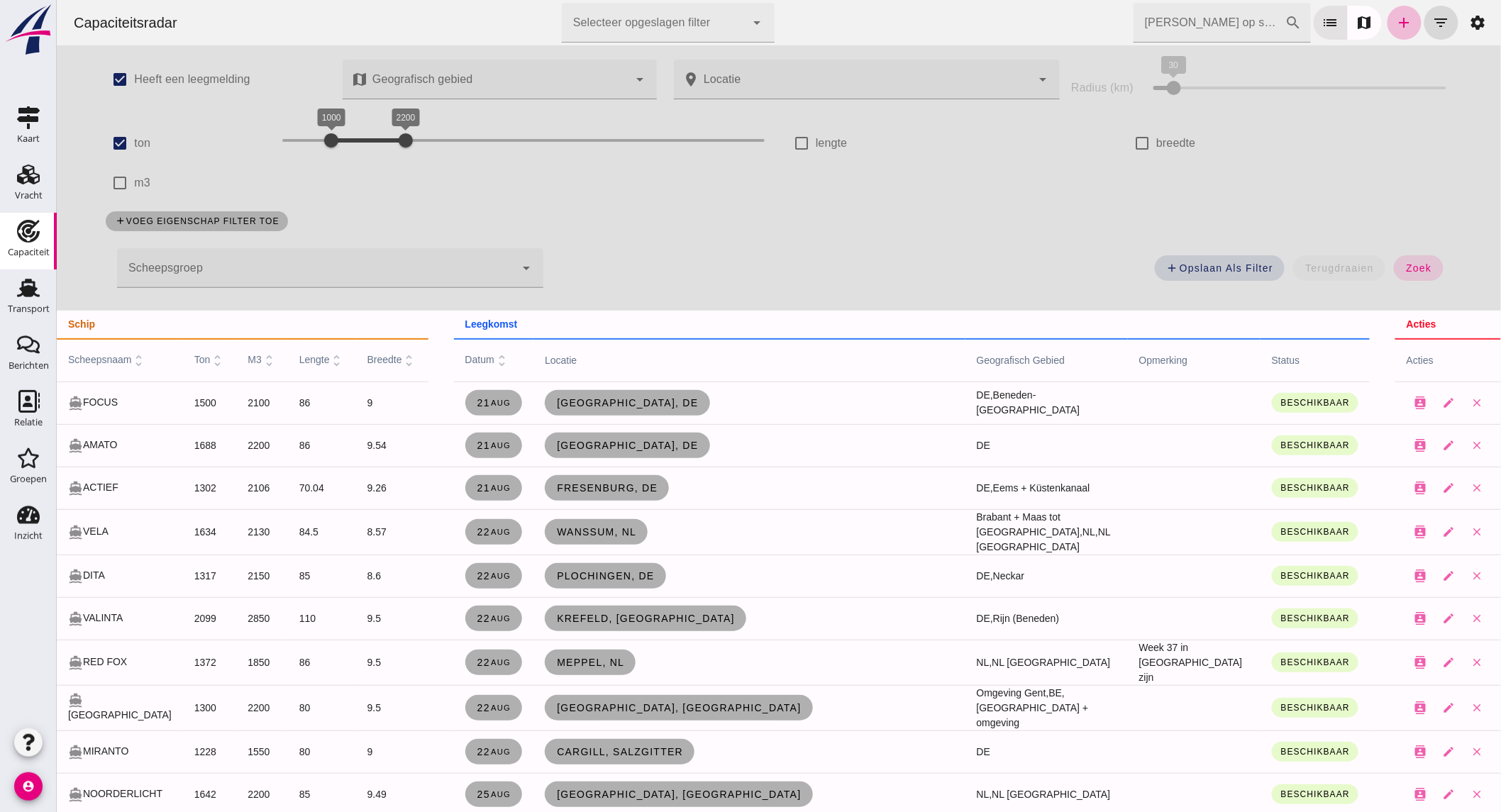
drag, startPoint x: 300, startPoint y: 136, endPoint x: 71, endPoint y: 144, distance: 229.1
click at [78, 143] on div "check_box Heeft een leegmelding map Geografisch gebied Geografisch gebied cance…" at bounding box center [777, 178] width 1444 height 265
click at [1405, 264] on span "zoek" at bounding box center [1417, 268] width 26 height 12
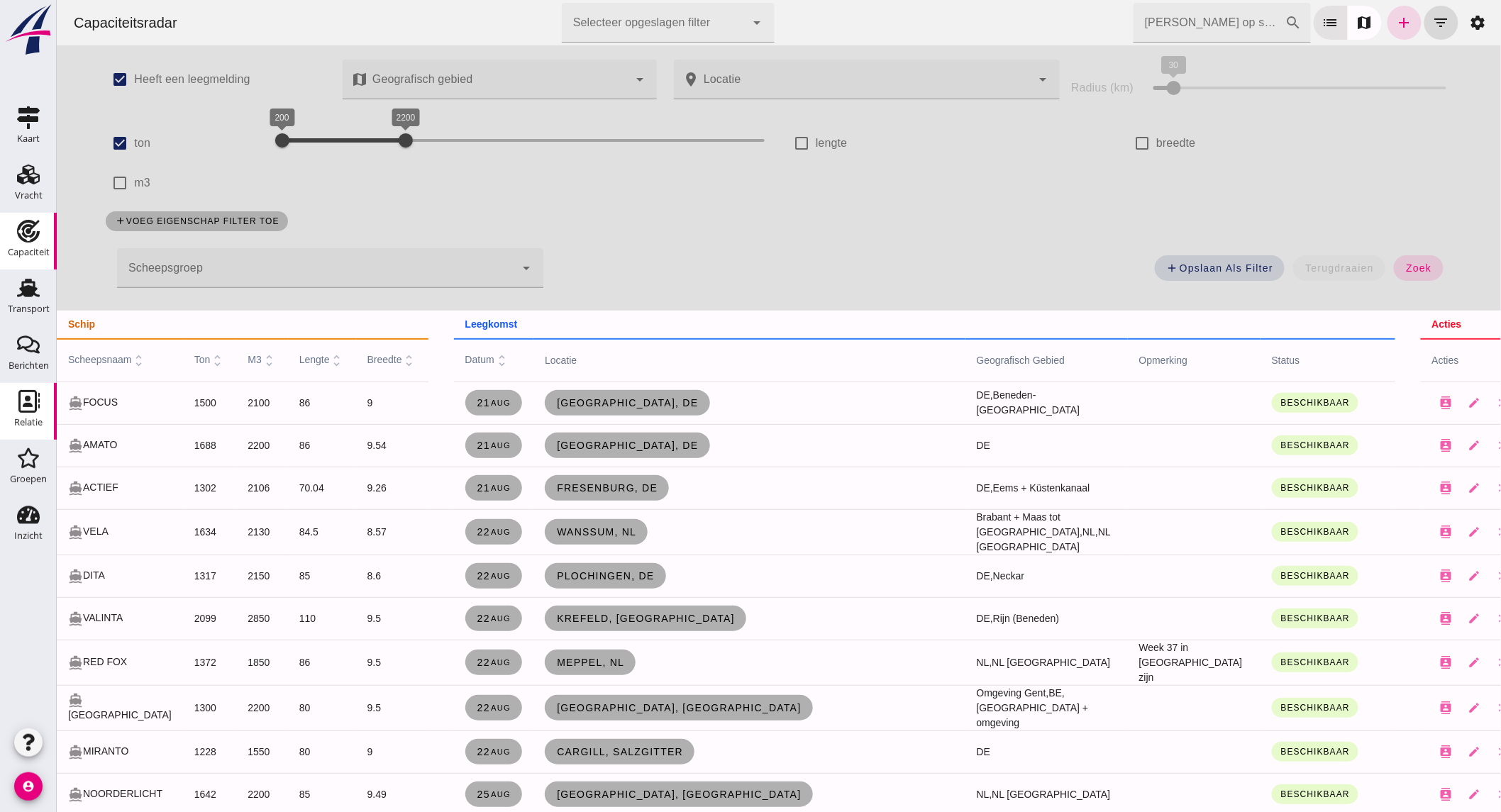
click at [22, 413] on div "Relatie" at bounding box center [29, 423] width 29 height 20
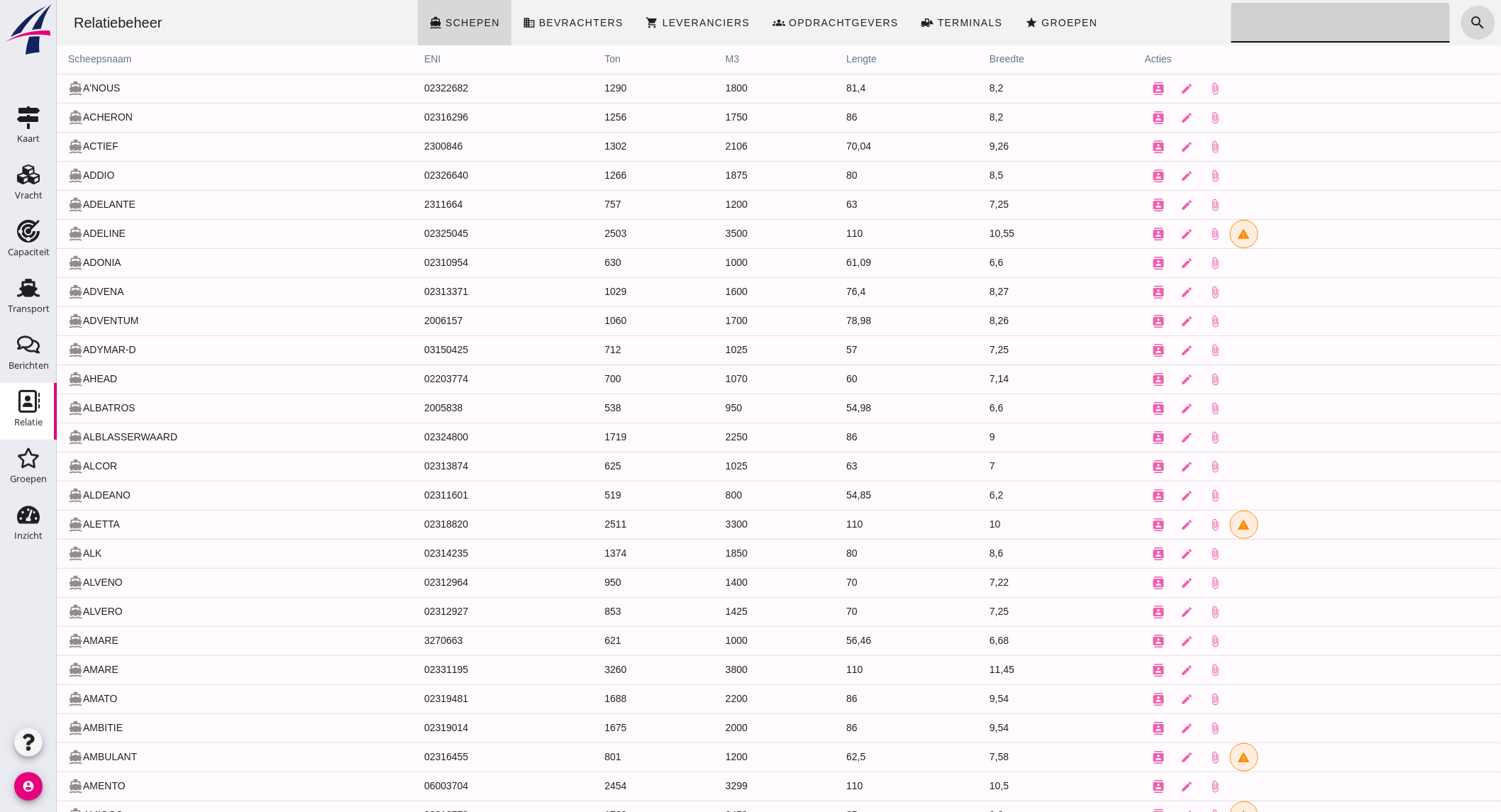
click at [1317, 32] on input "Zoeken..." at bounding box center [1336, 22] width 210 height 39
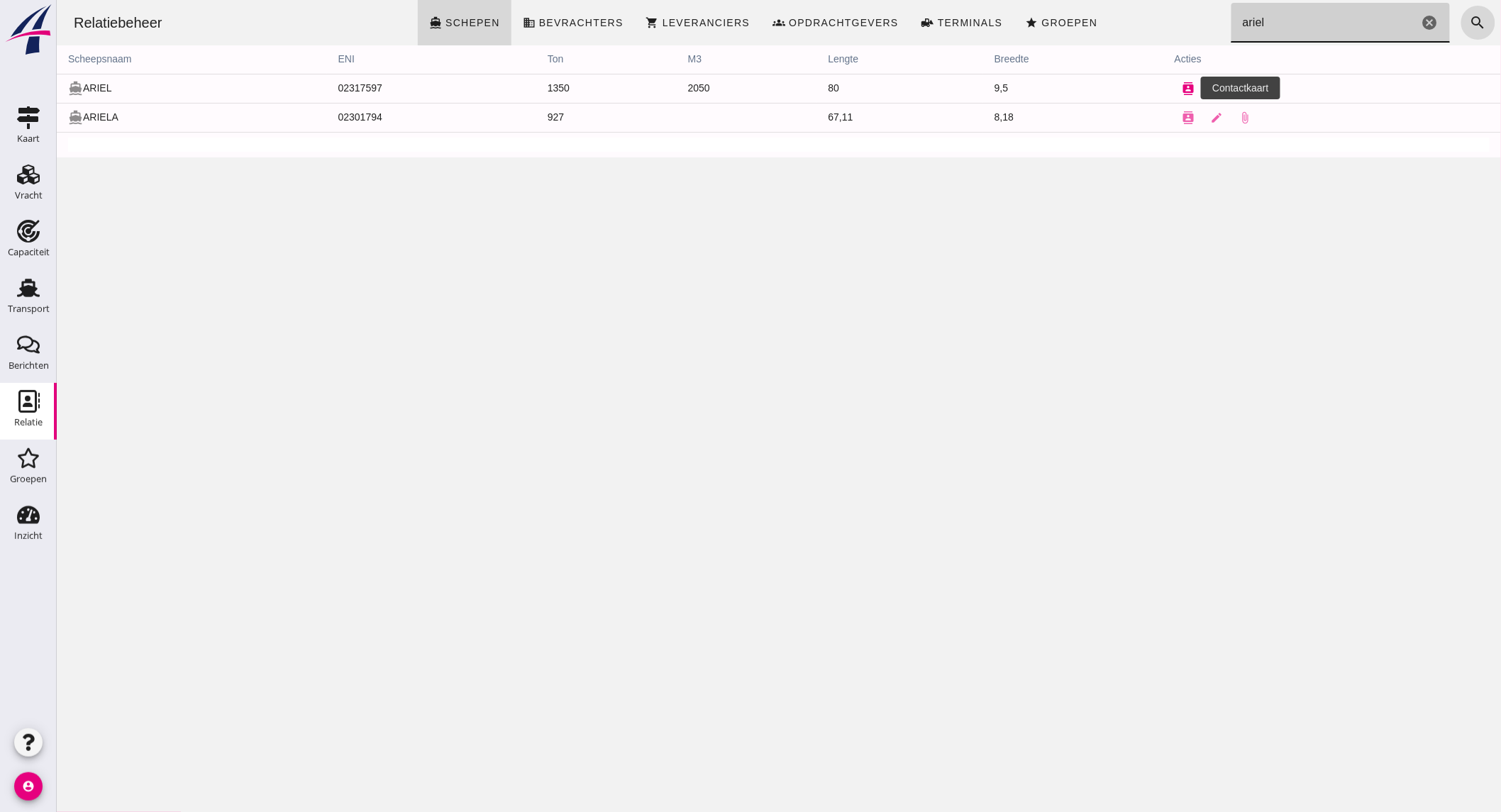
type input "ariel"
click at [1182, 93] on icon "contacts" at bounding box center [1188, 88] width 12 height 12
